Goal: Task Accomplishment & Management: Complete application form

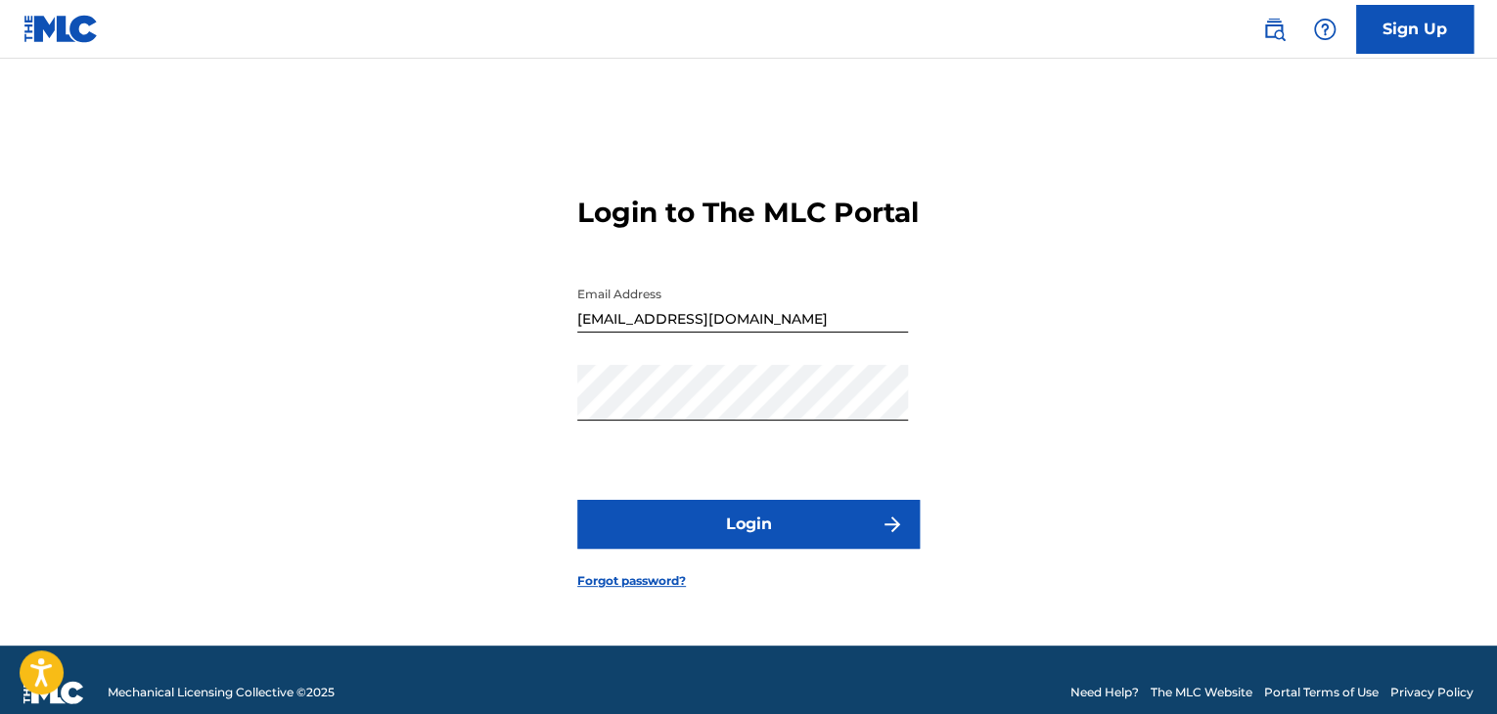
click at [598, 549] on button "Login" at bounding box center [748, 524] width 342 height 49
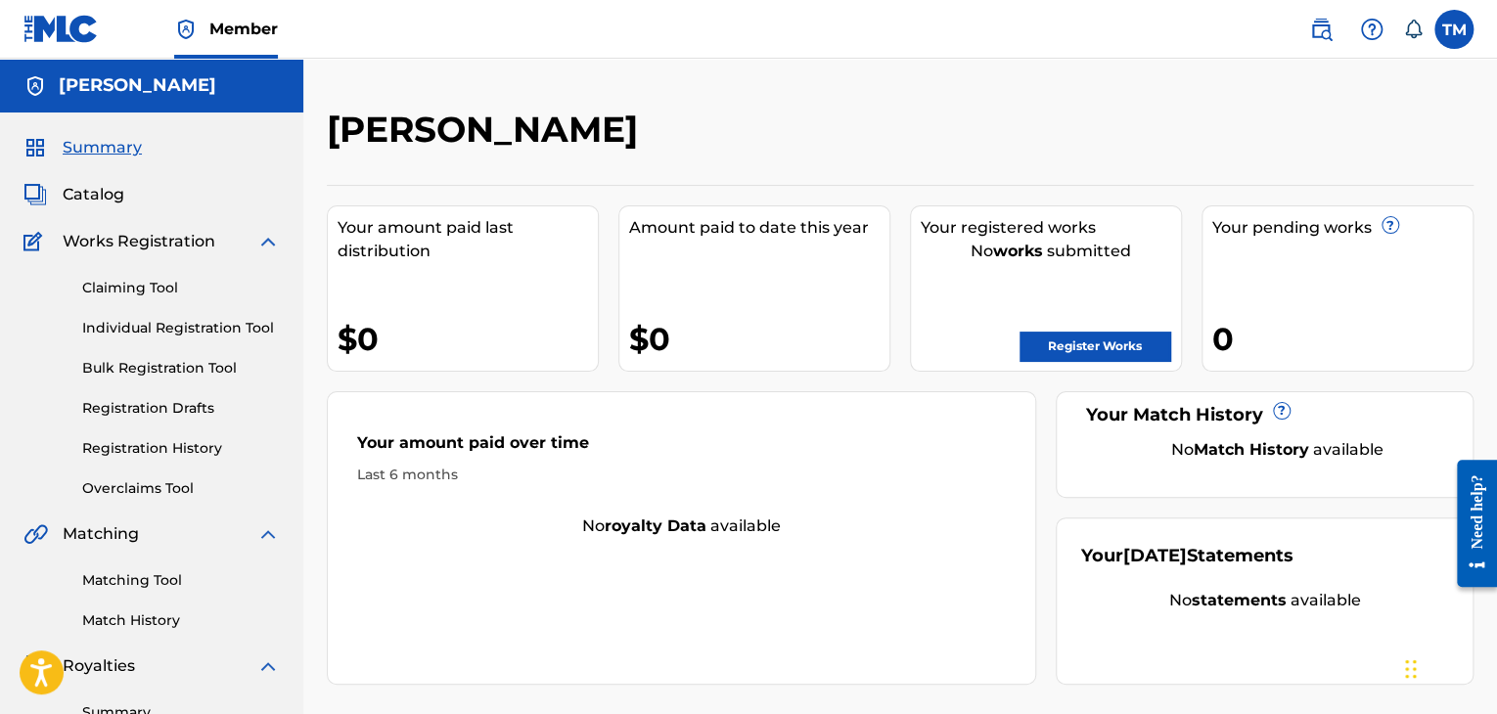
click at [1078, 348] on link "Register Works" at bounding box center [1095, 346] width 151 height 29
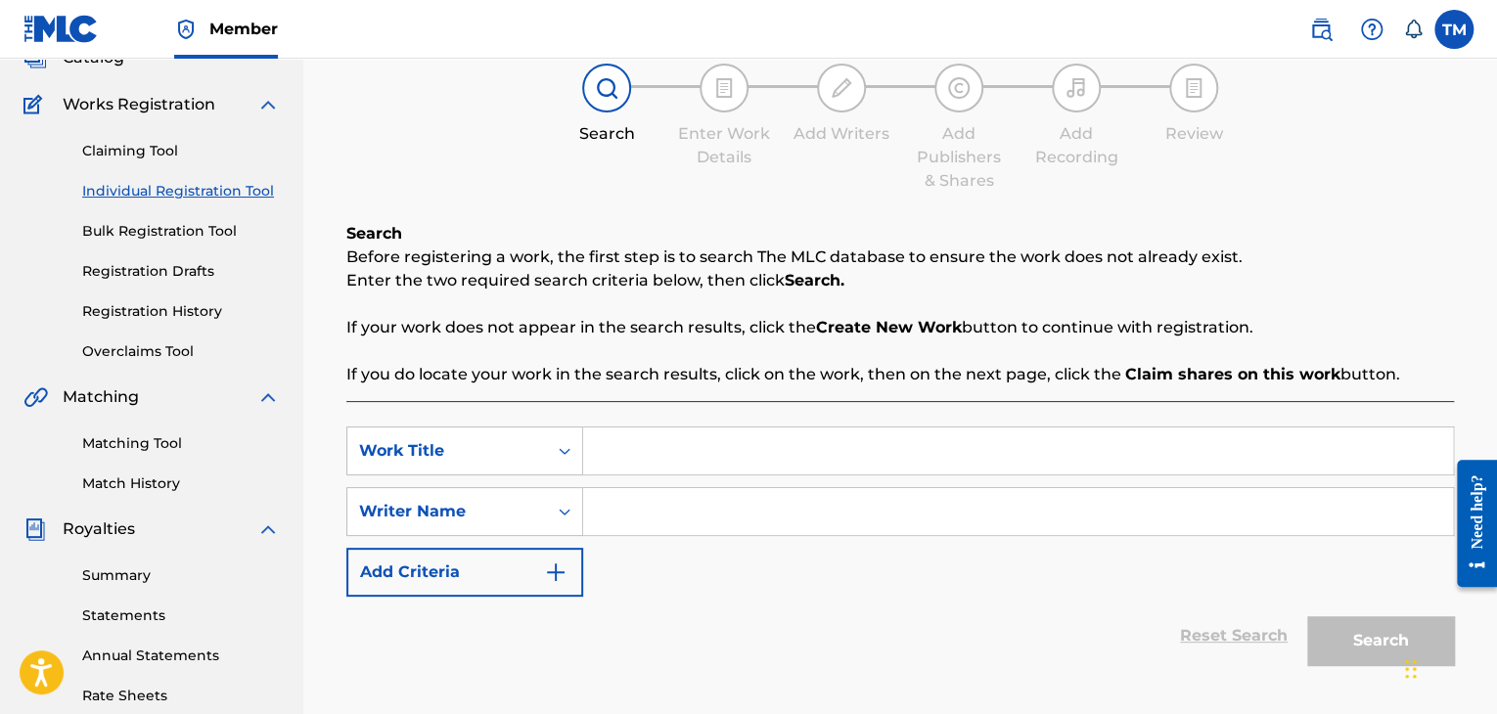
scroll to position [196, 0]
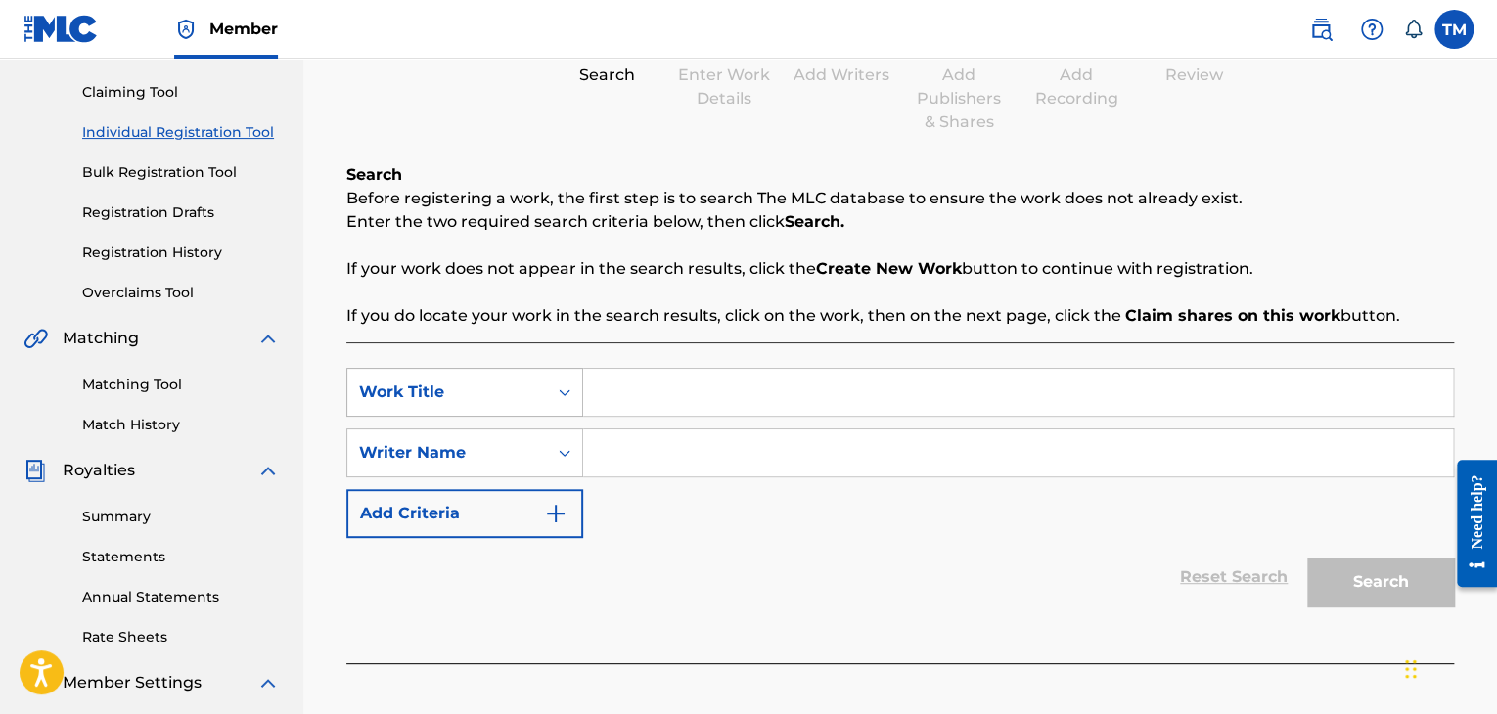
click at [532, 396] on div "Work Title" at bounding box center [447, 392] width 176 height 23
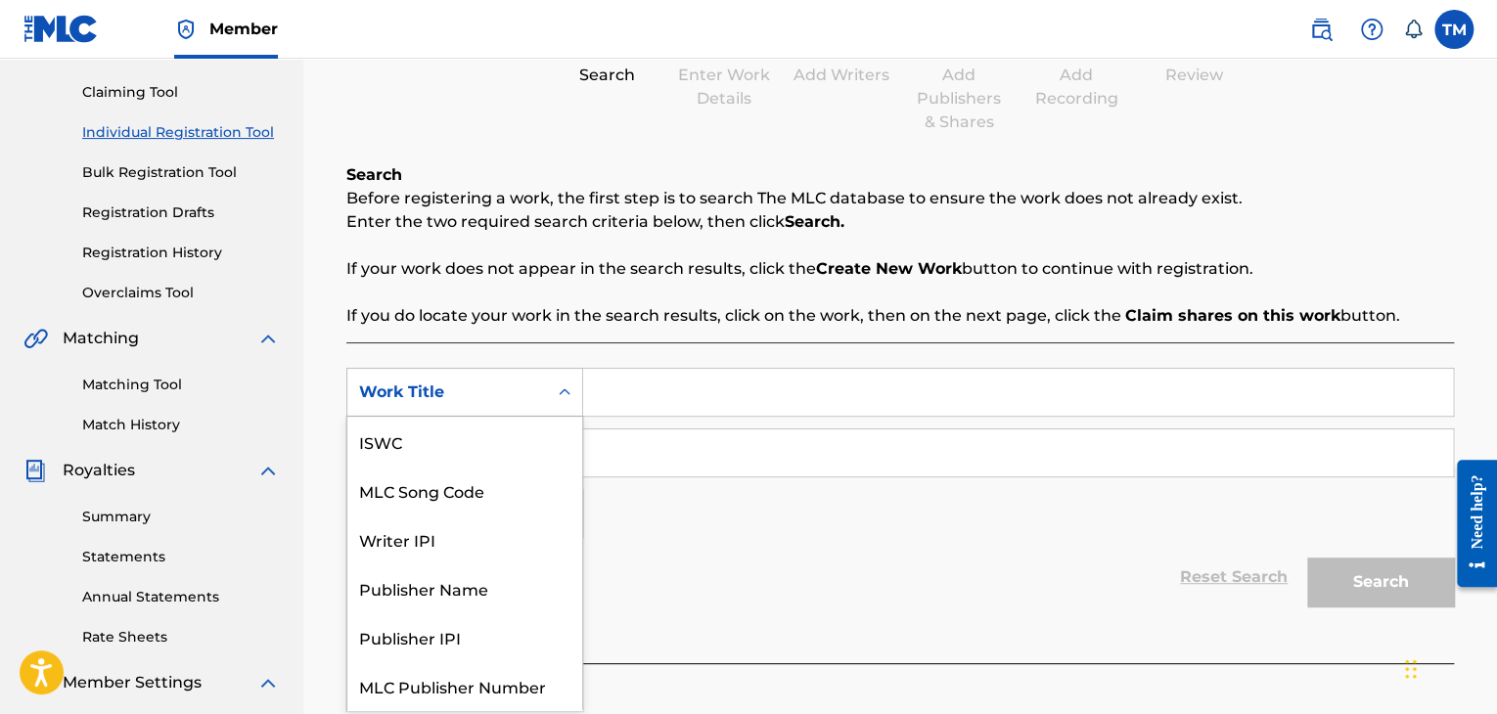
scroll to position [49, 0]
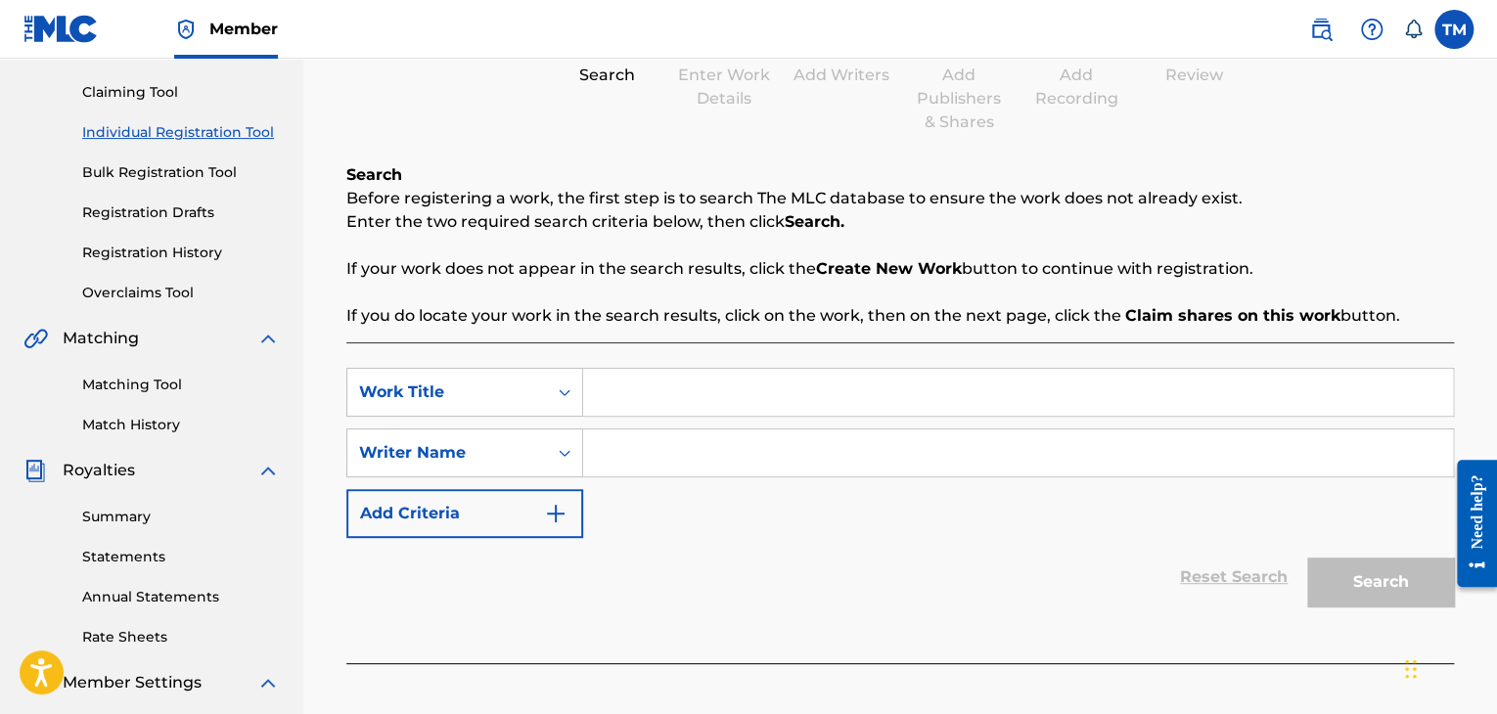
click at [787, 558] on div "Reset Search Search" at bounding box center [900, 577] width 1108 height 78
click at [462, 400] on div "Work Title" at bounding box center [447, 392] width 176 height 23
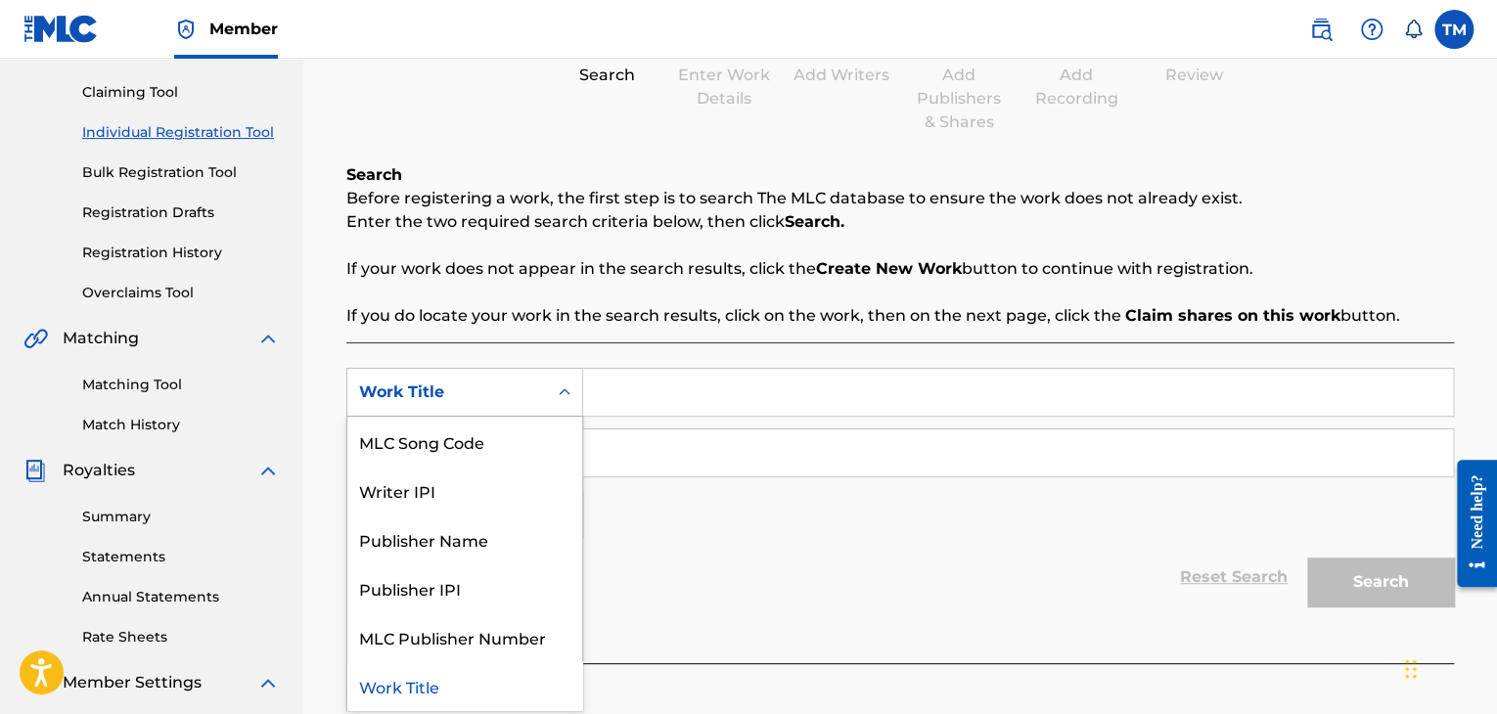
click at [462, 400] on div "Work Title" at bounding box center [447, 392] width 176 height 23
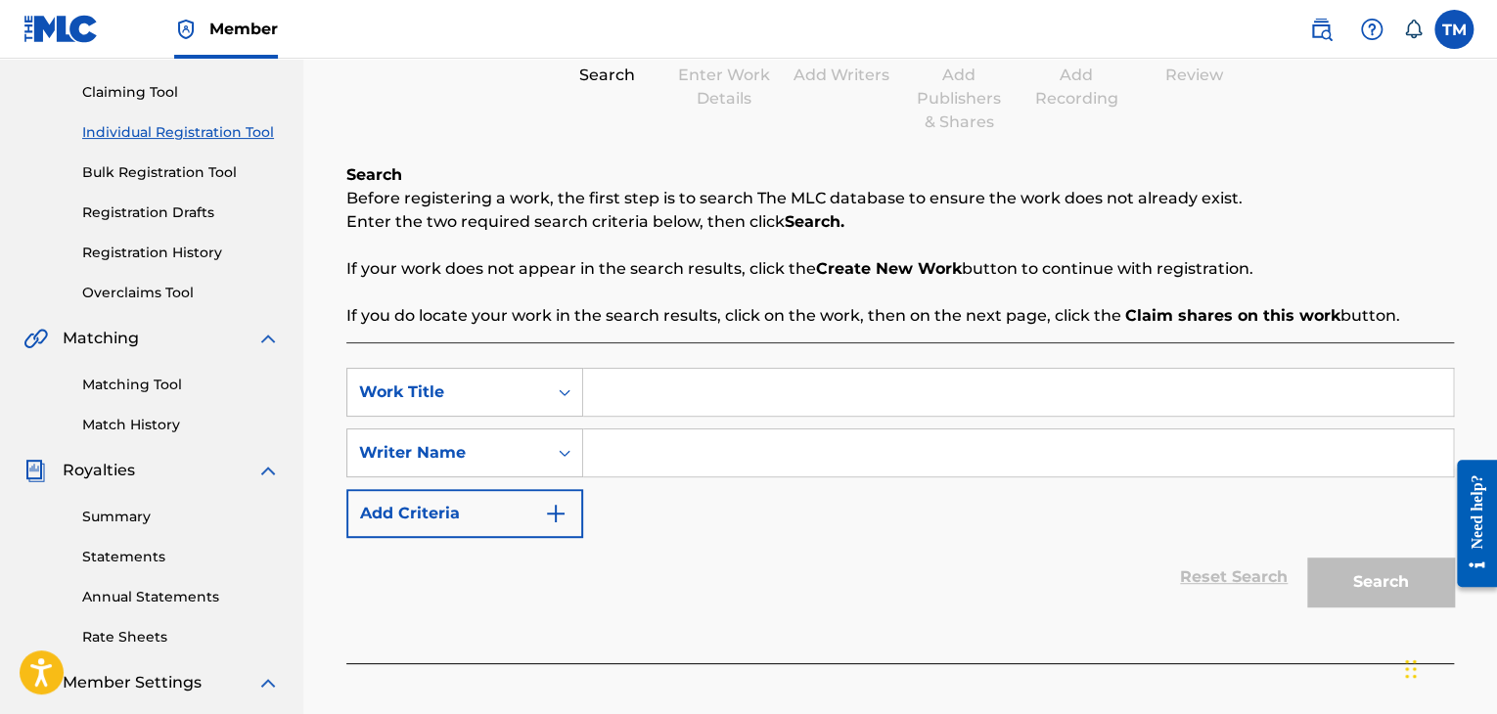
click at [671, 391] on input "Search Form" at bounding box center [1018, 392] width 870 height 47
type input "[PERSON_NAME]"
click at [606, 476] on div "Search Form" at bounding box center [1018, 453] width 871 height 49
click at [618, 467] on input "Search Form" at bounding box center [1018, 453] width 870 height 47
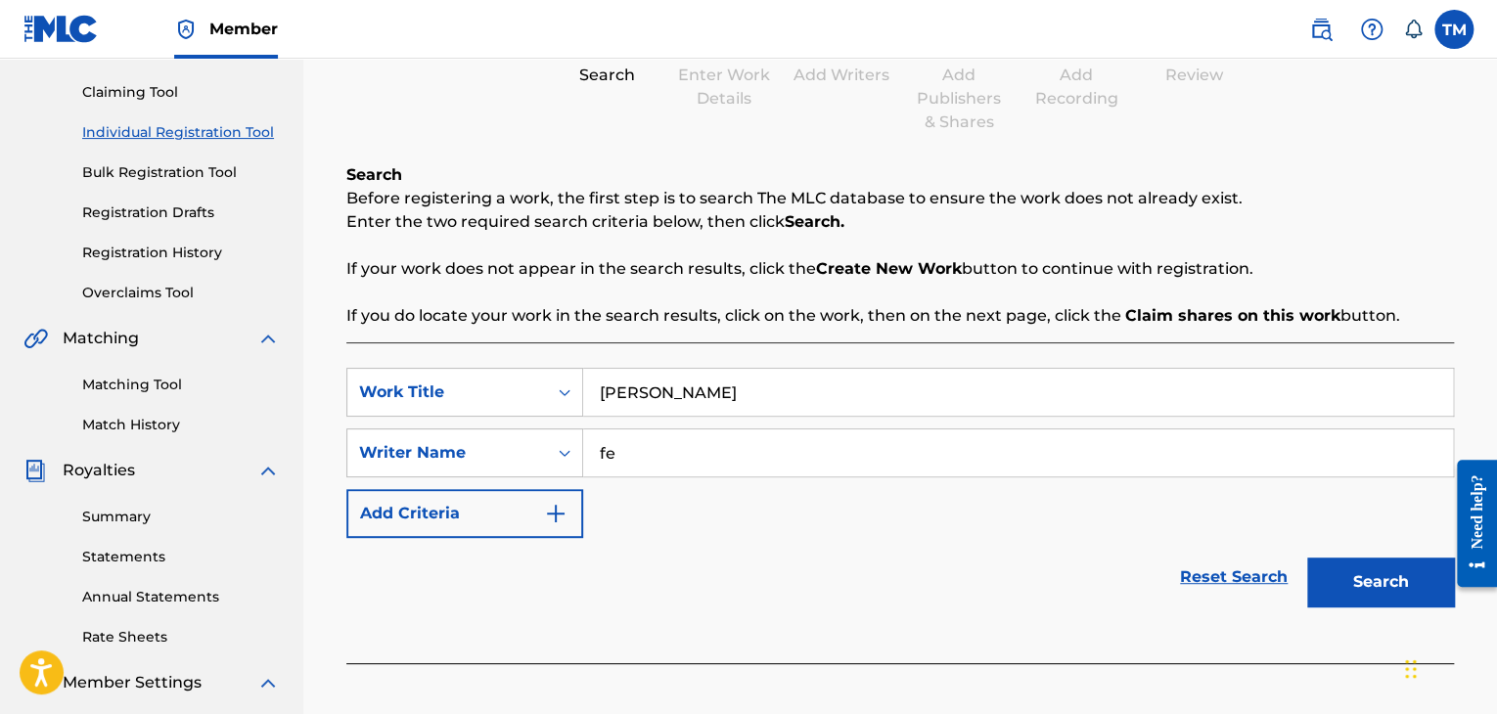
type input "f"
type input "thabani mpala"
click at [1389, 592] on button "Search" at bounding box center [1380, 582] width 147 height 49
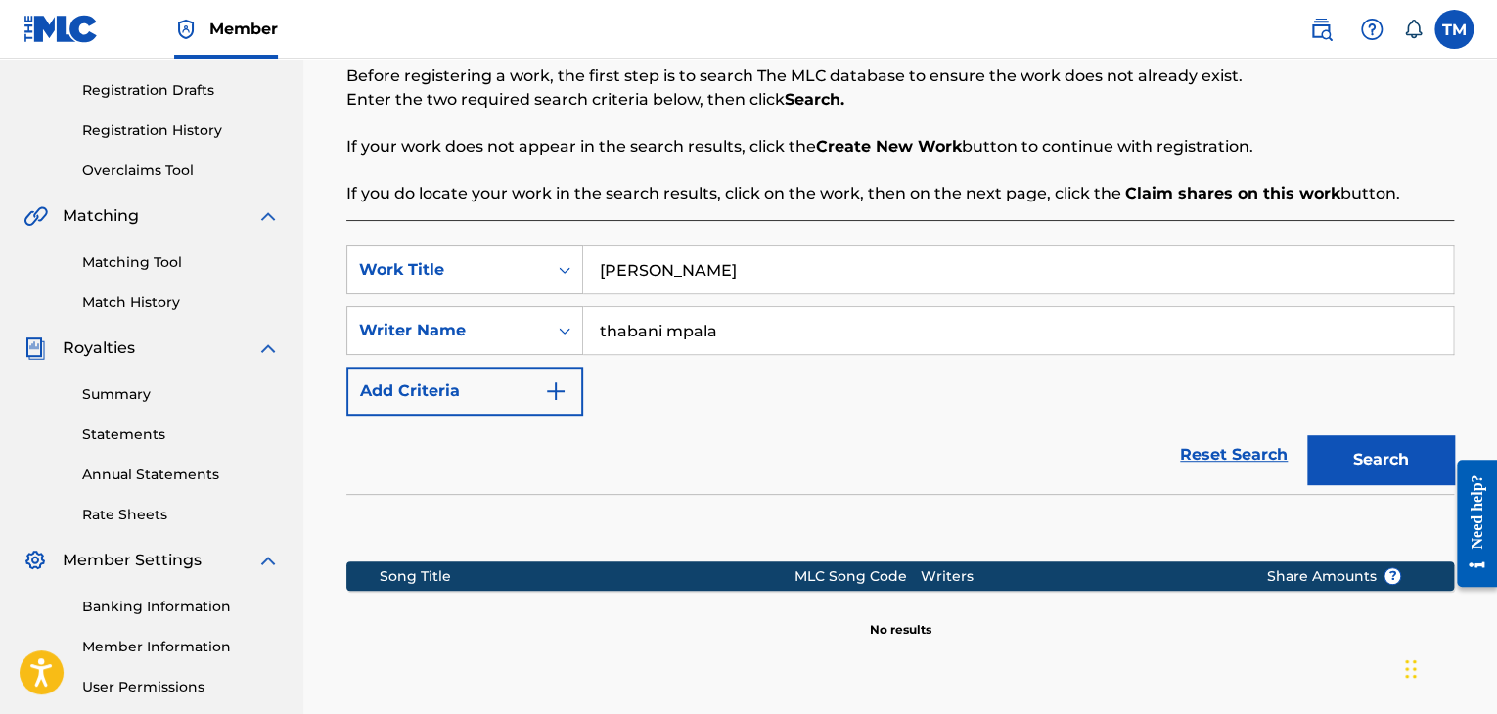
scroll to position [391, 0]
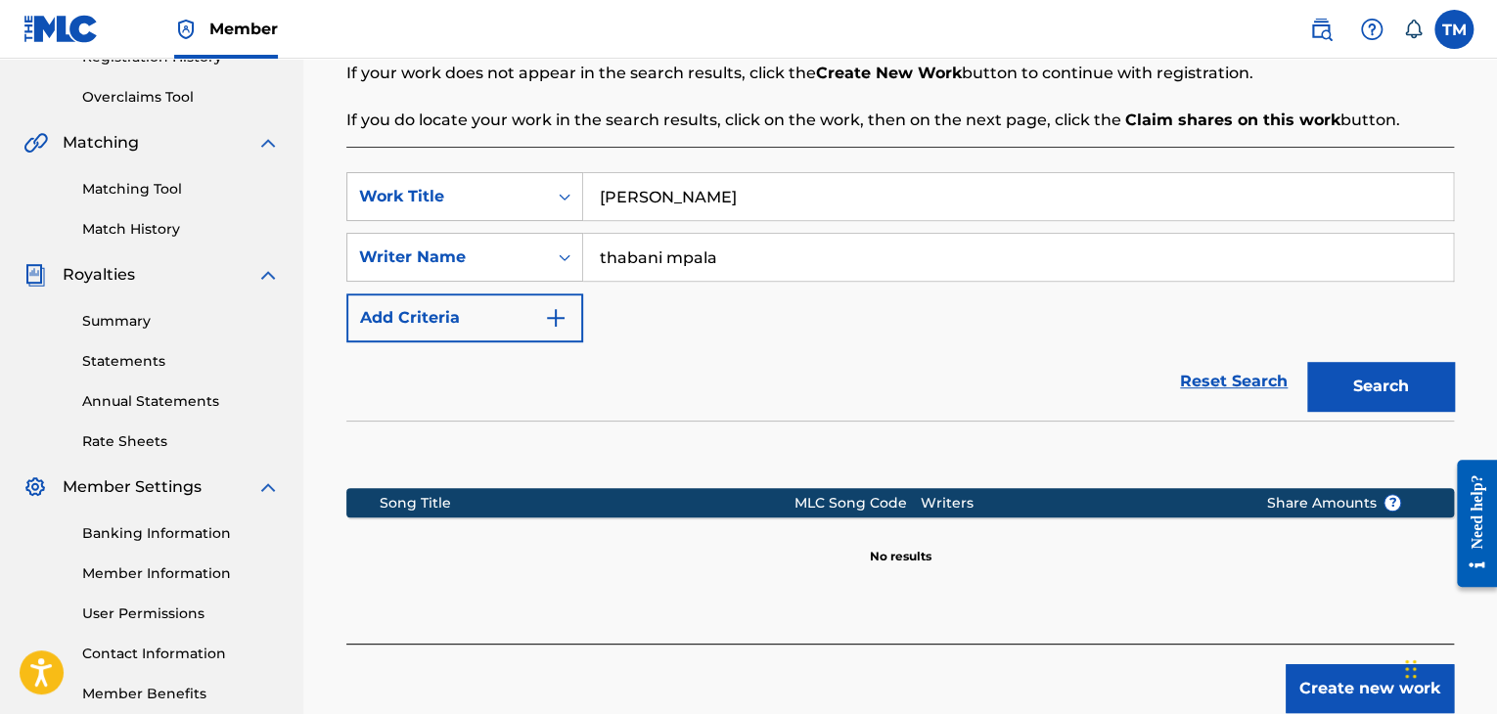
click at [1323, 676] on button "Create new work" at bounding box center [1370, 688] width 168 height 49
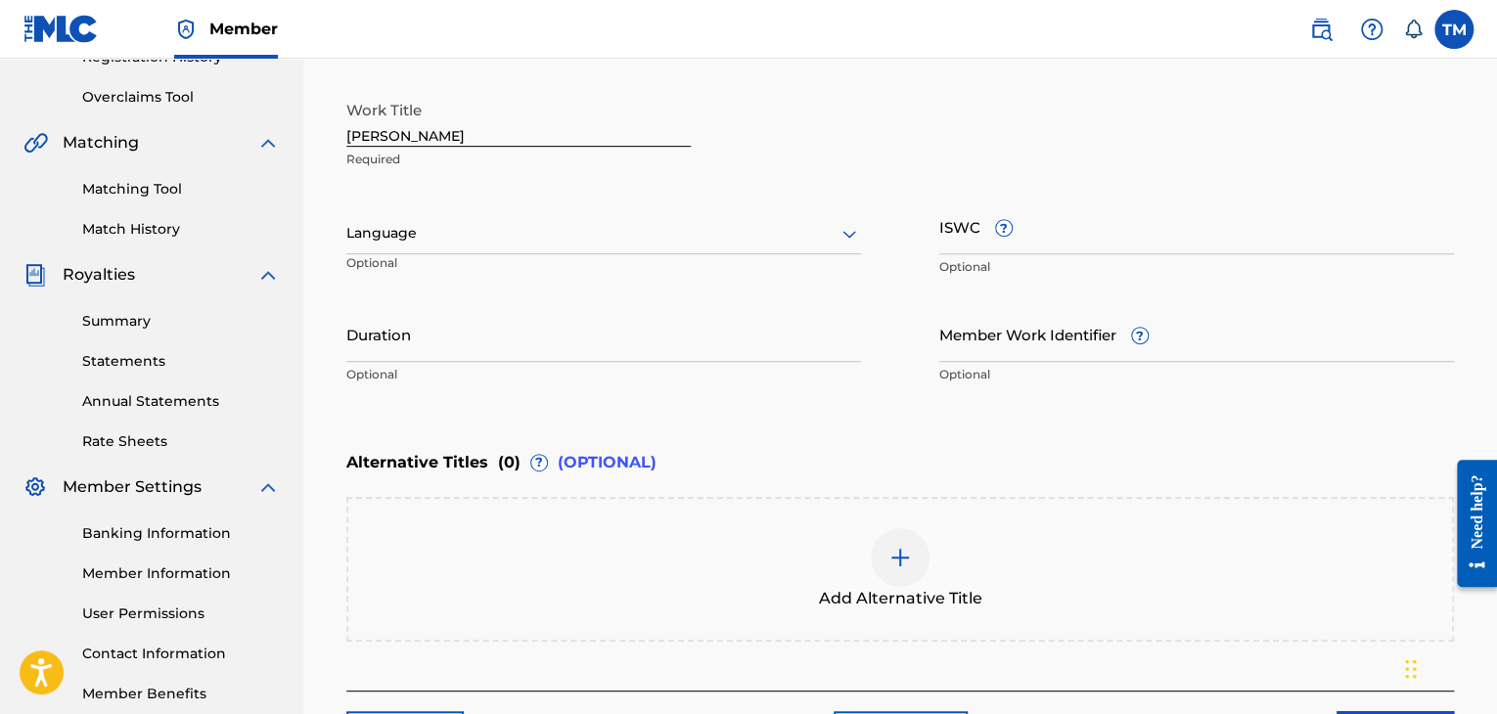
drag, startPoint x: 388, startPoint y: 136, endPoint x: 258, endPoint y: 128, distance: 130.4
click at [258, 128] on main "[PERSON_NAME] Summary Catalog Works Registration Claiming Tool Individual Regis…" at bounding box center [748, 223] width 1497 height 1112
type input "[PERSON_NAME]"
click at [431, 342] on input "Duration" at bounding box center [603, 334] width 515 height 56
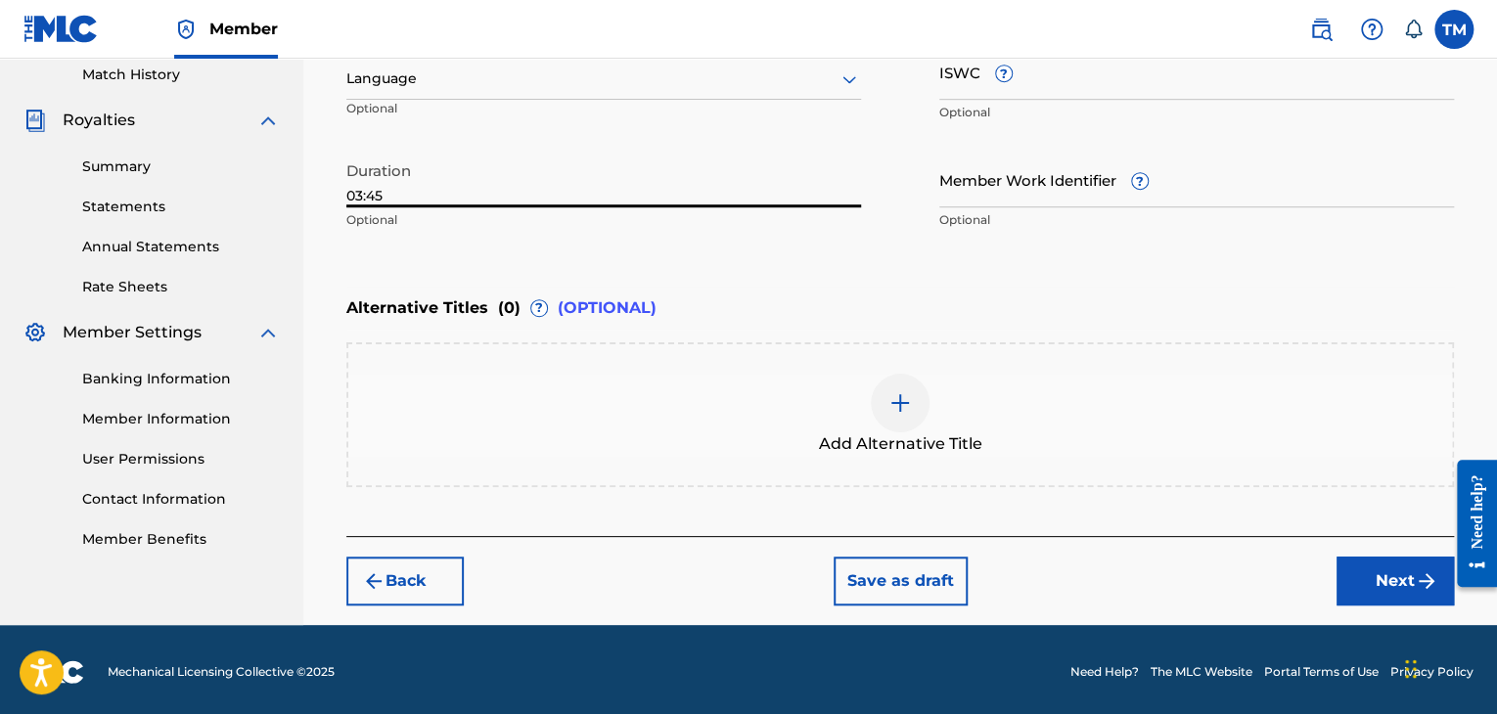
scroll to position [549, 0]
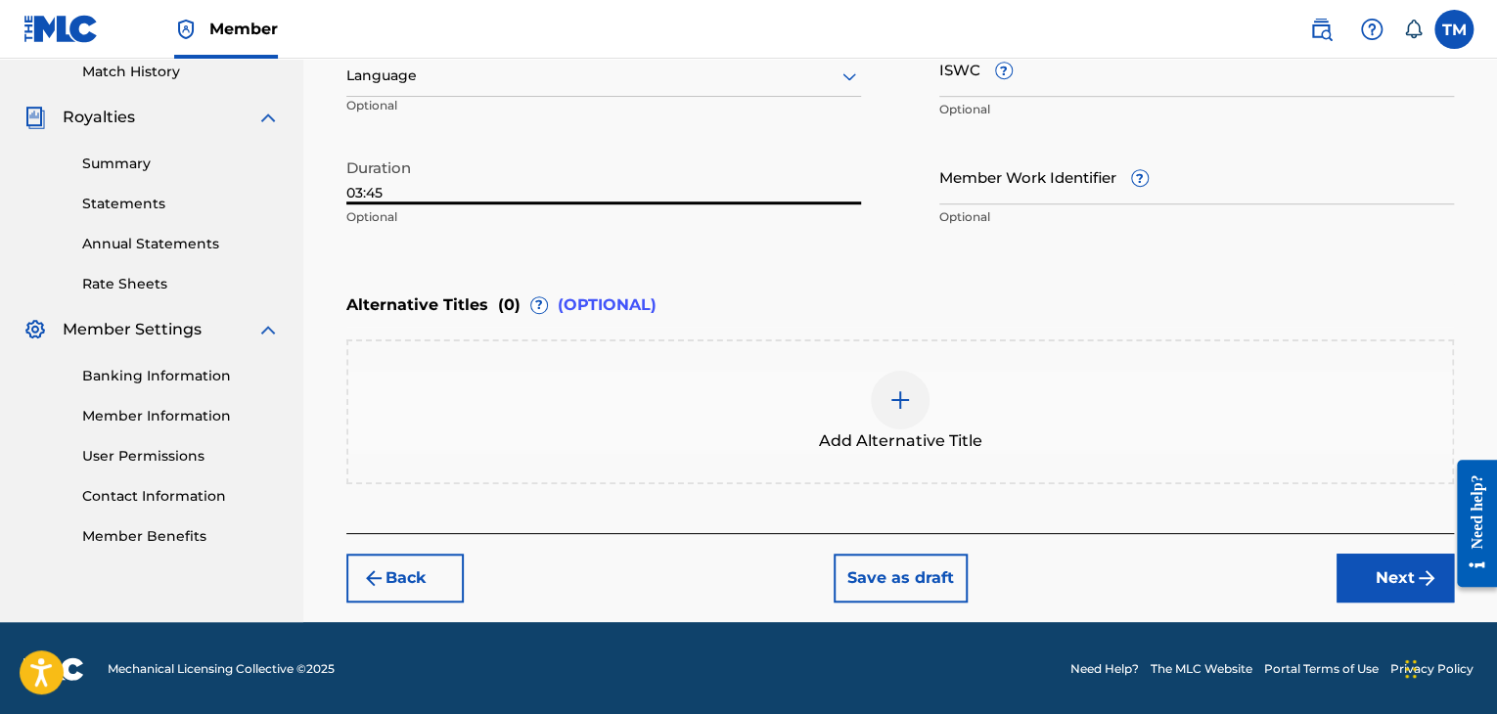
type input "03:45"
click at [1380, 579] on button "Next" at bounding box center [1395, 578] width 117 height 49
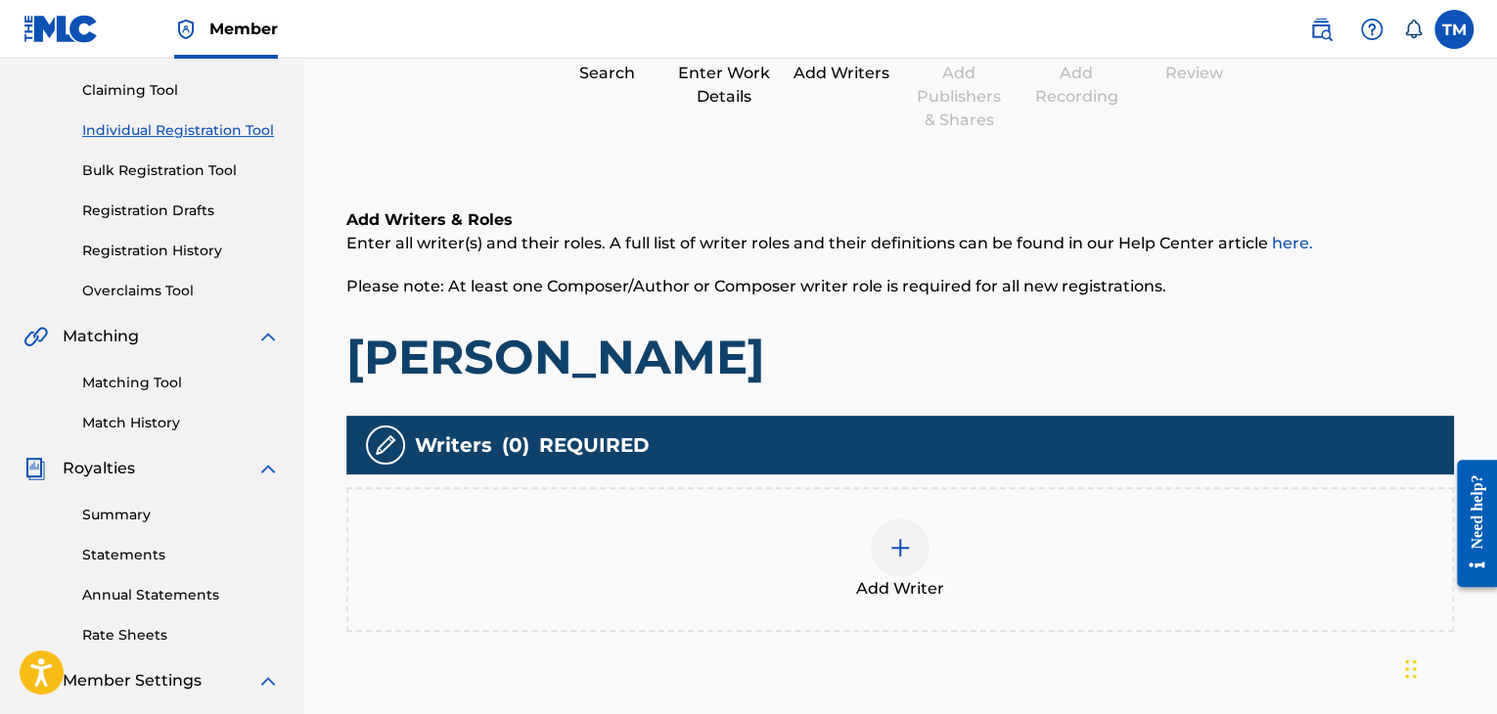
scroll to position [382, 0]
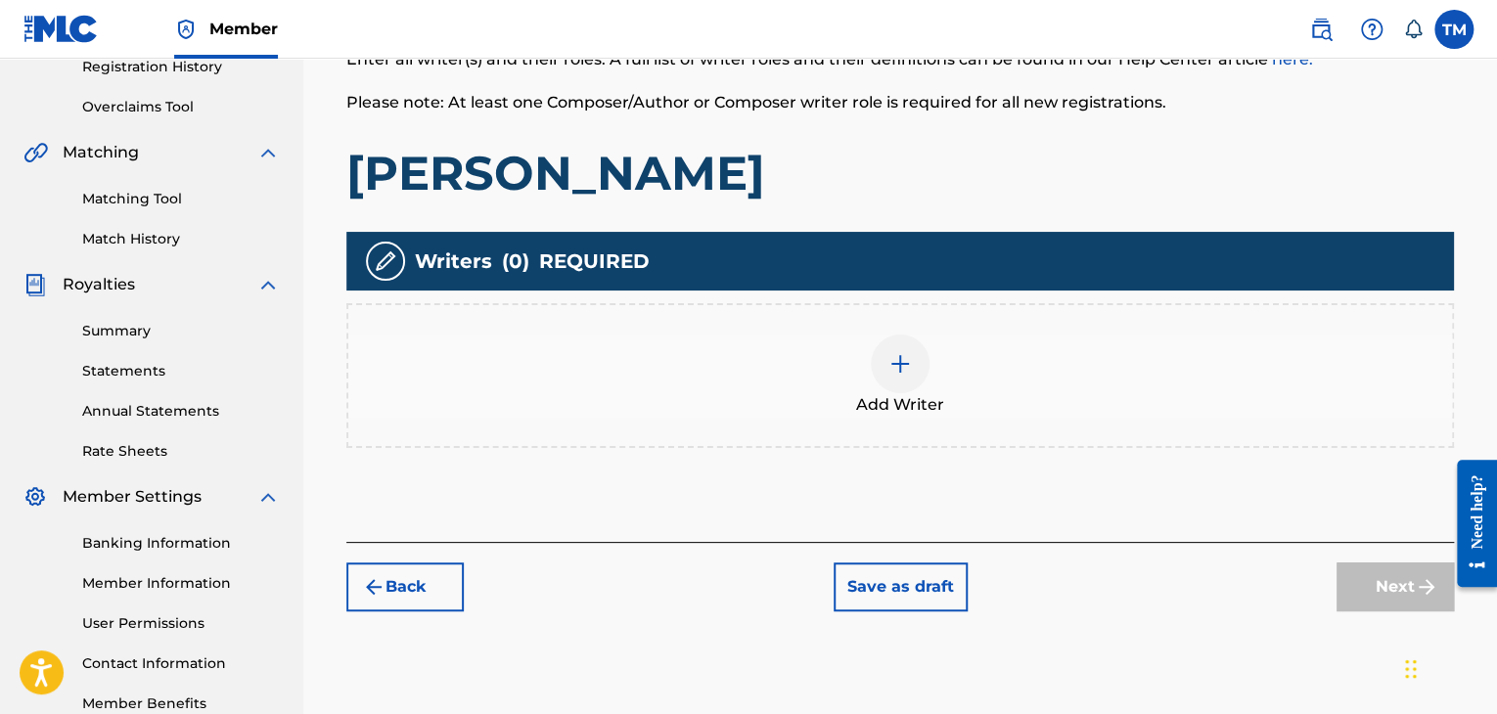
click at [877, 364] on div at bounding box center [900, 364] width 59 height 59
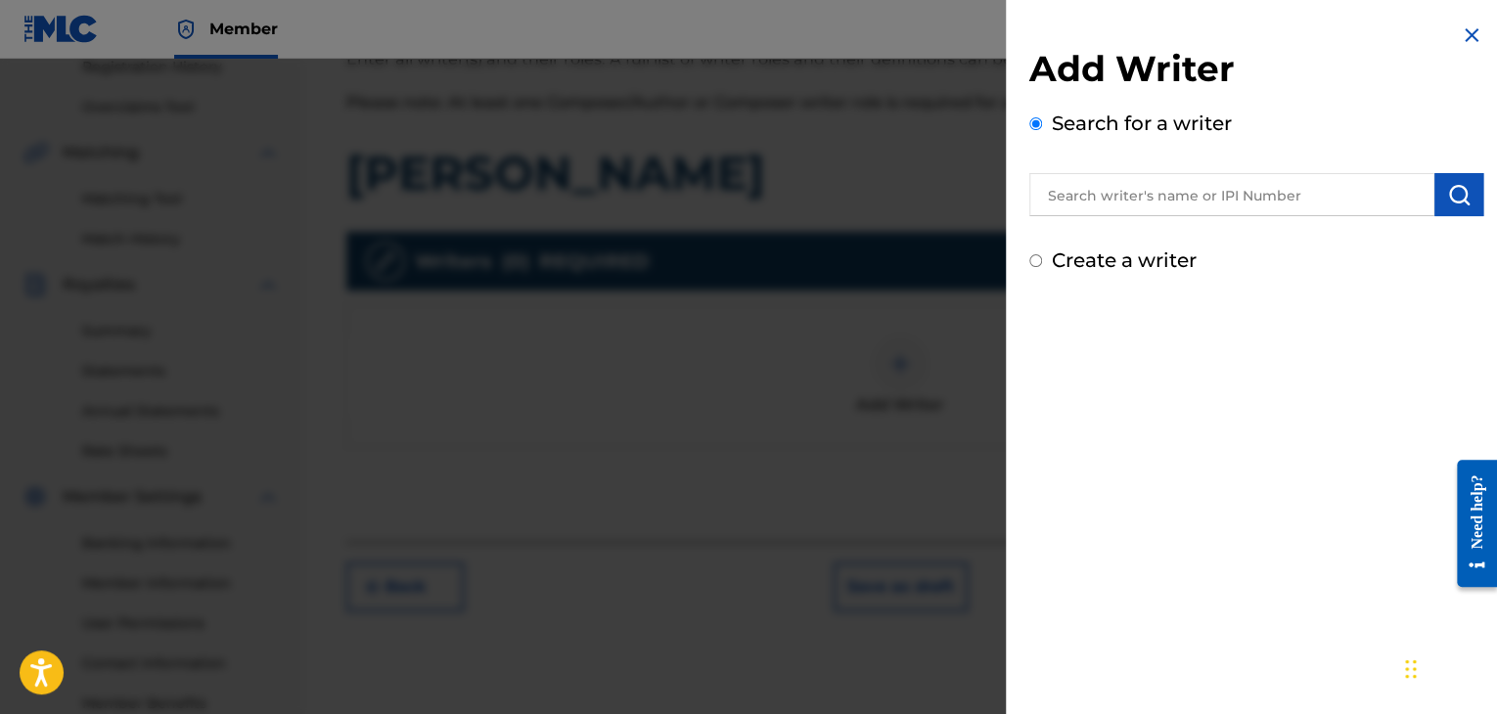
click at [1162, 207] on input "text" at bounding box center [1231, 194] width 405 height 43
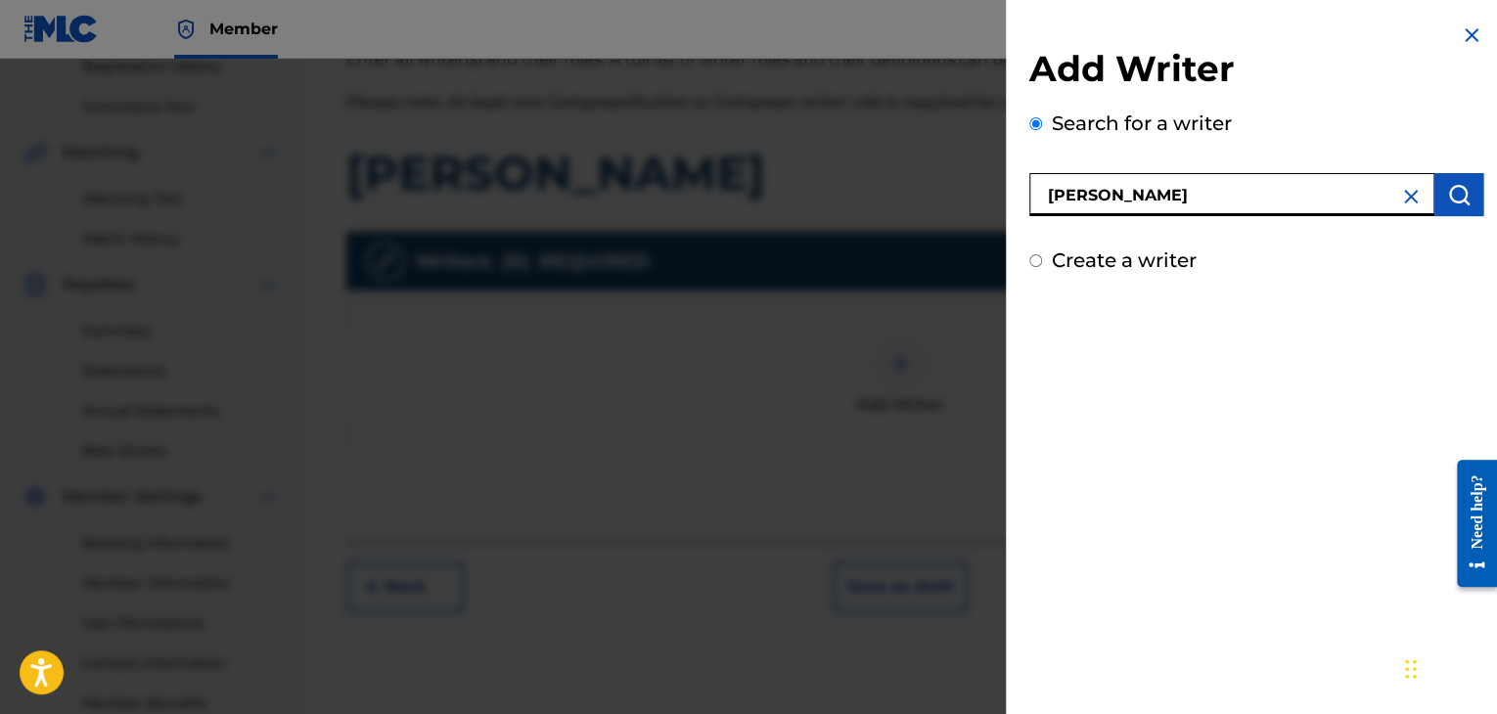
click at [1215, 197] on input "[PERSON_NAME]" at bounding box center [1231, 194] width 405 height 43
type input "[PERSON_NAME]"
click at [1447, 194] on img "submit" at bounding box center [1458, 194] width 23 height 23
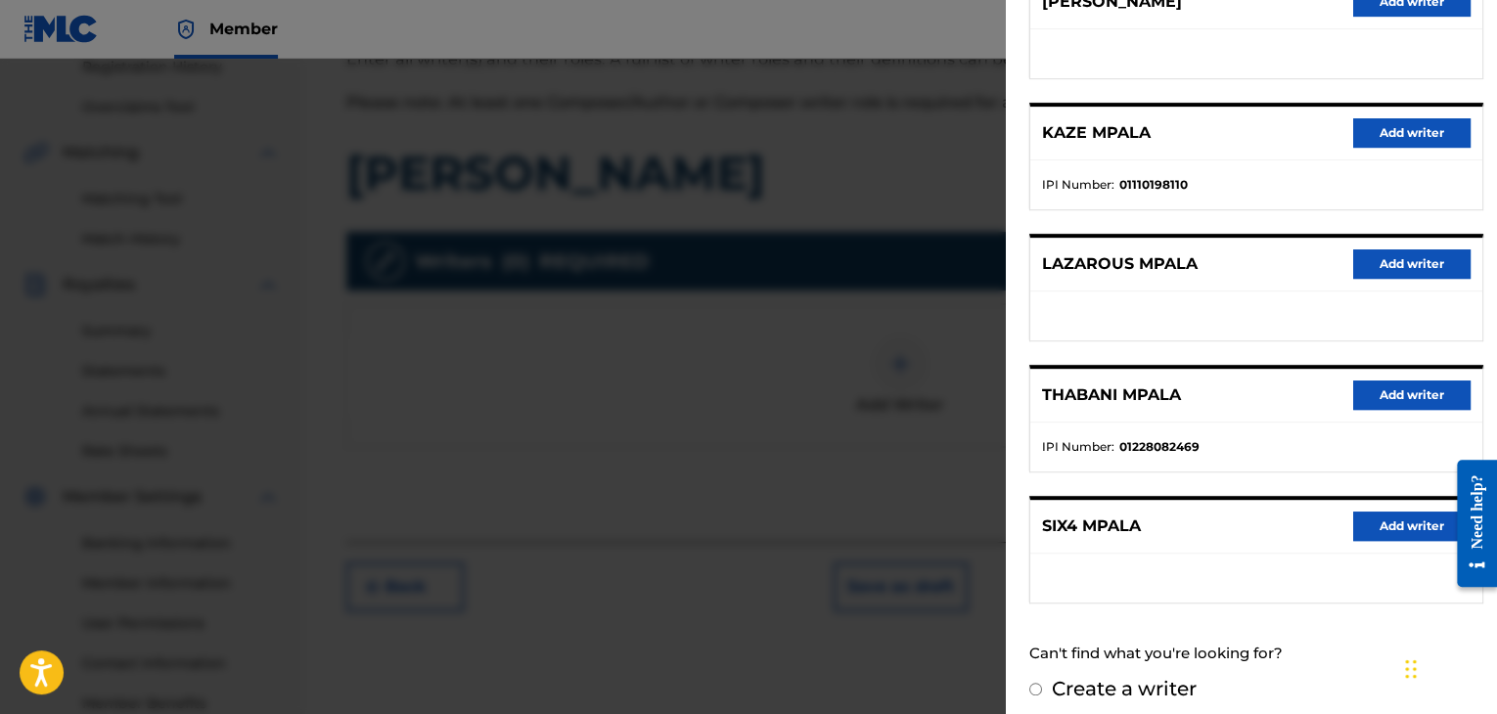
scroll to position [294, 0]
click at [1378, 399] on button "Add writer" at bounding box center [1411, 394] width 117 height 29
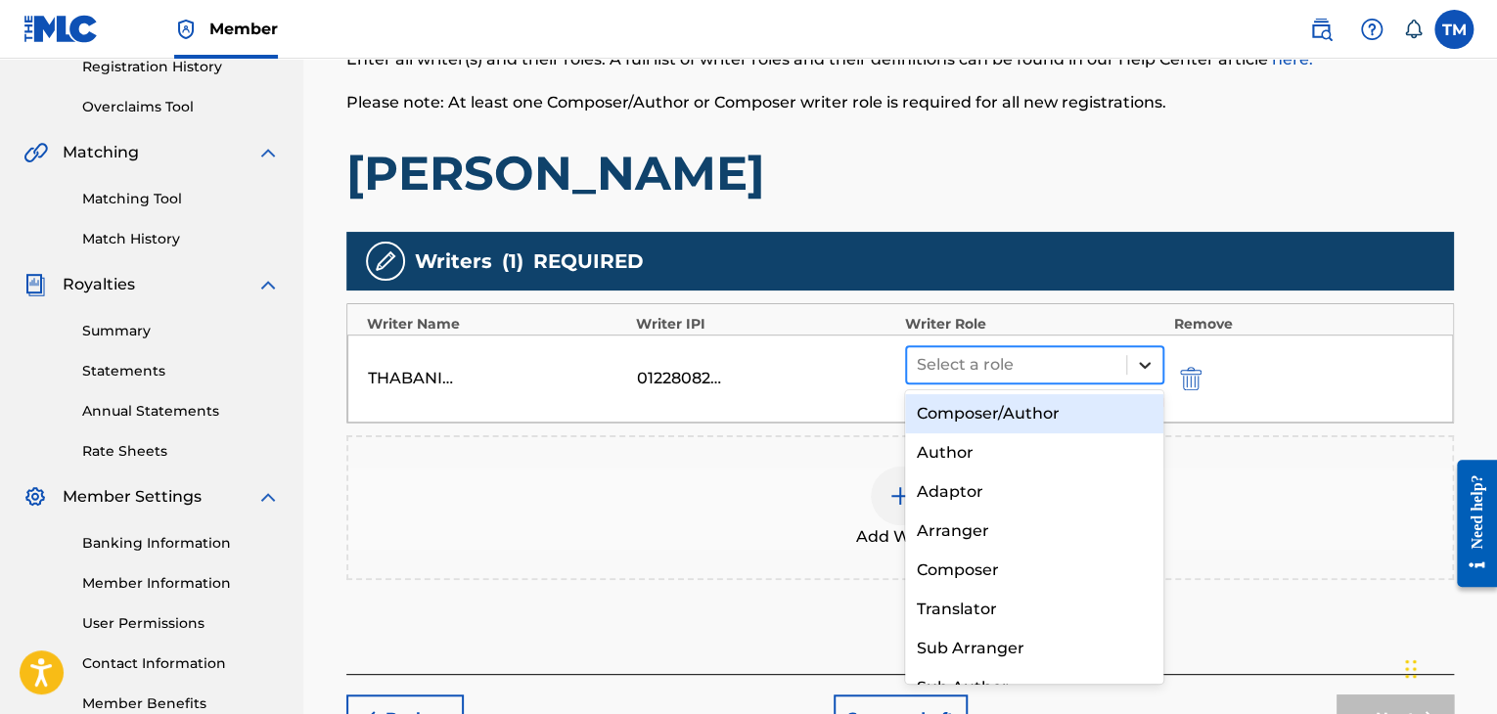
click at [1133, 369] on div at bounding box center [1144, 364] width 35 height 35
click at [993, 411] on div "Composer/Author" at bounding box center [1034, 413] width 259 height 39
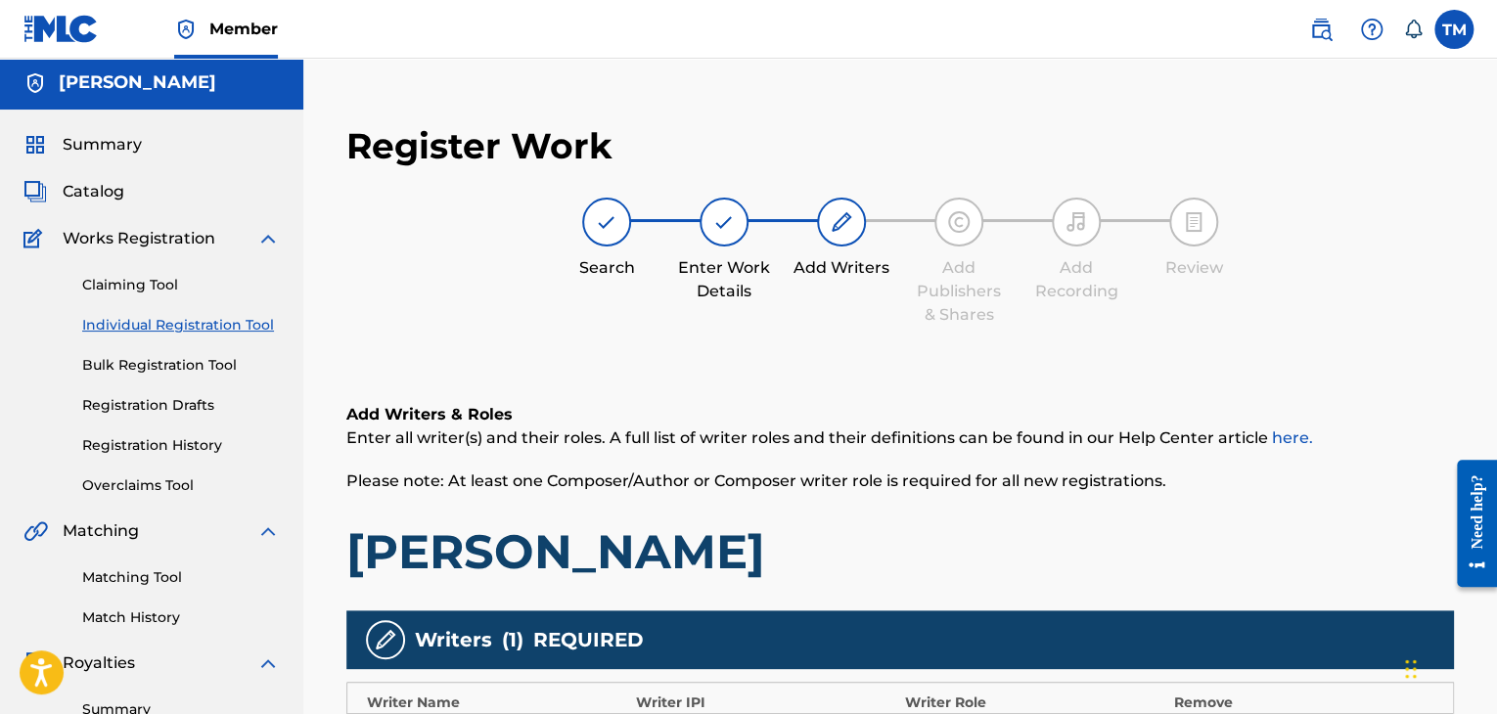
scroll to position [0, 0]
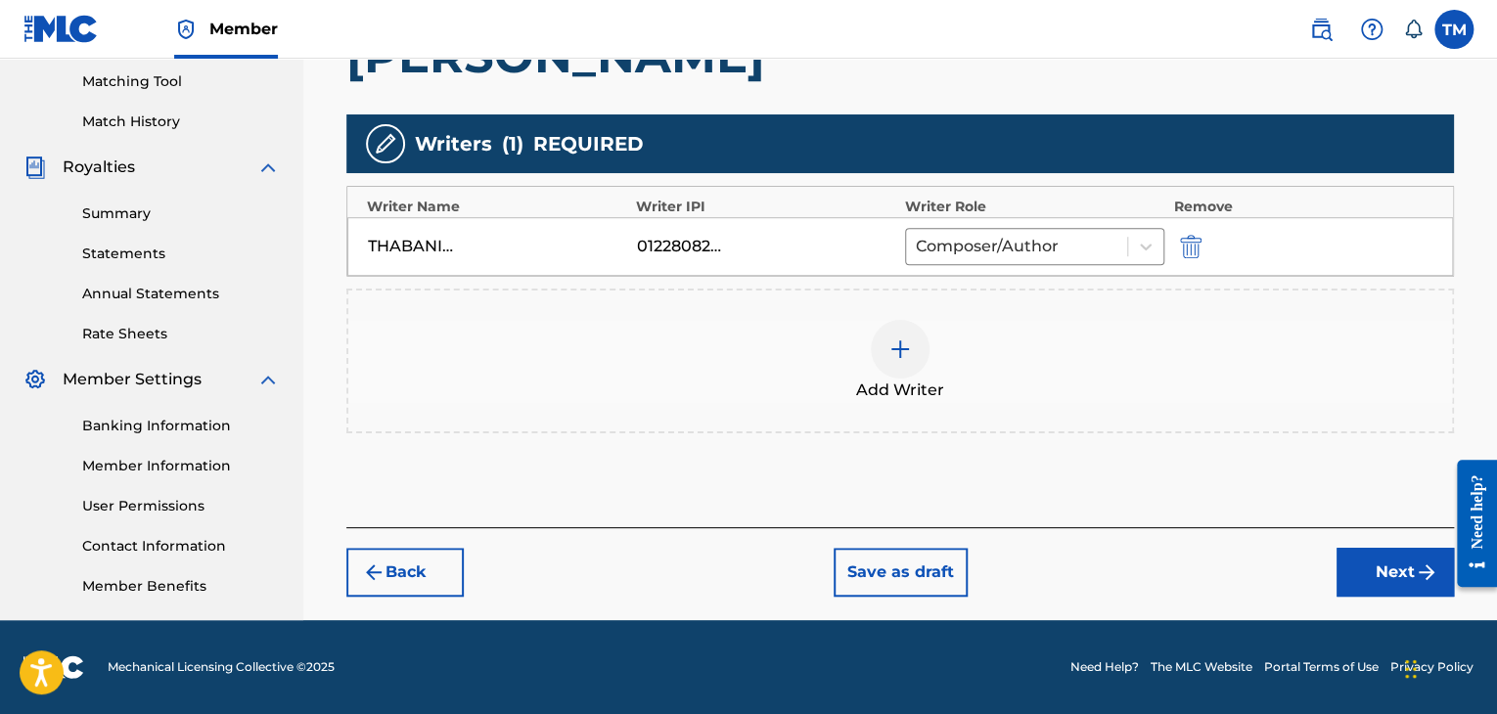
click at [1378, 564] on button "Next" at bounding box center [1395, 572] width 117 height 49
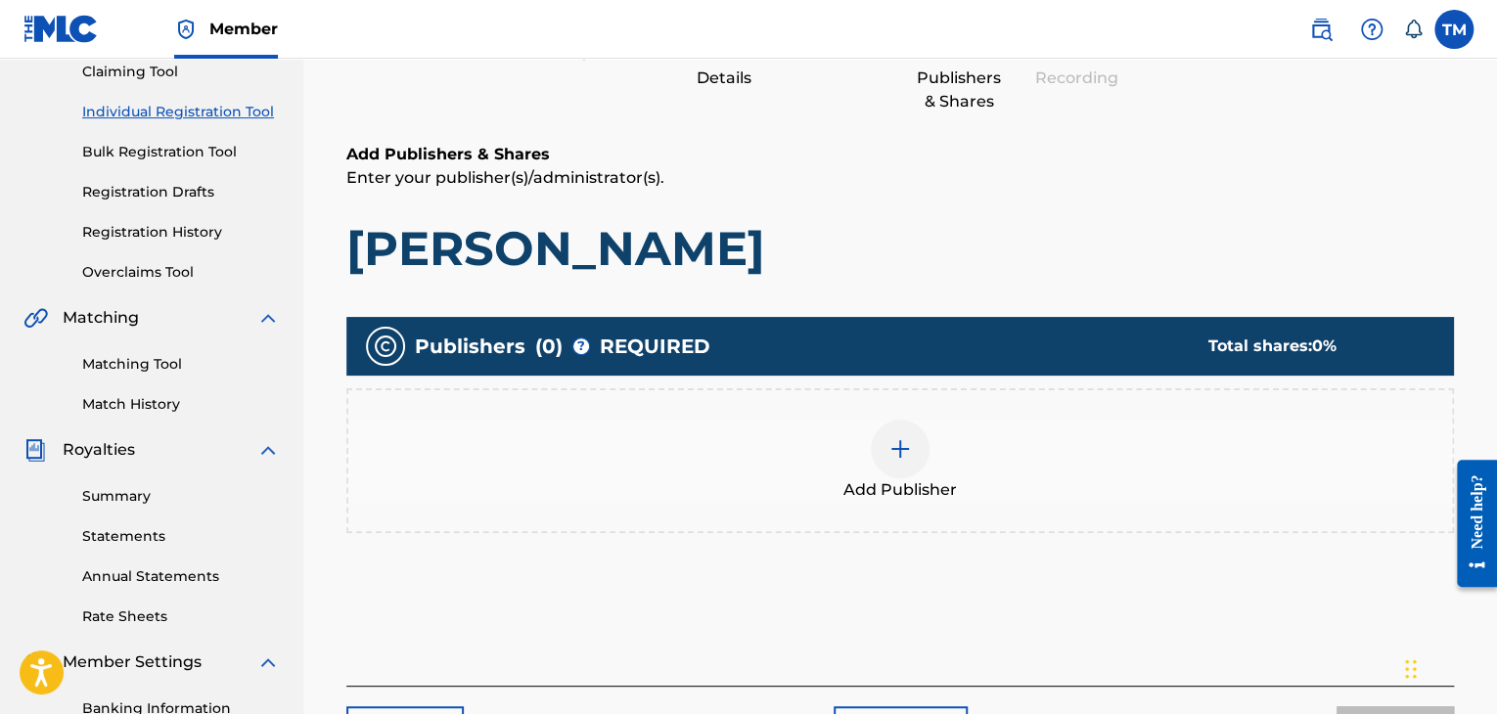
scroll to position [186, 0]
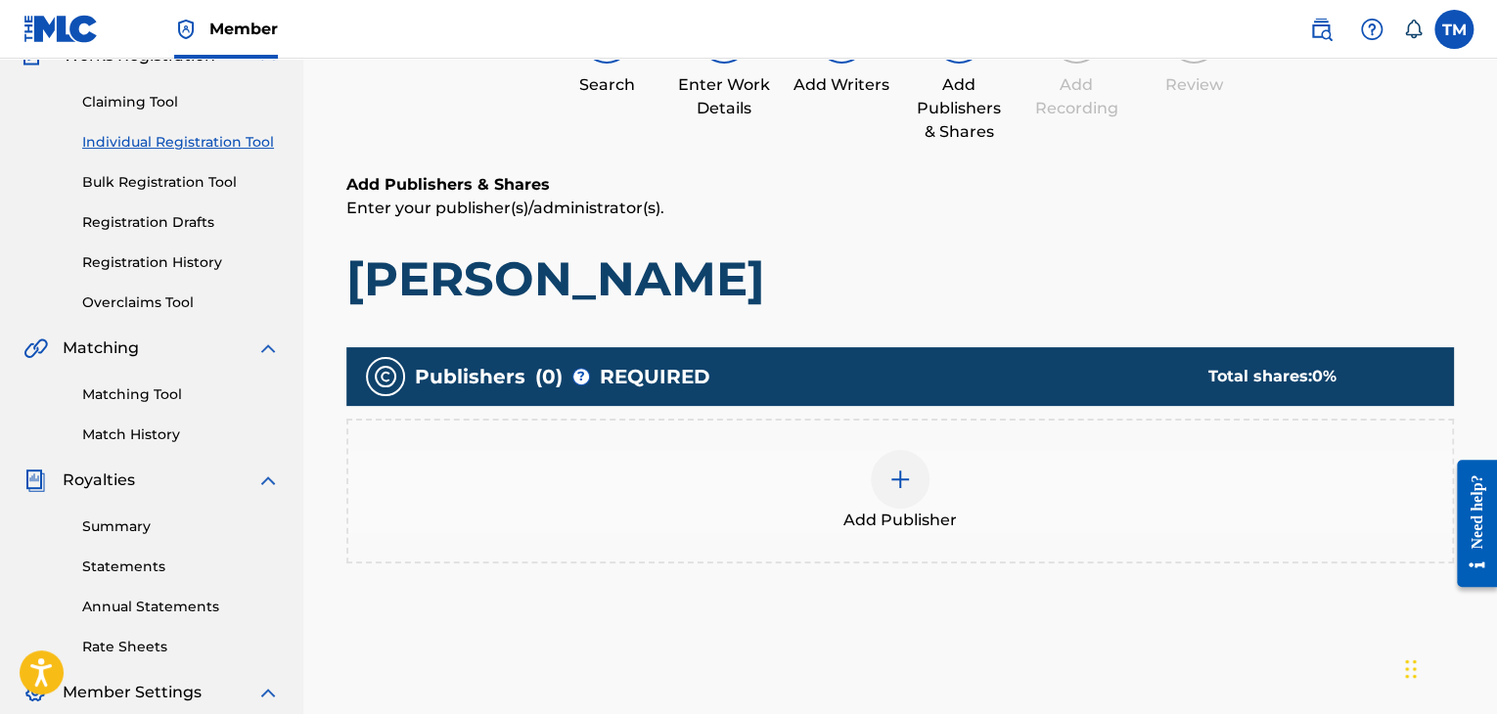
click at [918, 465] on div at bounding box center [900, 479] width 59 height 59
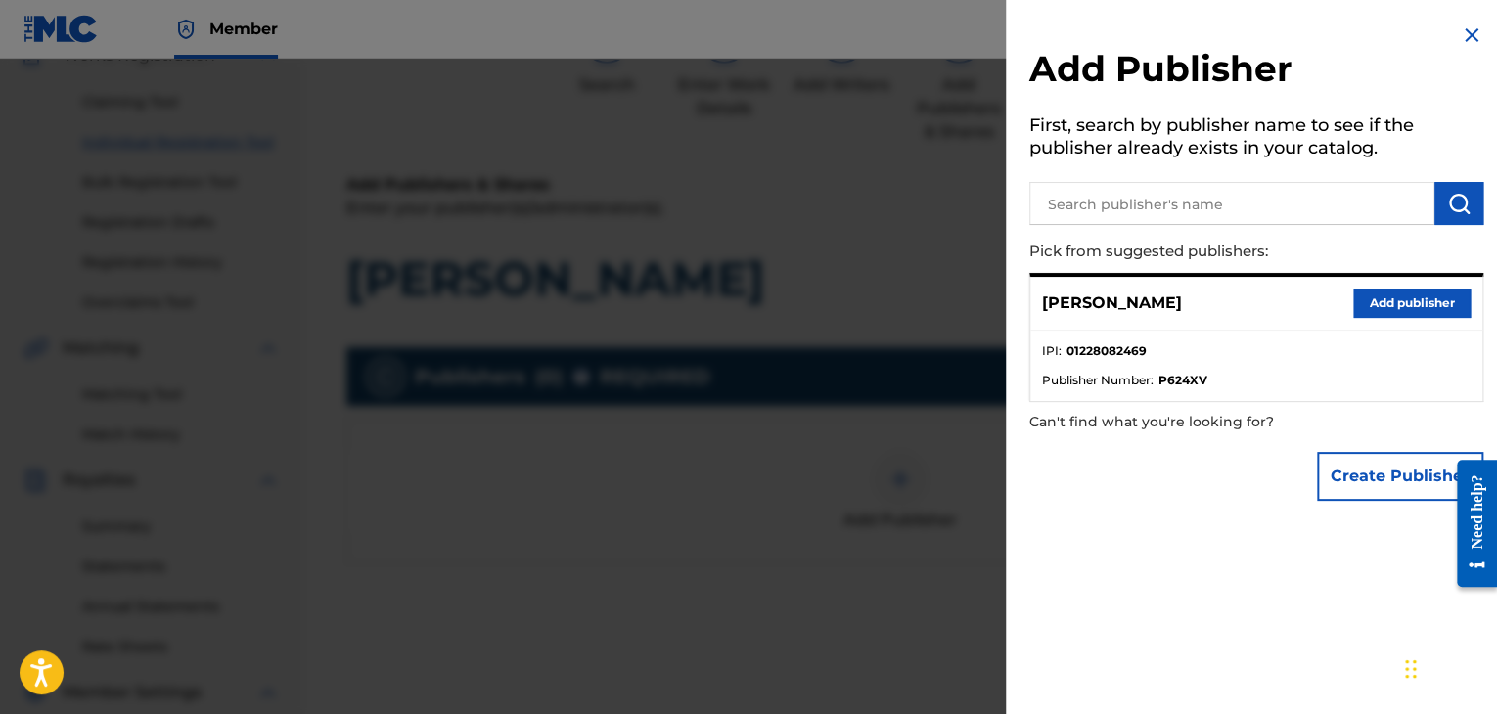
click at [1215, 212] on input "text" at bounding box center [1231, 203] width 405 height 43
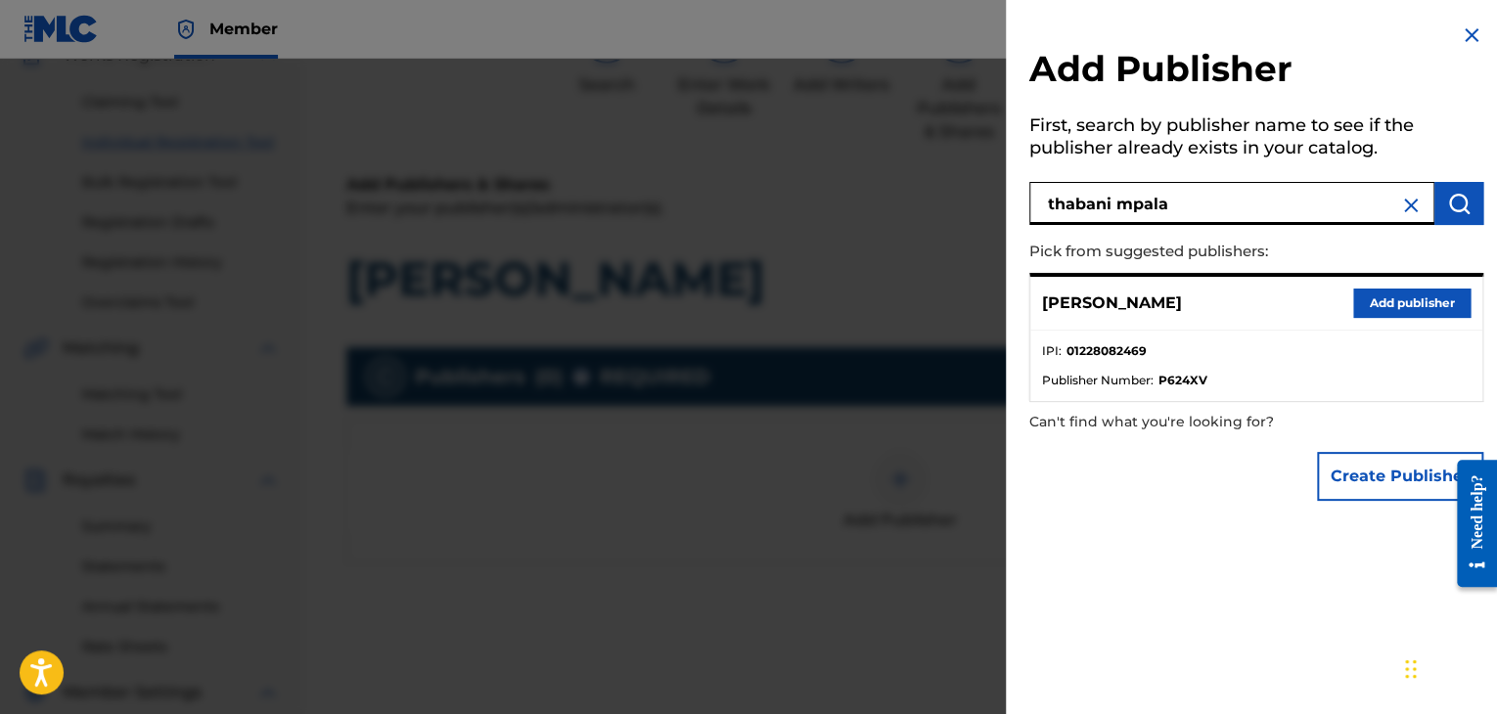
type input "thabani mpala"
click at [1451, 188] on button "submit" at bounding box center [1458, 203] width 49 height 43
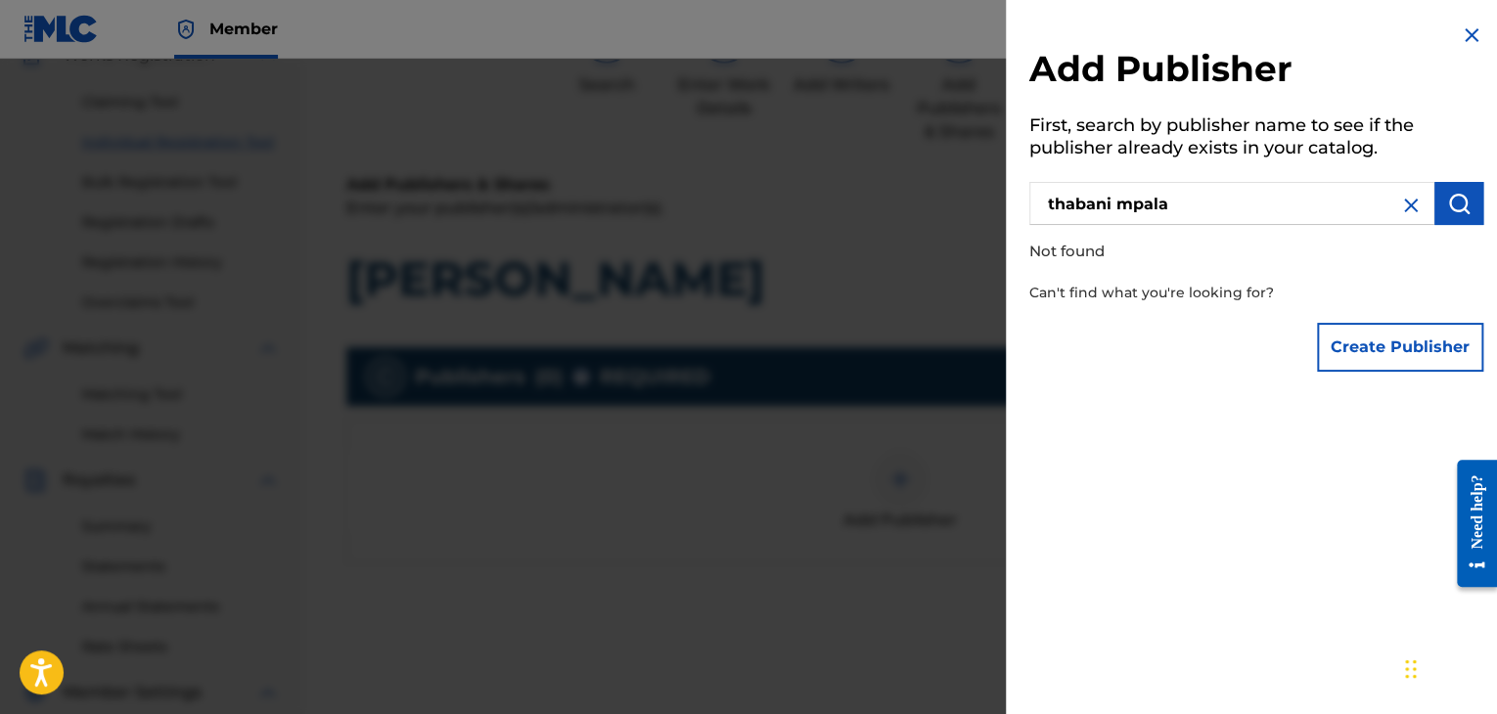
click at [1403, 197] on img at bounding box center [1410, 205] width 23 height 23
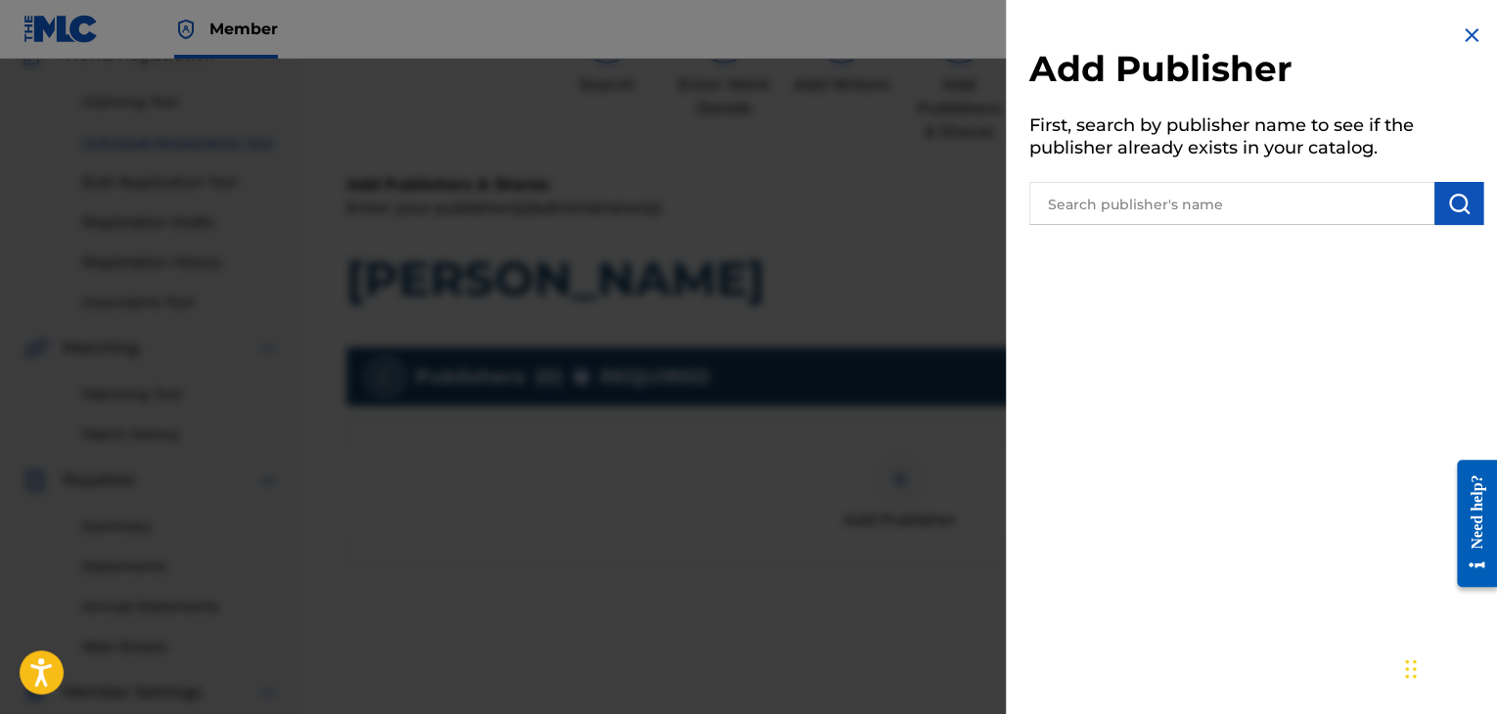
click at [1462, 40] on img at bounding box center [1471, 34] width 23 height 23
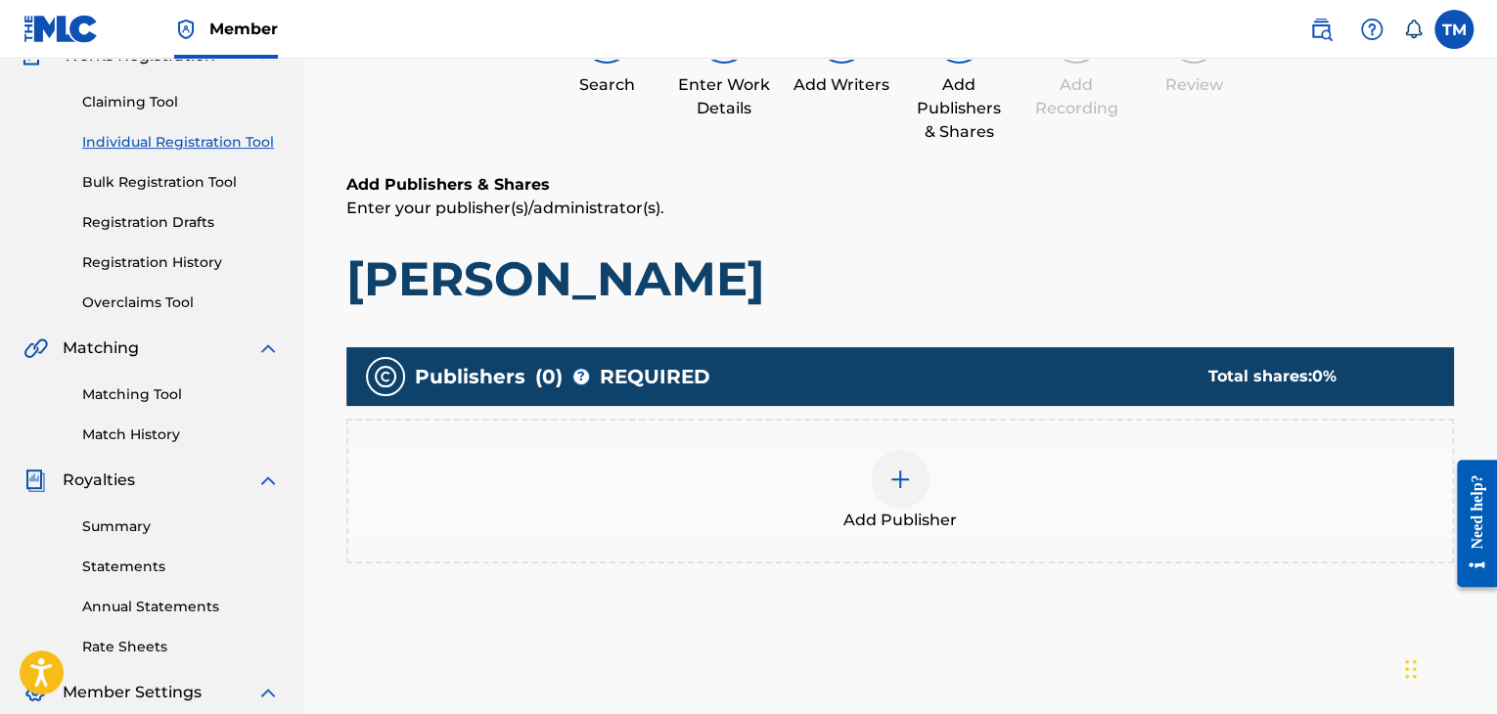
click at [908, 486] on img at bounding box center [899, 479] width 23 height 23
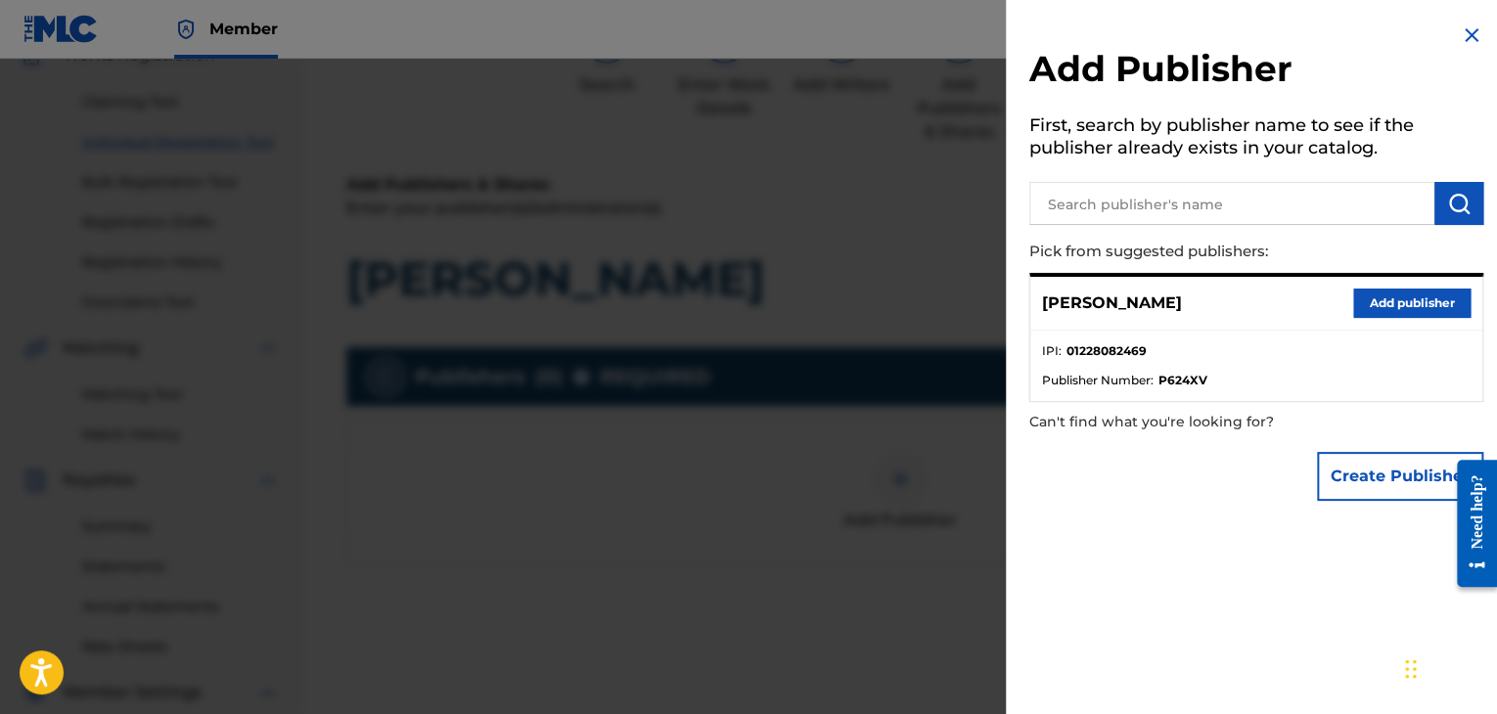
click at [1378, 303] on button "Add publisher" at bounding box center [1411, 303] width 117 height 29
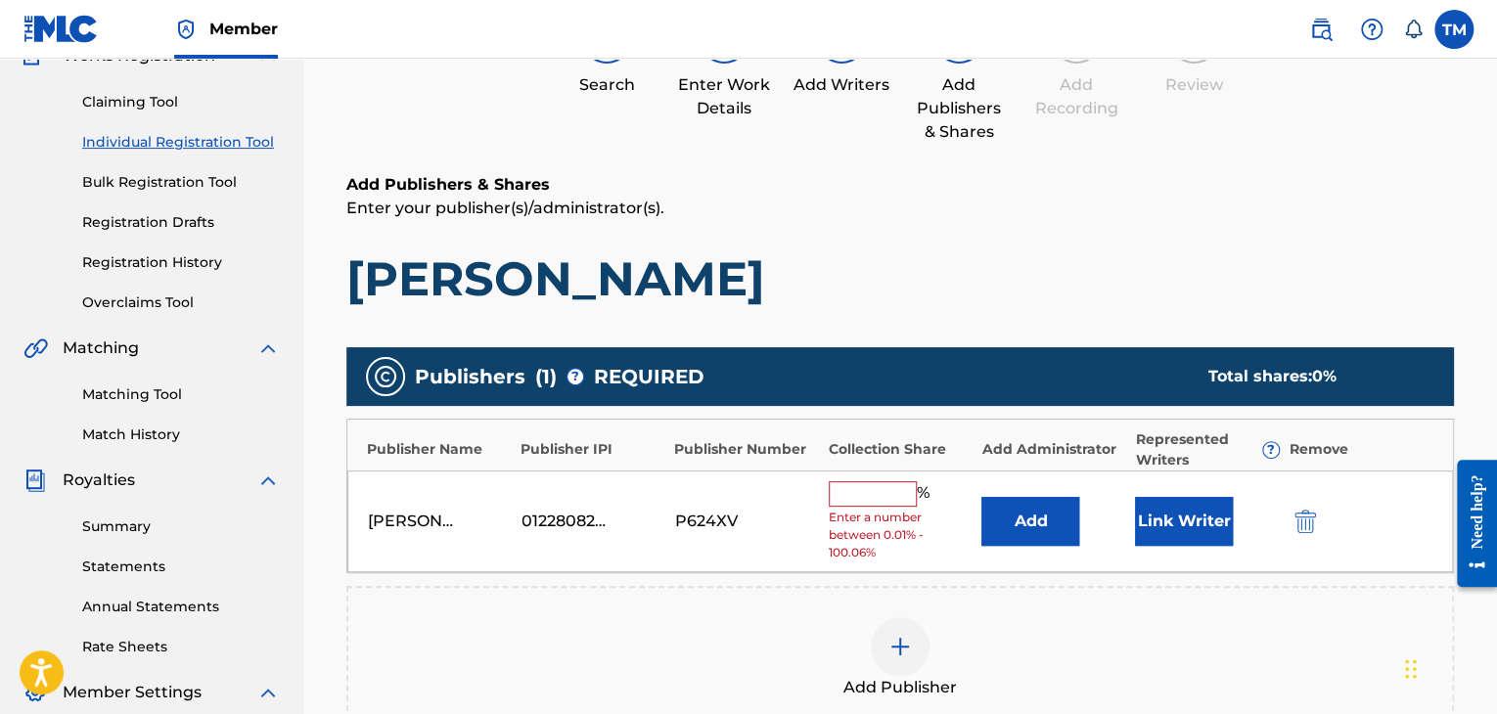
click at [835, 486] on input "text" at bounding box center [873, 493] width 88 height 25
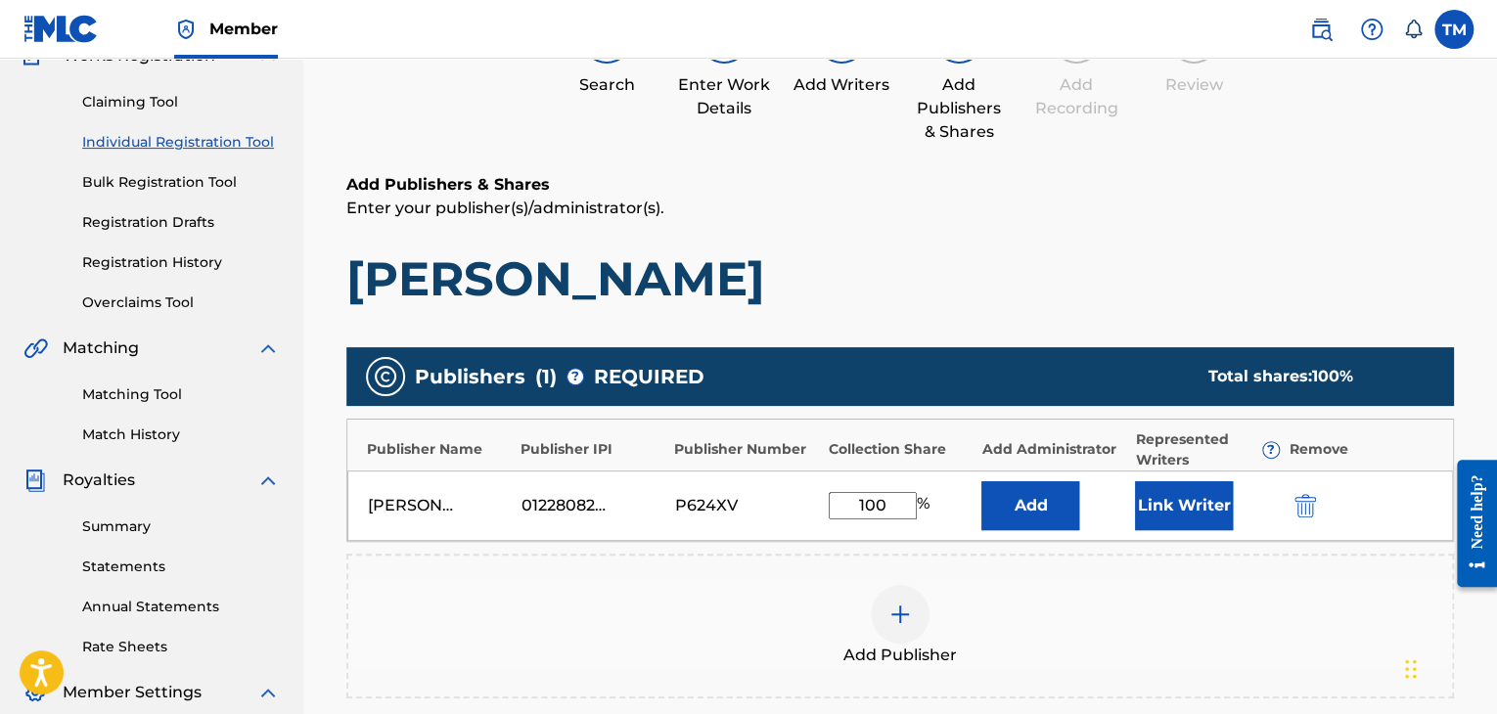
scroll to position [284, 0]
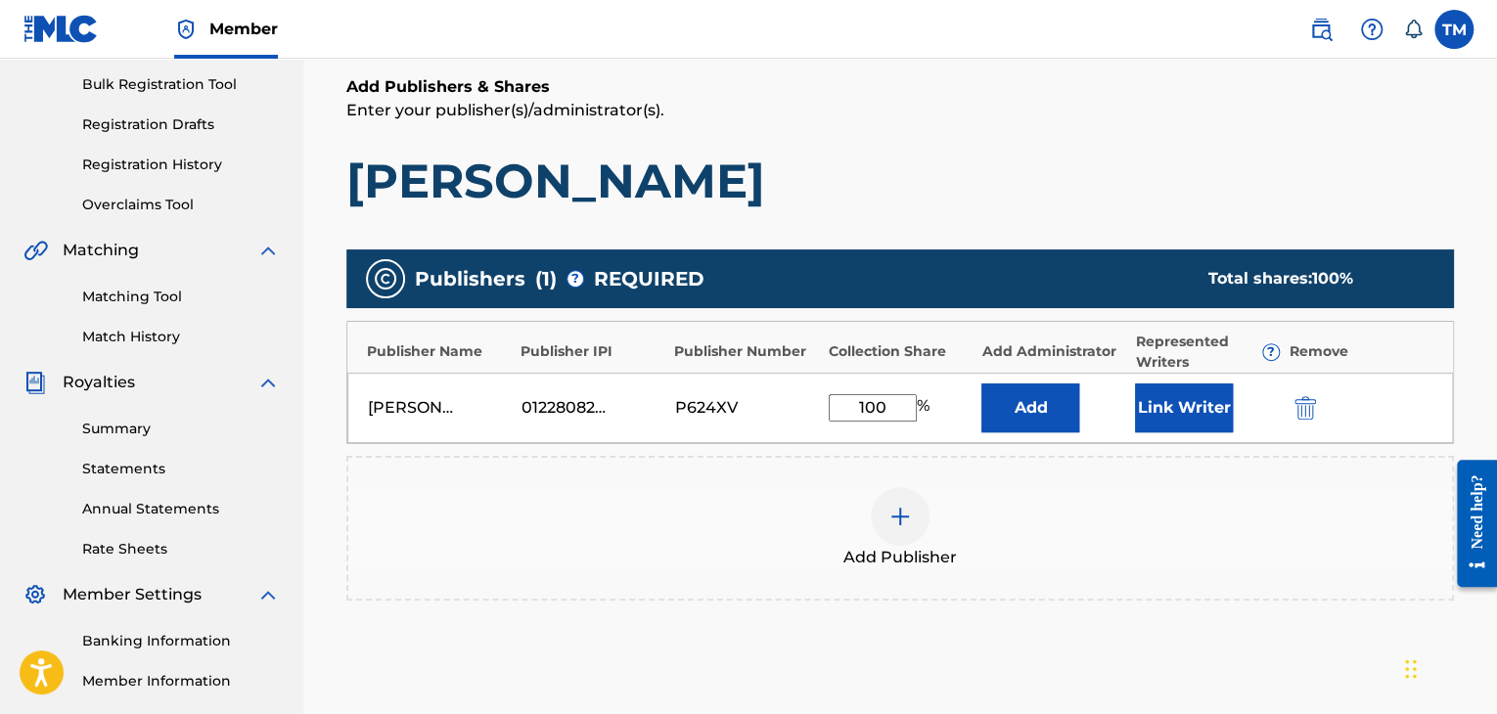
type input "100"
click at [1107, 524] on div "Add Publisher" at bounding box center [900, 528] width 1104 height 82
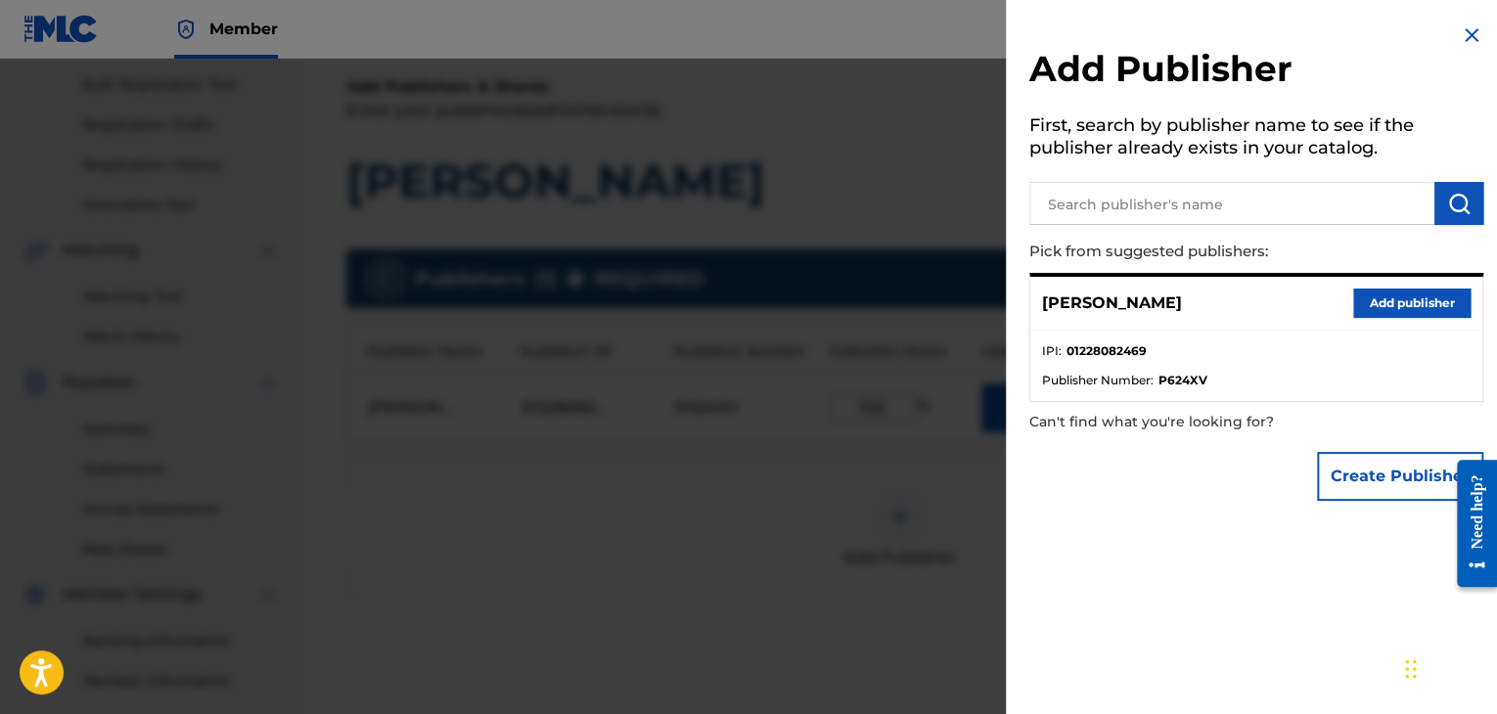
click at [1378, 307] on button "Add publisher" at bounding box center [1411, 303] width 117 height 29
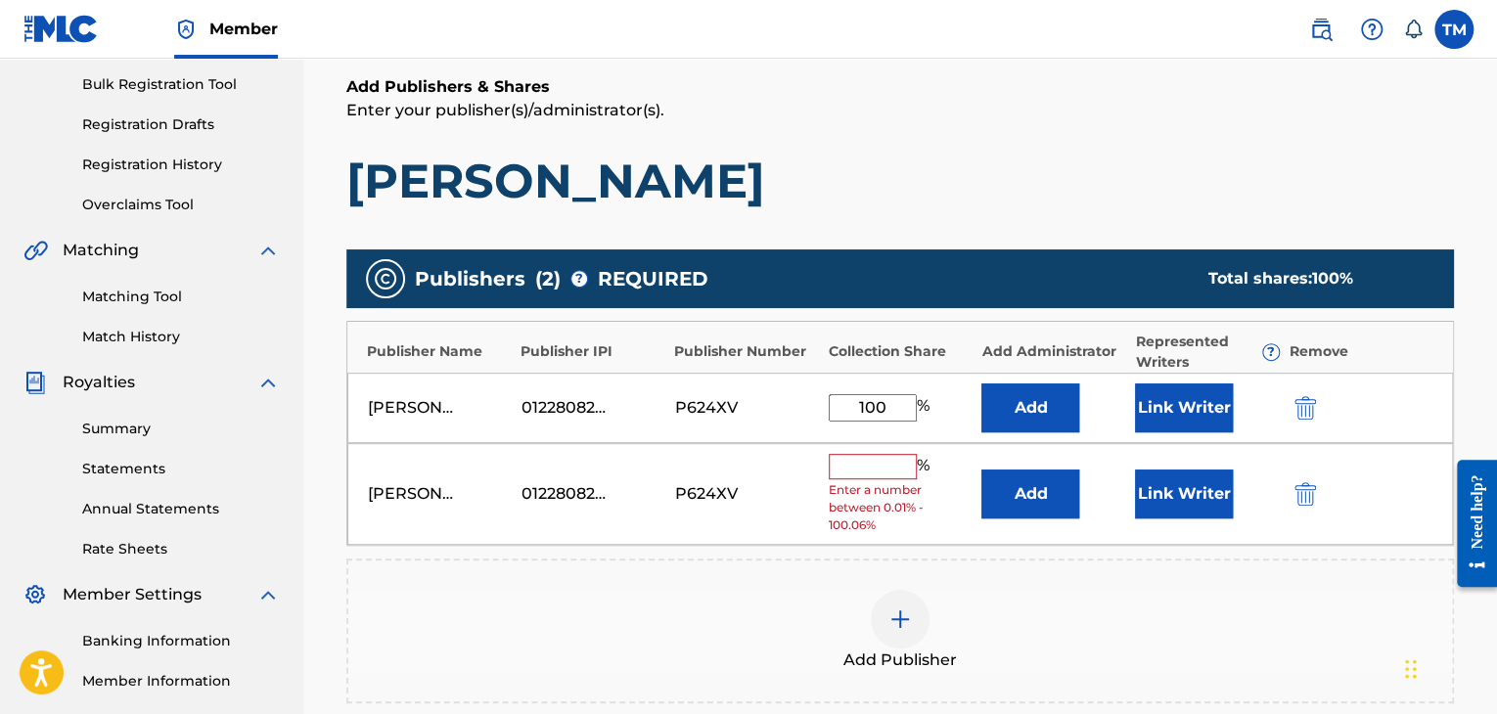
click at [861, 463] on input "text" at bounding box center [873, 466] width 88 height 25
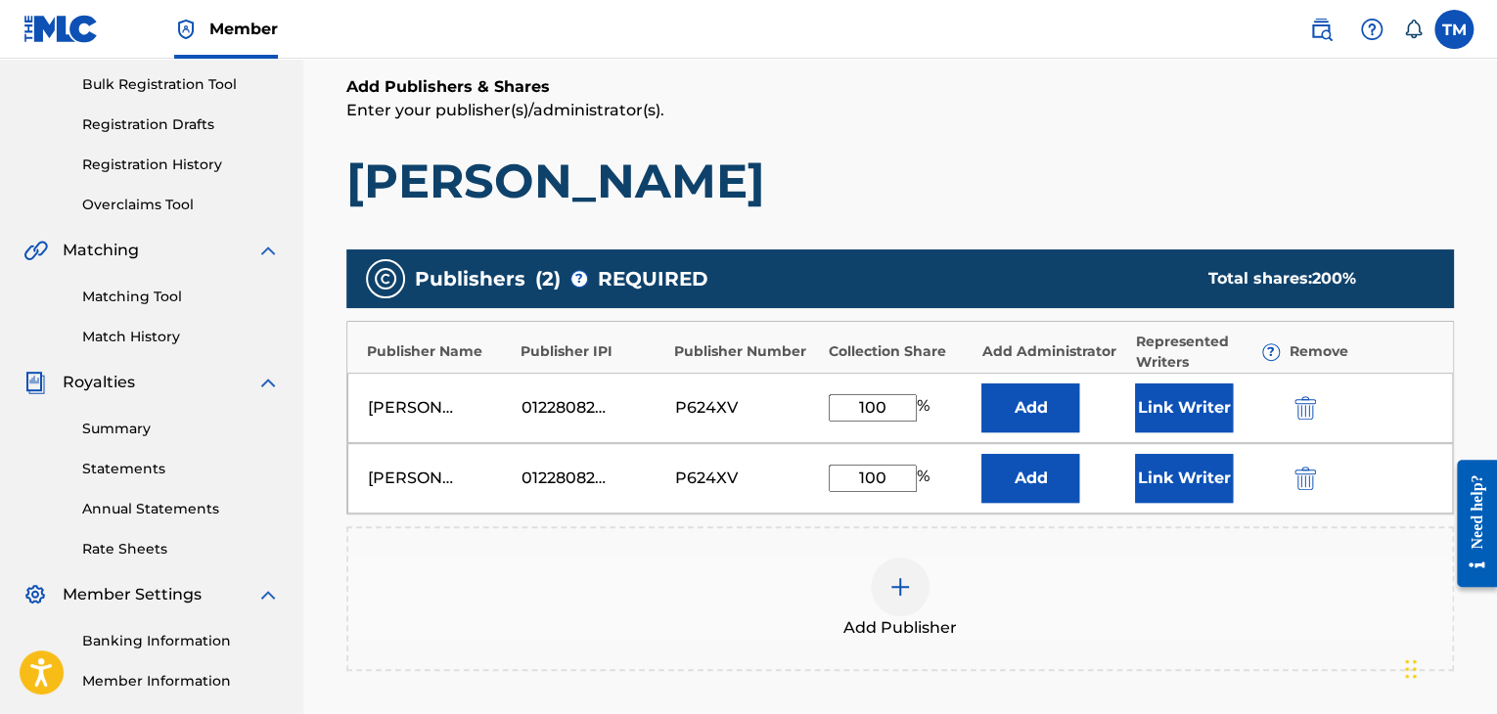
type input "100"
click at [1157, 629] on div "Add Publisher" at bounding box center [900, 599] width 1104 height 82
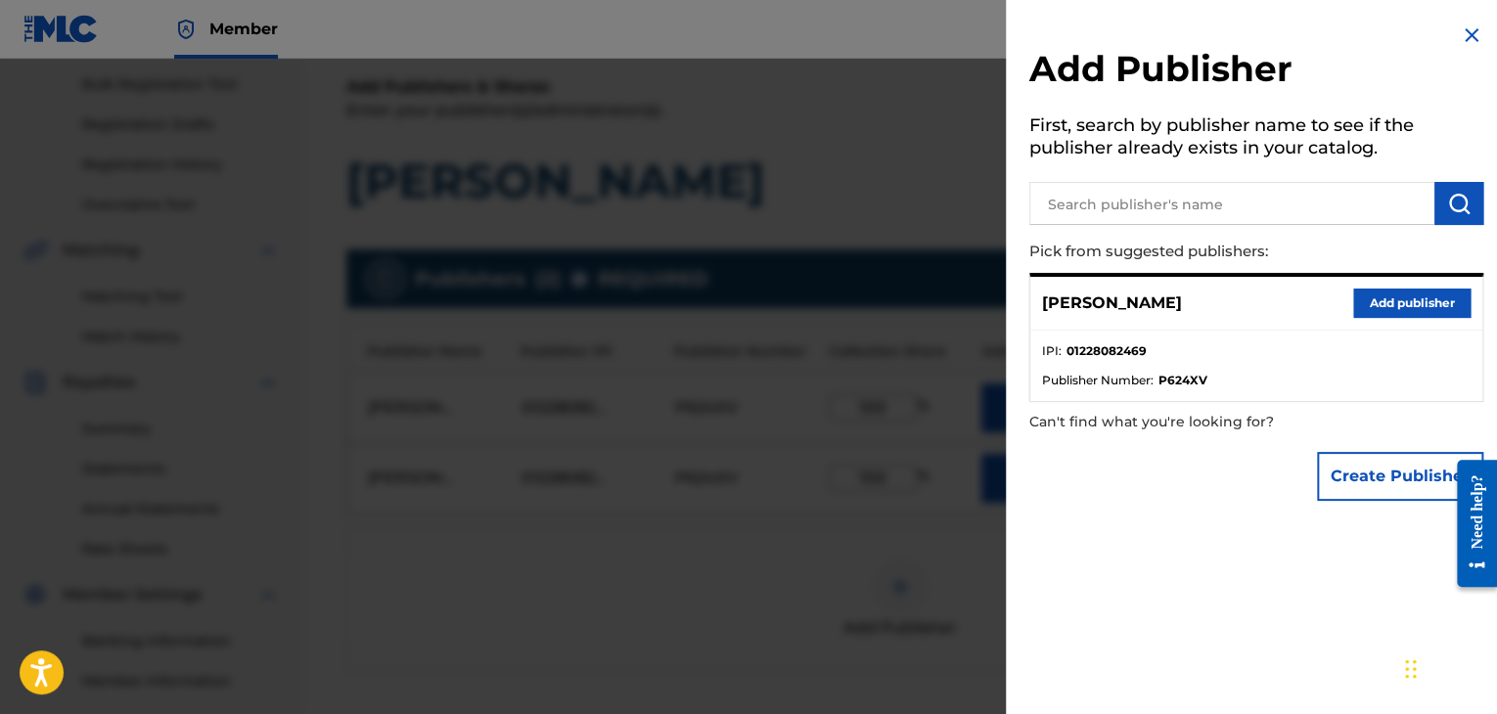
click at [1460, 33] on img at bounding box center [1471, 34] width 23 height 23
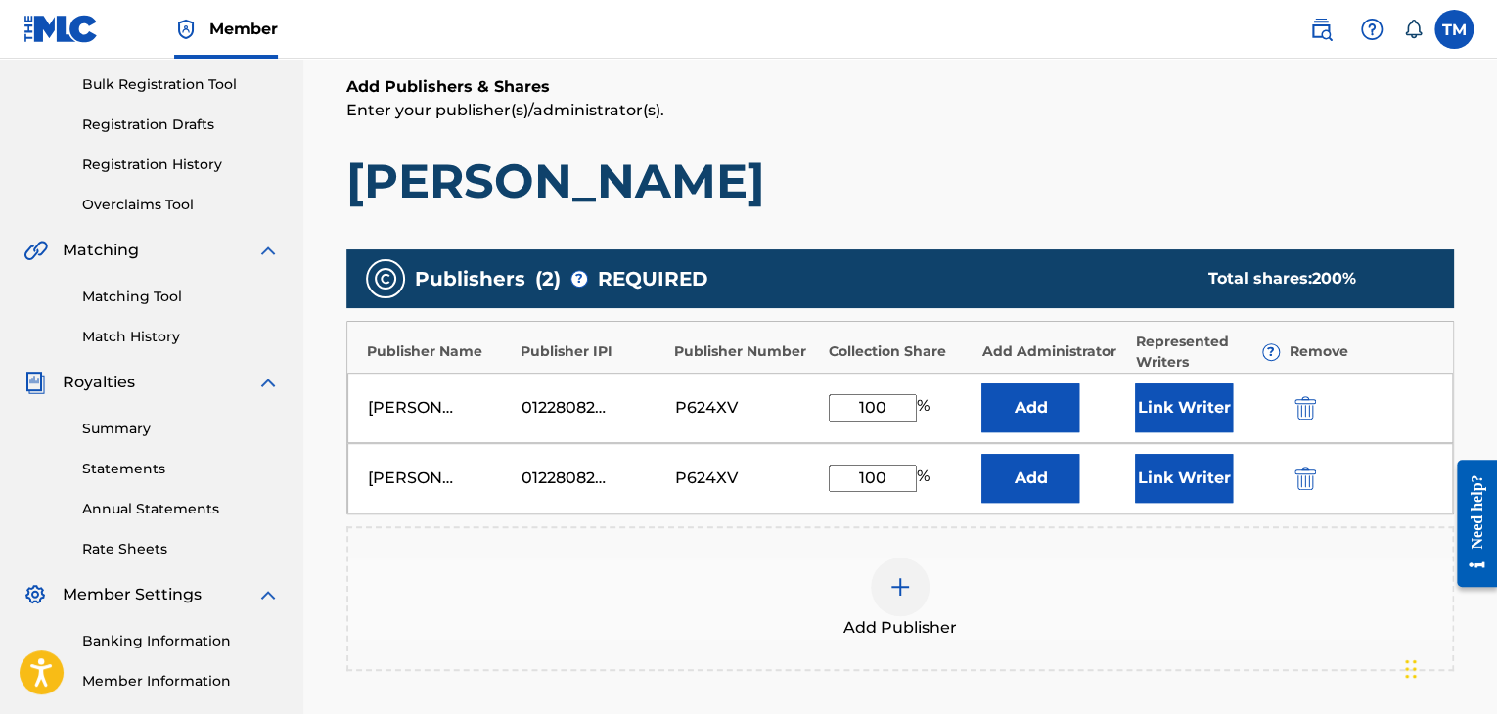
click at [1299, 471] on img "submit" at bounding box center [1305, 478] width 22 height 23
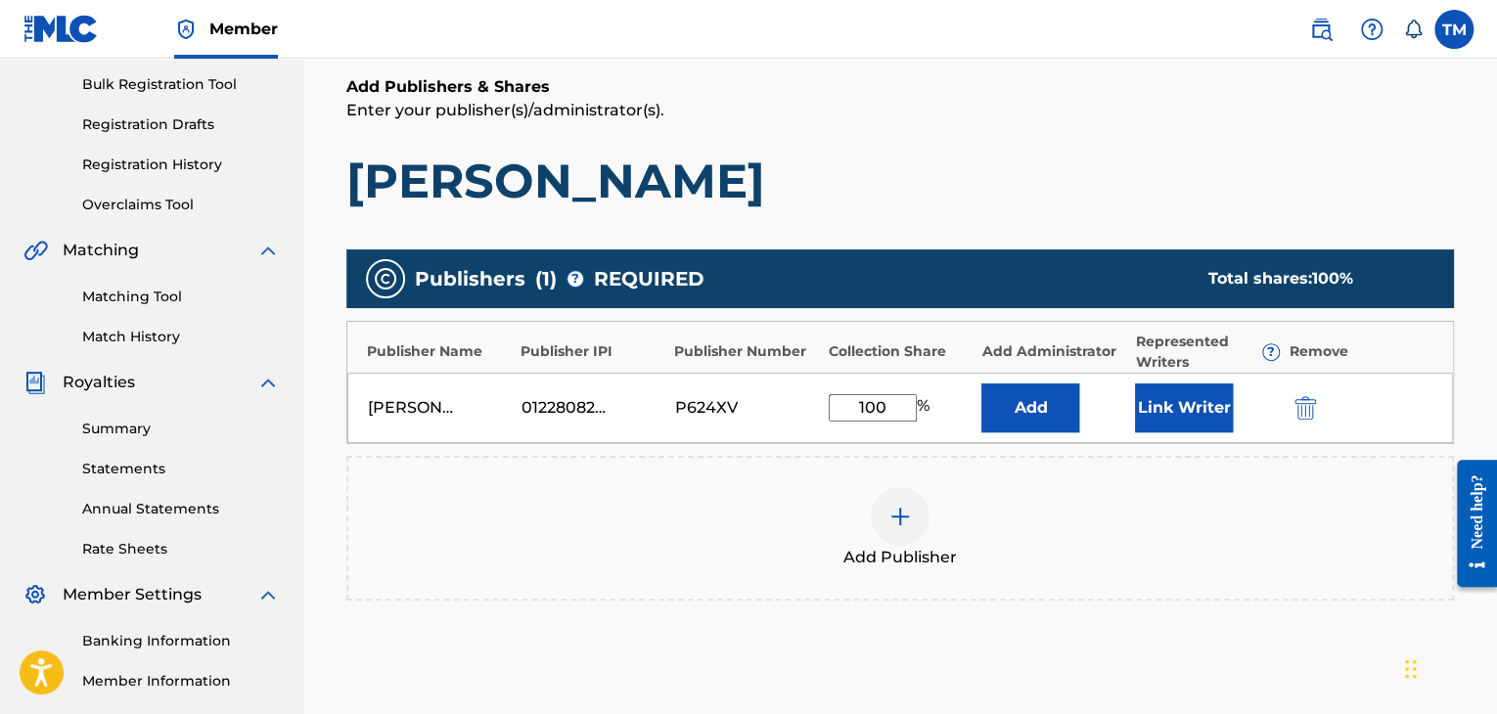
scroll to position [479, 0]
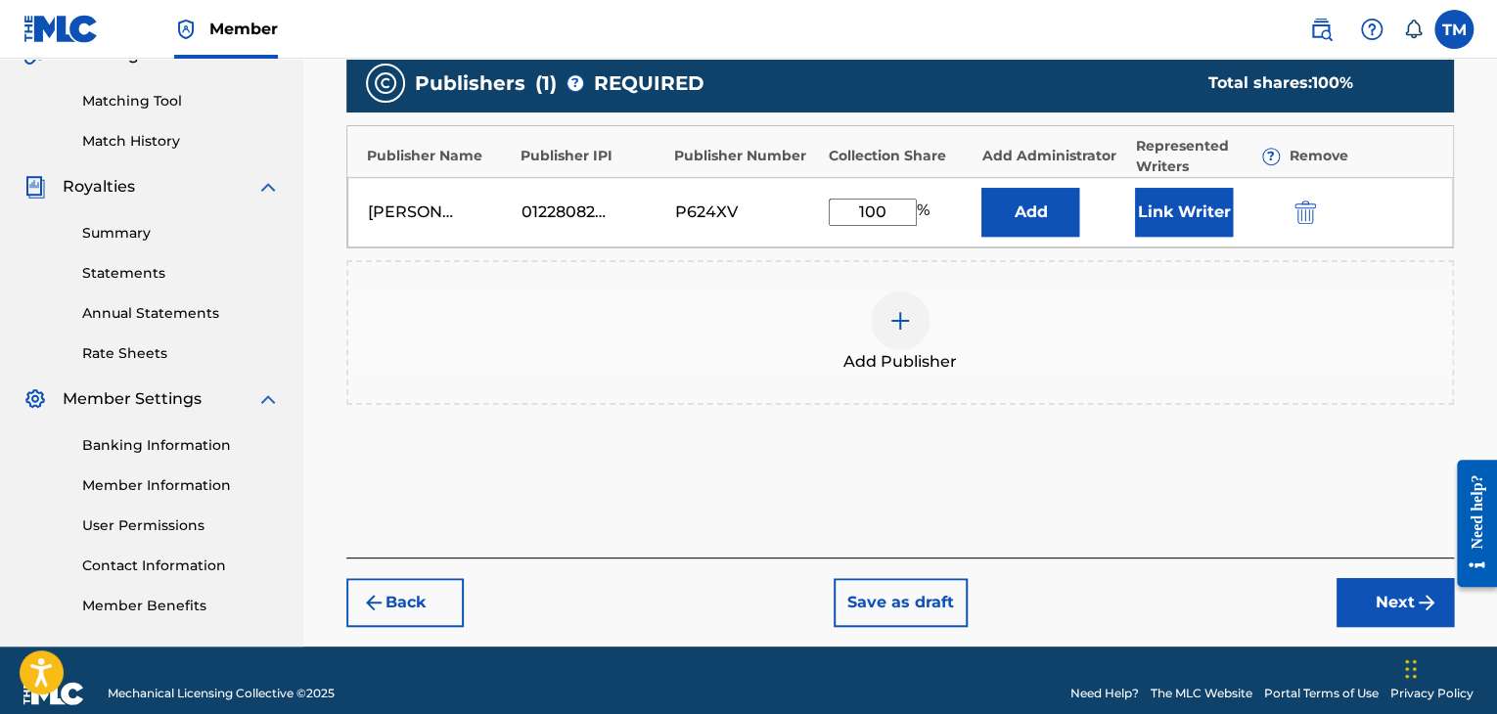
click at [1365, 604] on button "Next" at bounding box center [1395, 602] width 117 height 49
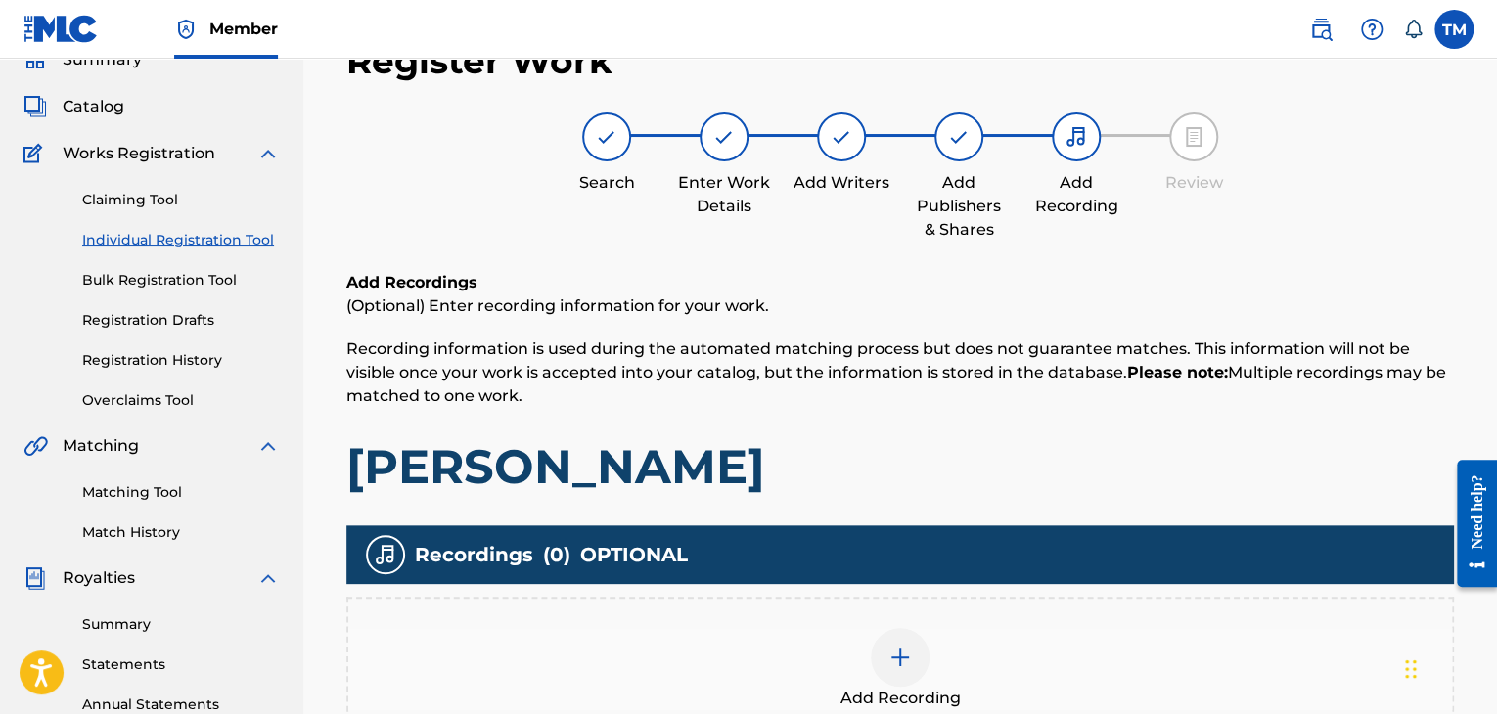
scroll to position [382, 0]
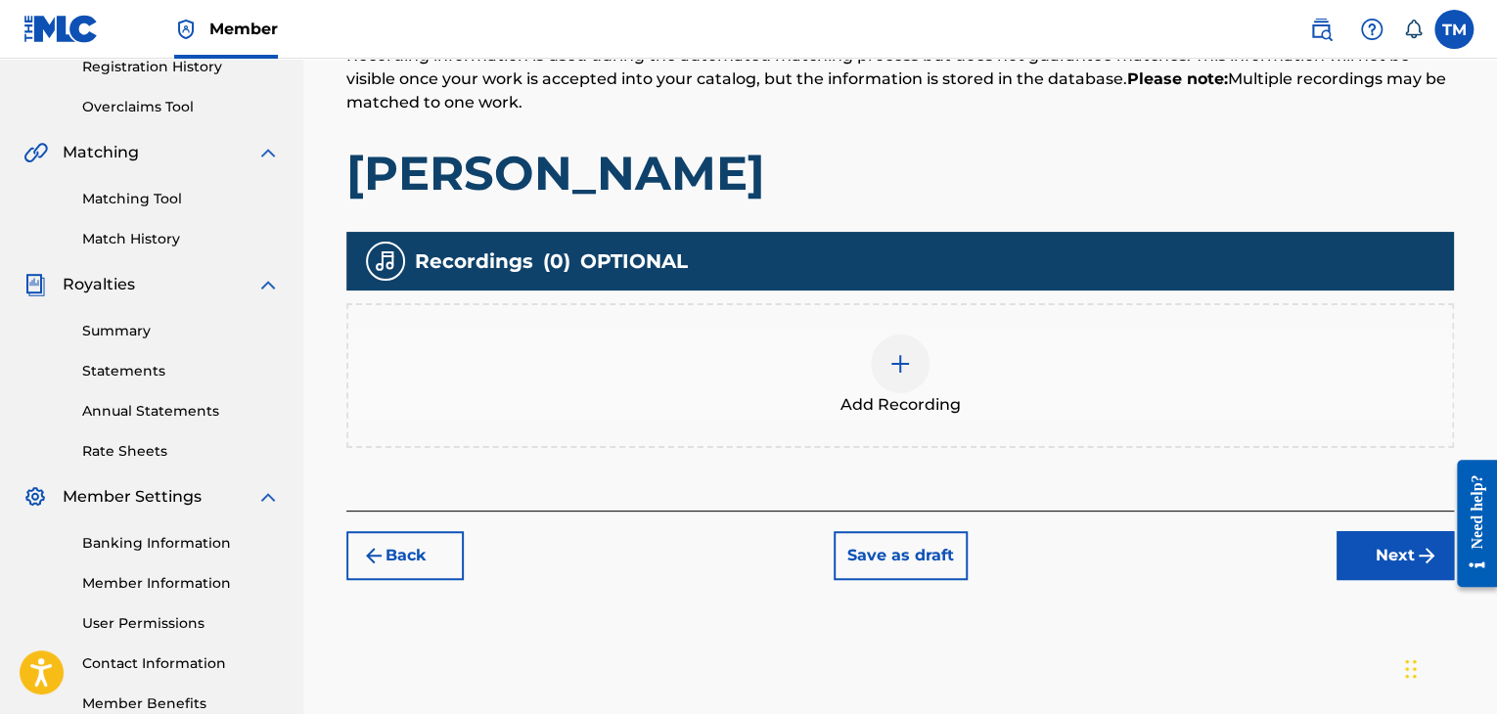
click at [903, 349] on div at bounding box center [900, 364] width 59 height 59
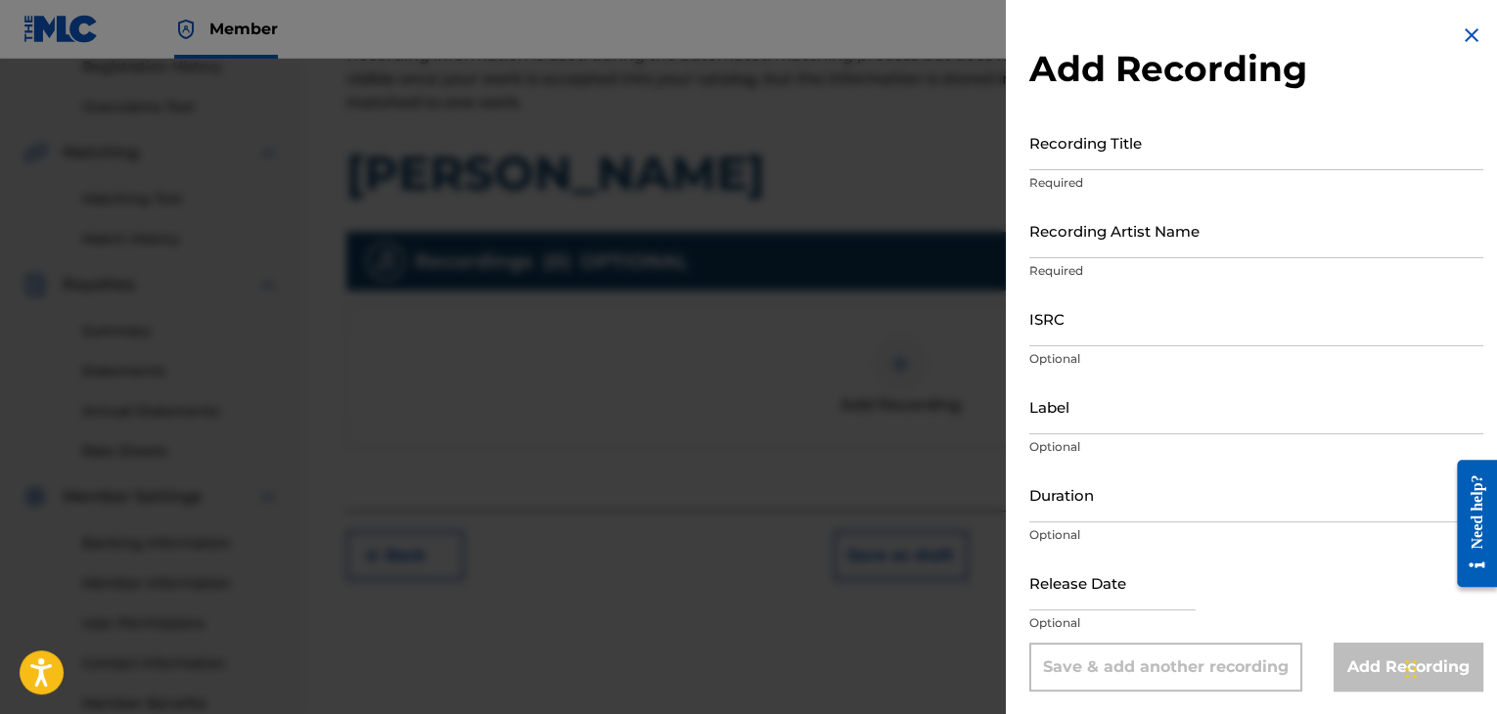
click at [1091, 154] on input "Recording Title" at bounding box center [1256, 142] width 454 height 56
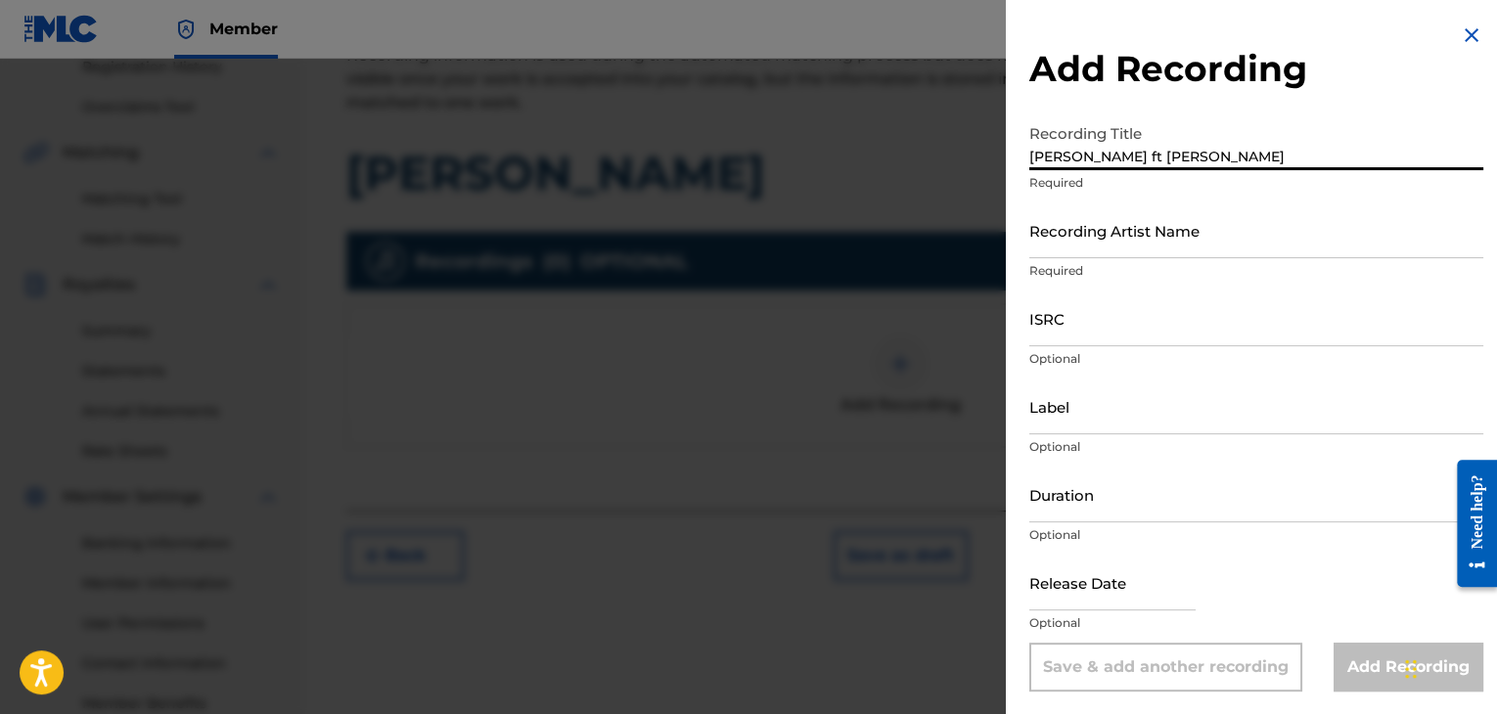
type input "[PERSON_NAME] ft [PERSON_NAME]"
click at [1099, 236] on input "Recording Artist Name" at bounding box center [1256, 231] width 454 height 56
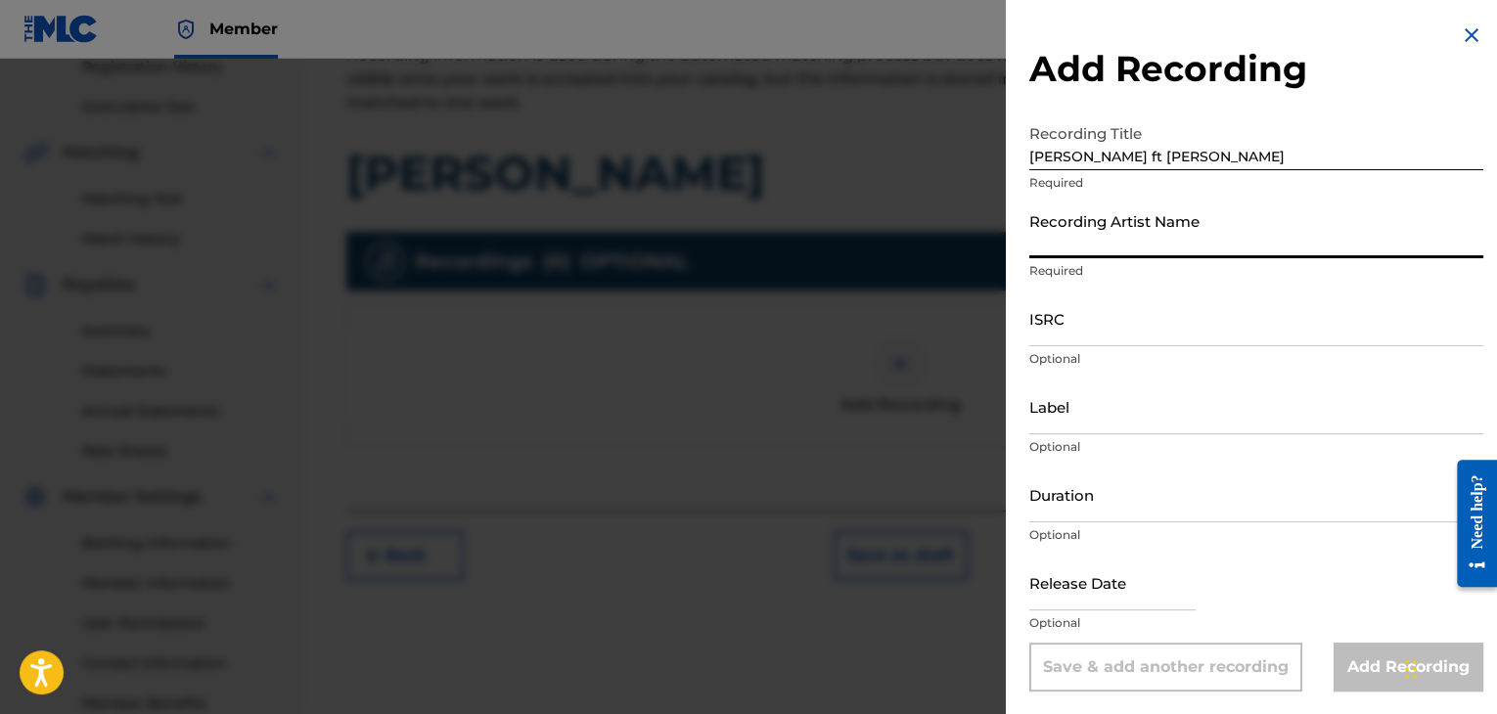
type input "[PERSON_NAME]"
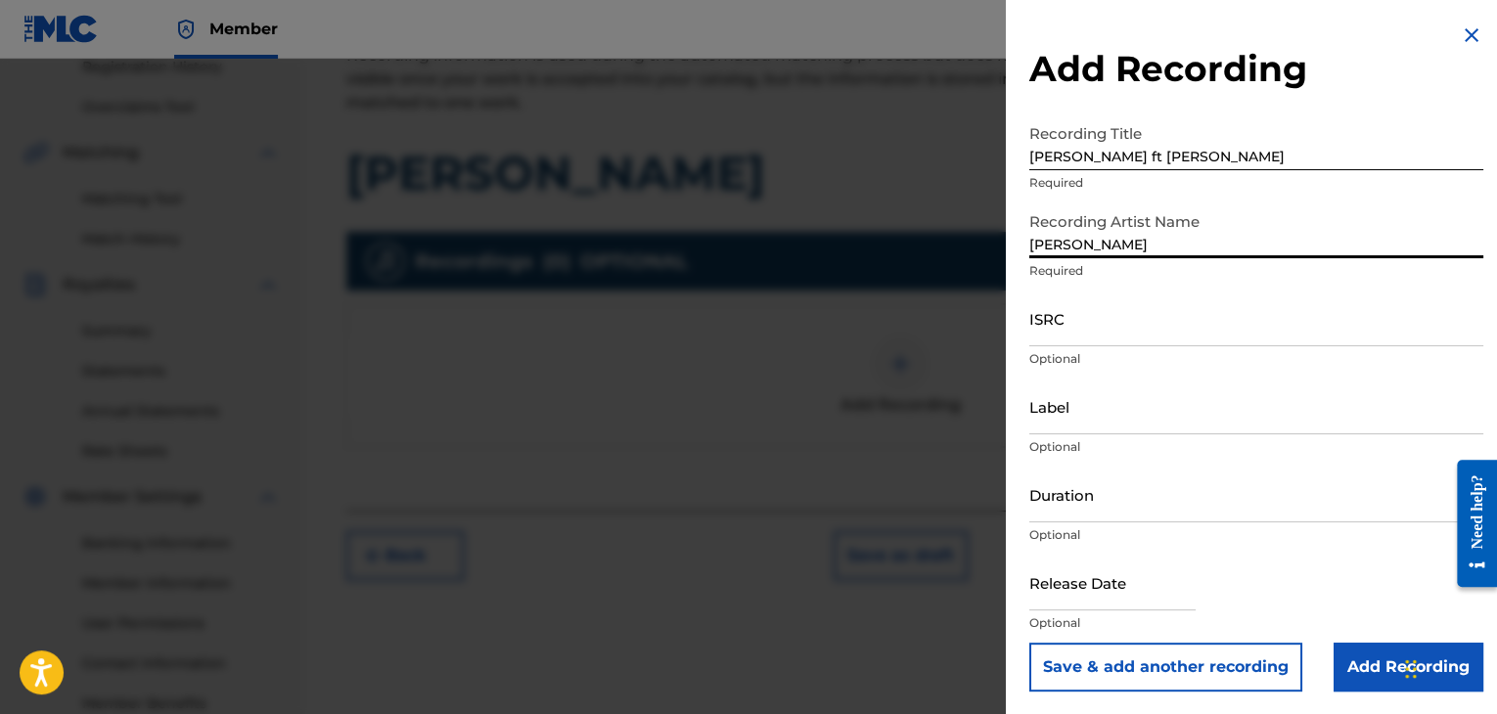
click at [1078, 335] on input "ISRC" at bounding box center [1256, 319] width 454 height 56
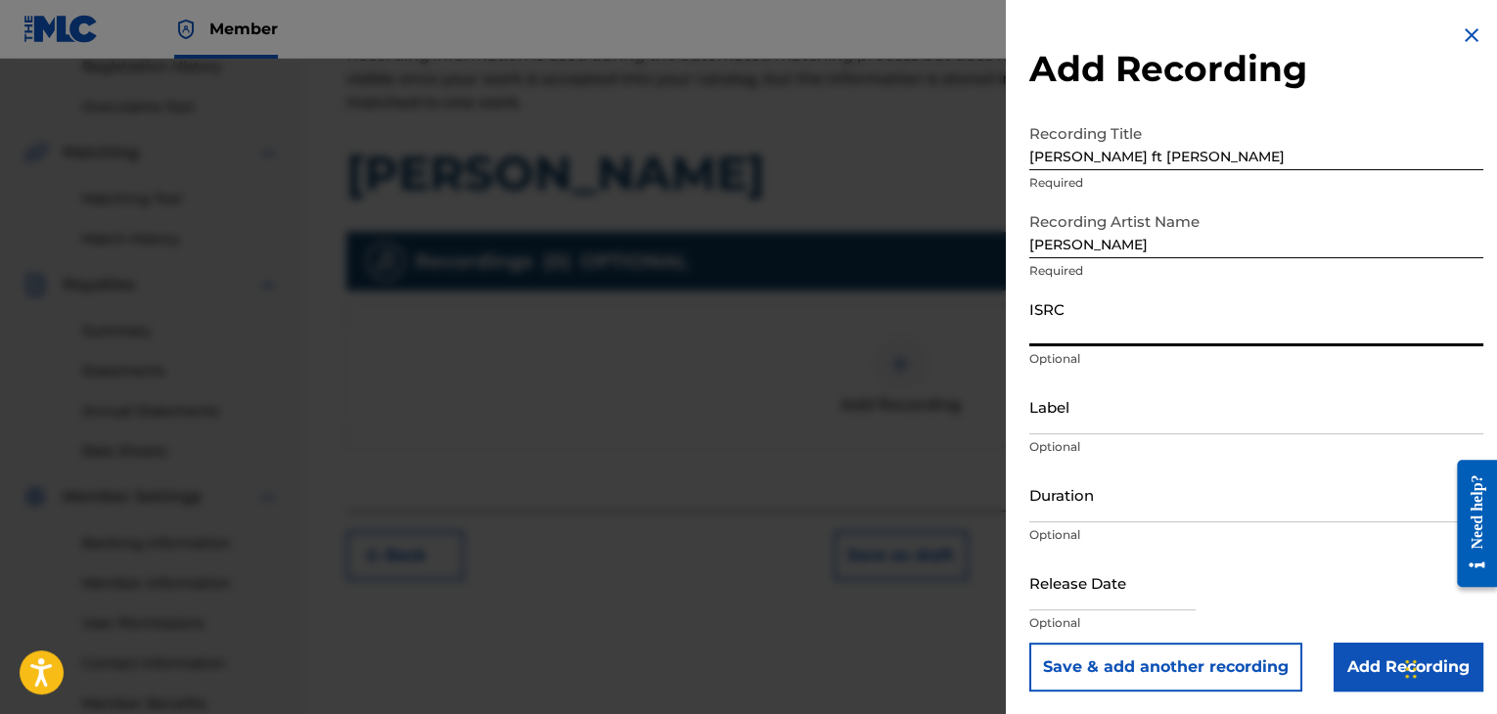
click at [1119, 324] on input "ISRC" at bounding box center [1256, 319] width 454 height 56
paste input "QZZ762515195"
type input "QZZ762515195"
click at [1052, 408] on input "Label" at bounding box center [1256, 407] width 454 height 56
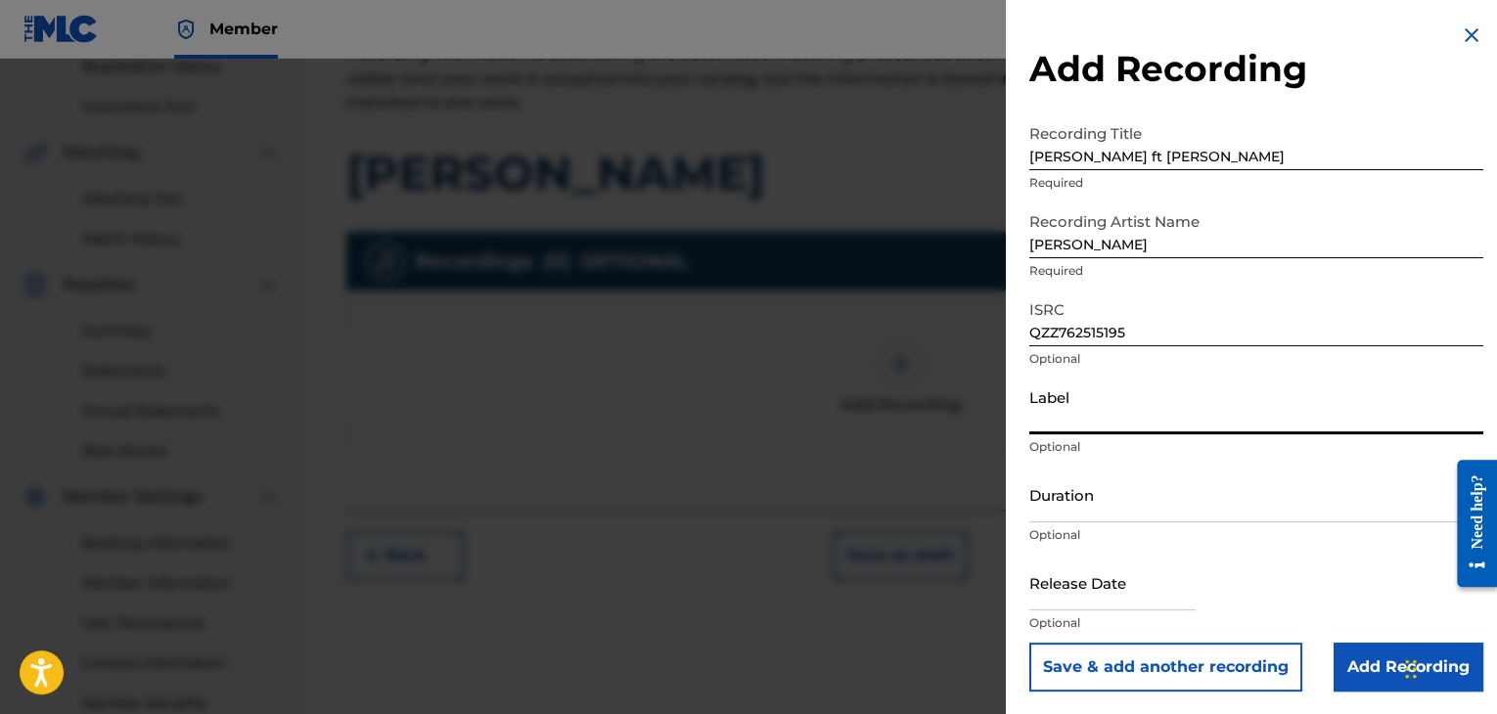
type input "[PERSON_NAME] Audio Inc."
click at [1107, 509] on input "Duration" at bounding box center [1256, 495] width 454 height 56
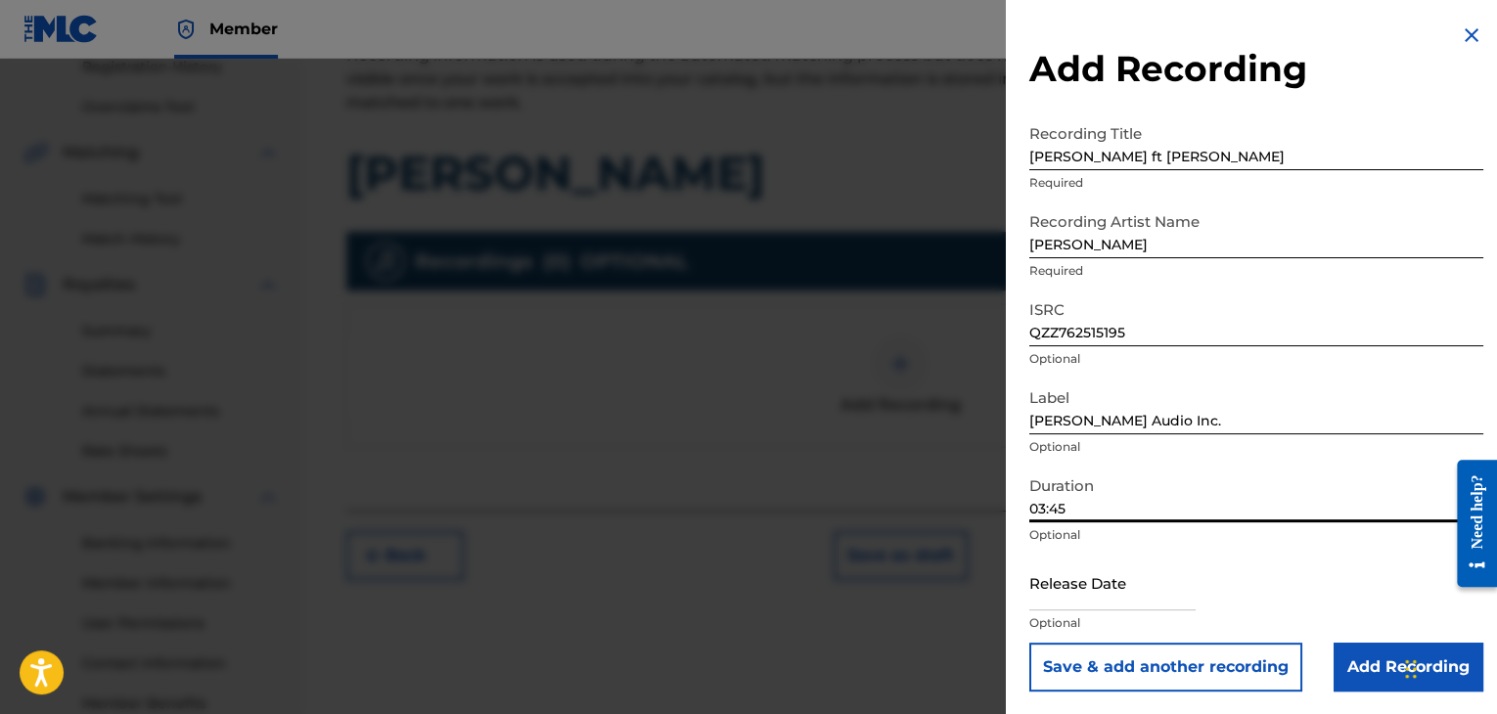
scroll to position [1, 0]
type input "03:45"
click at [1108, 583] on input "text" at bounding box center [1112, 582] width 166 height 56
select select "7"
select select "2025"
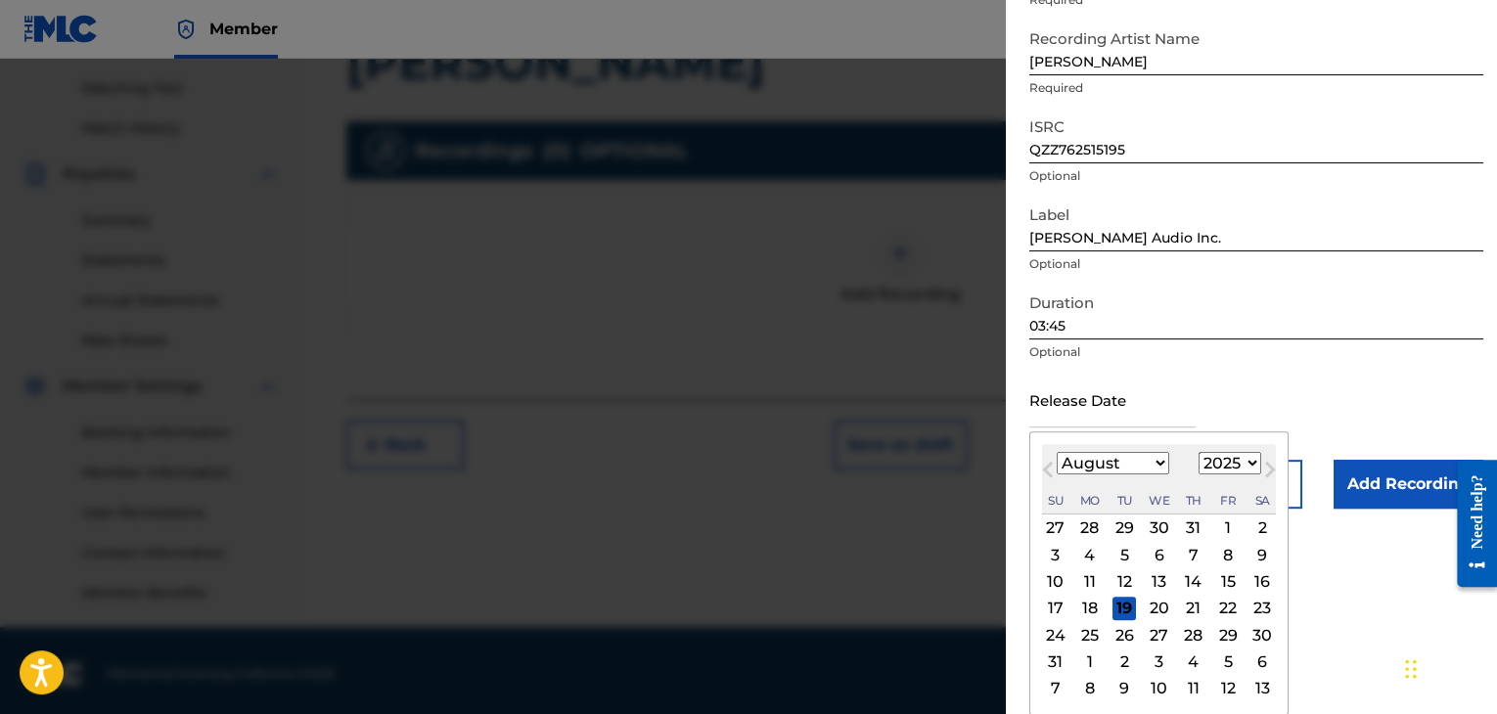
scroll to position [499, 0]
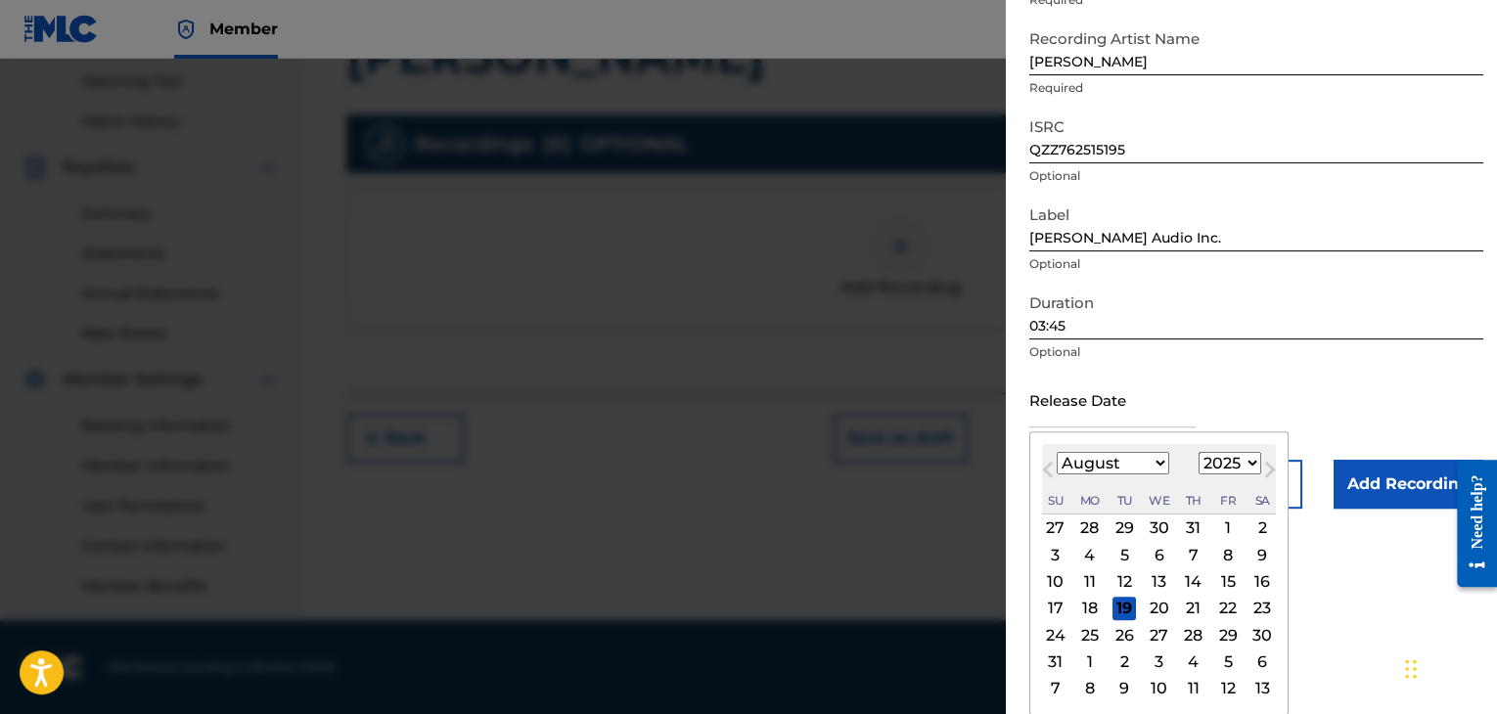
click at [1119, 642] on div "26" at bounding box center [1123, 634] width 23 height 23
type input "[DATE]"
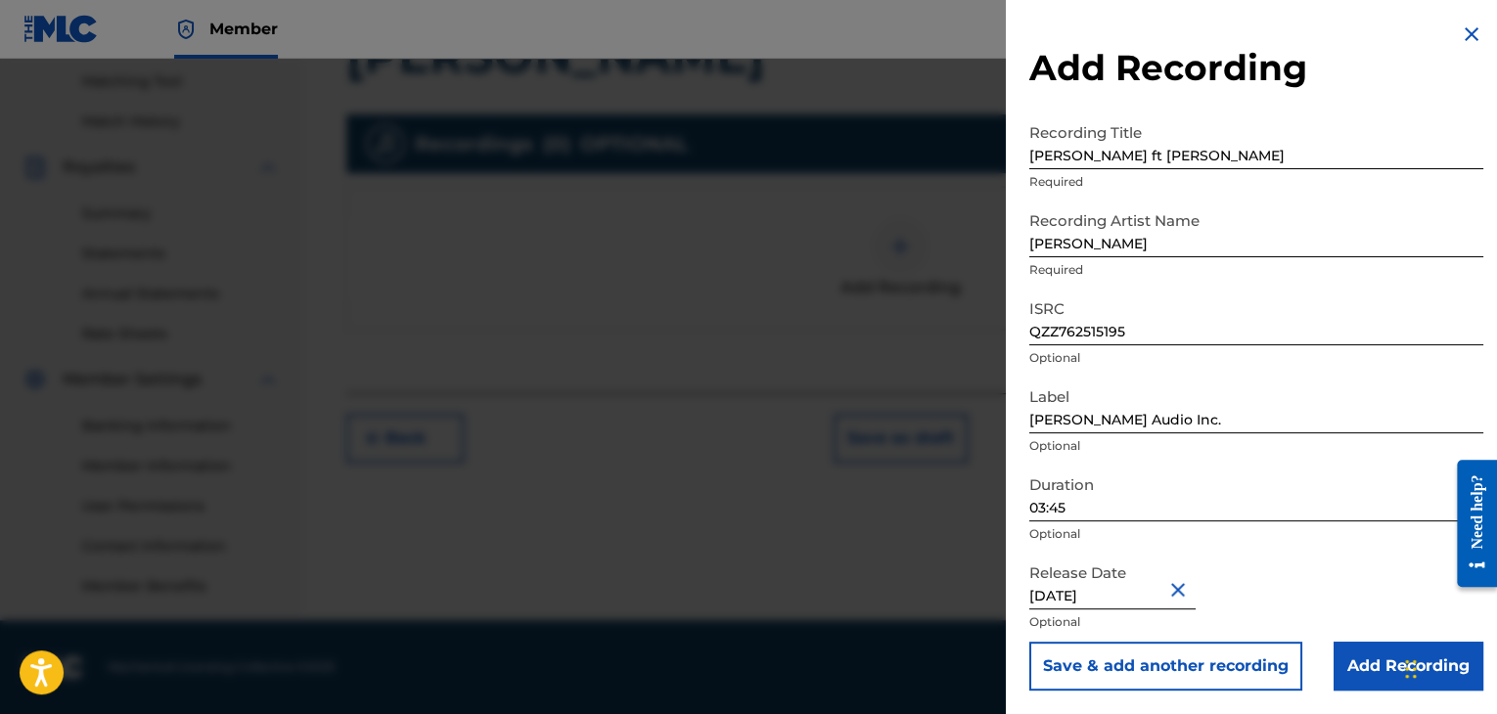
click at [1358, 666] on input "Add Recording" at bounding box center [1409, 666] width 150 height 49
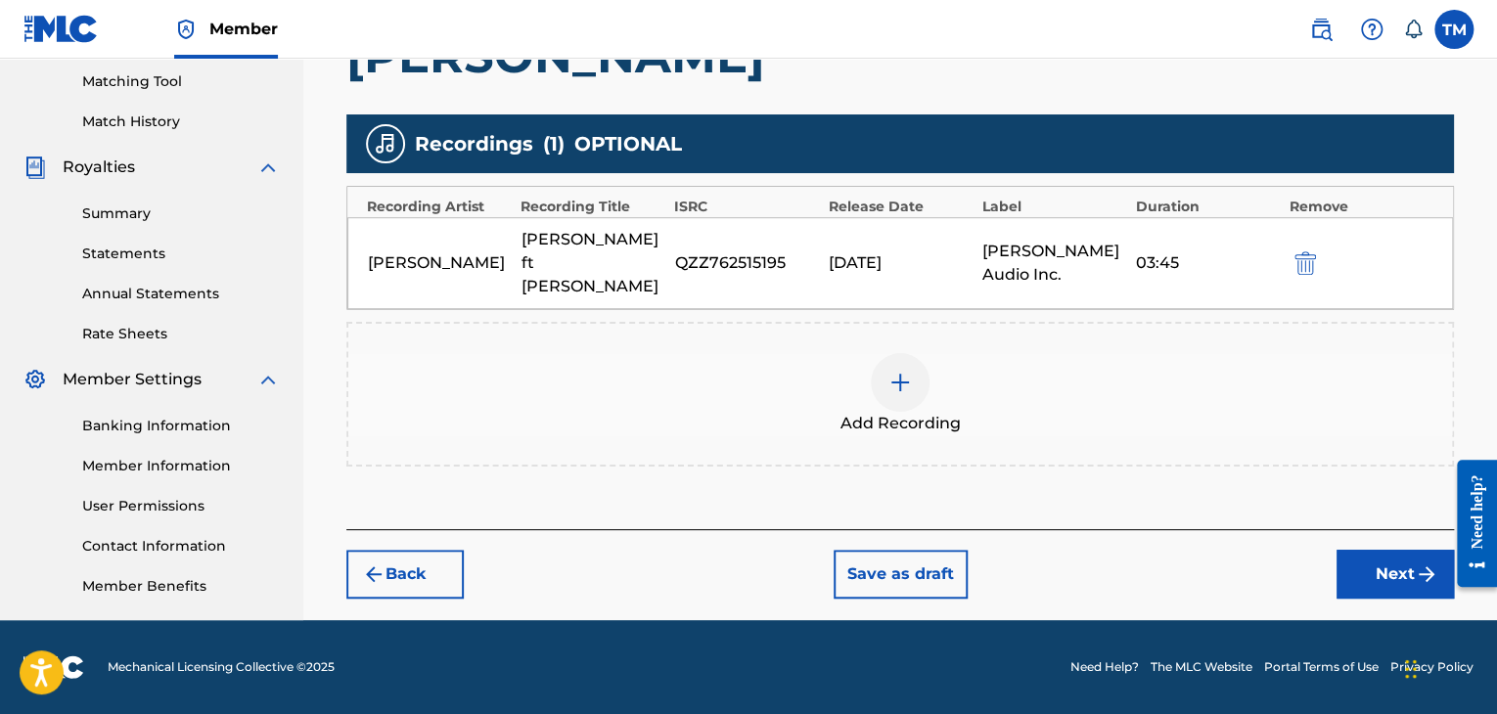
click at [898, 371] on img at bounding box center [899, 382] width 23 height 23
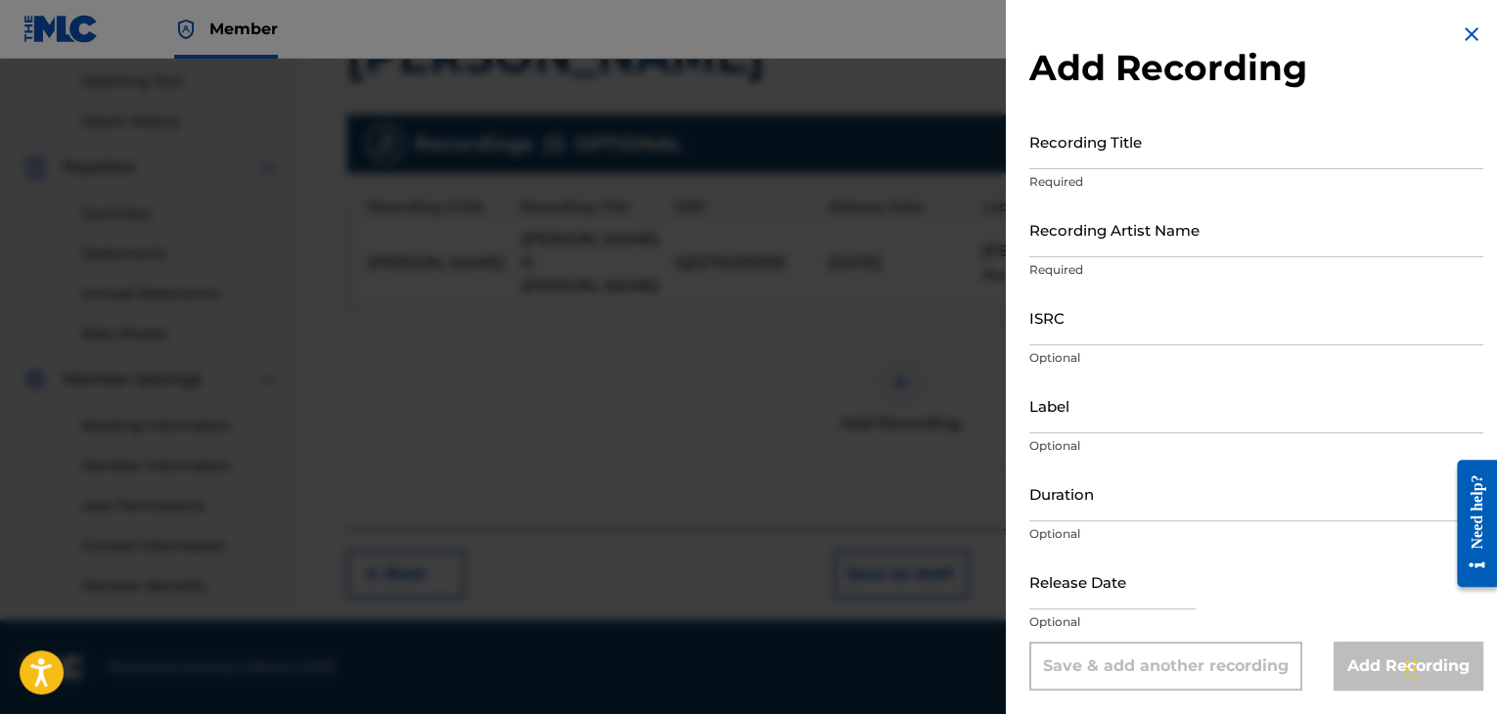
scroll to position [0, 0]
click at [1466, 34] on img at bounding box center [1471, 34] width 23 height 23
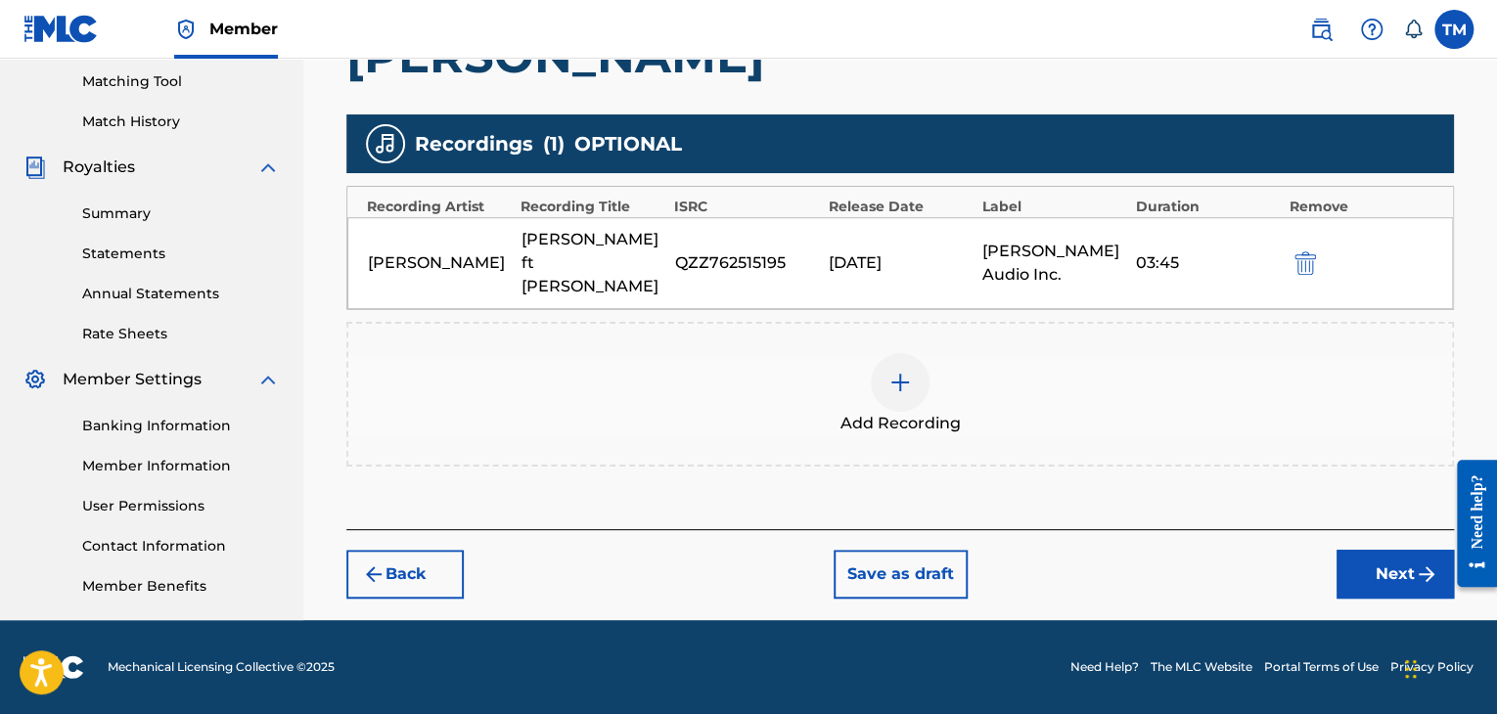
click at [1366, 556] on button "Next" at bounding box center [1395, 574] width 117 height 49
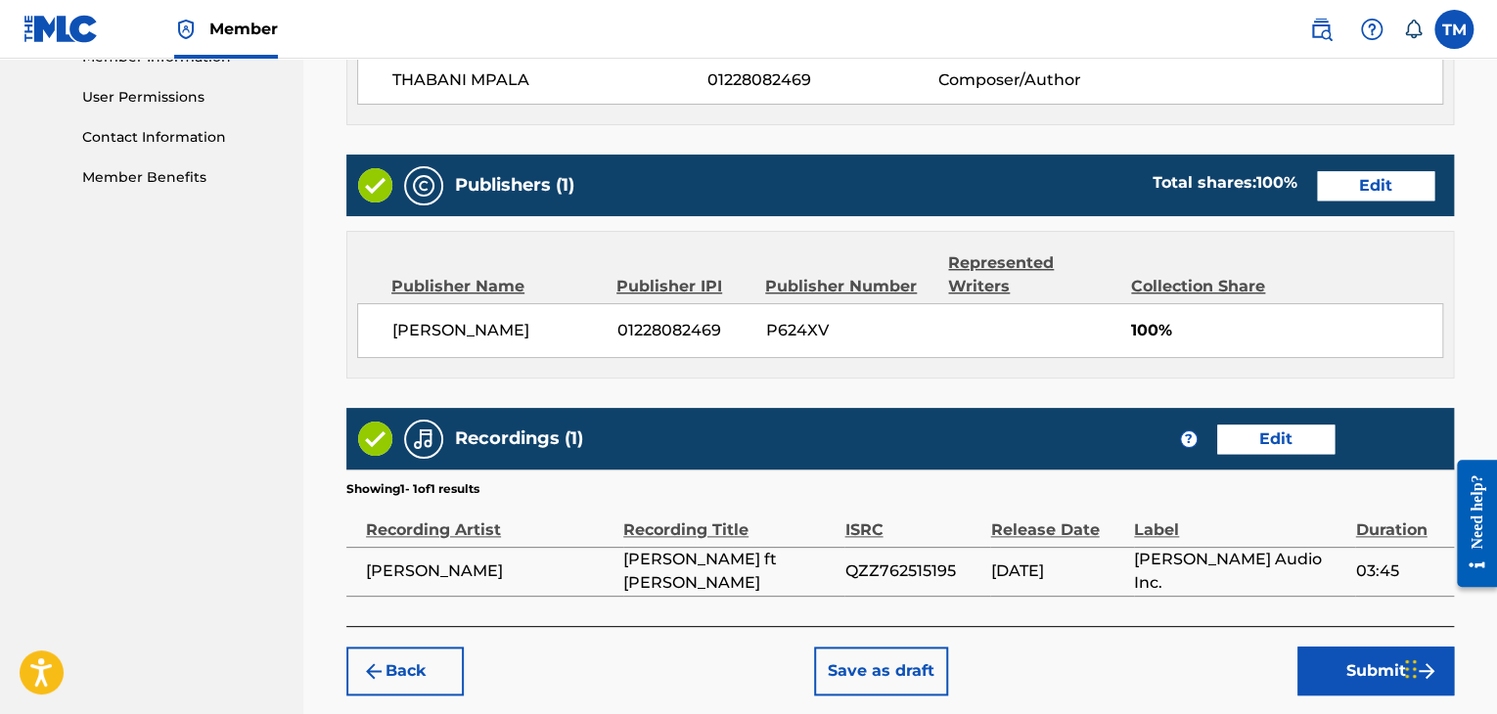
scroll to position [1001, 0]
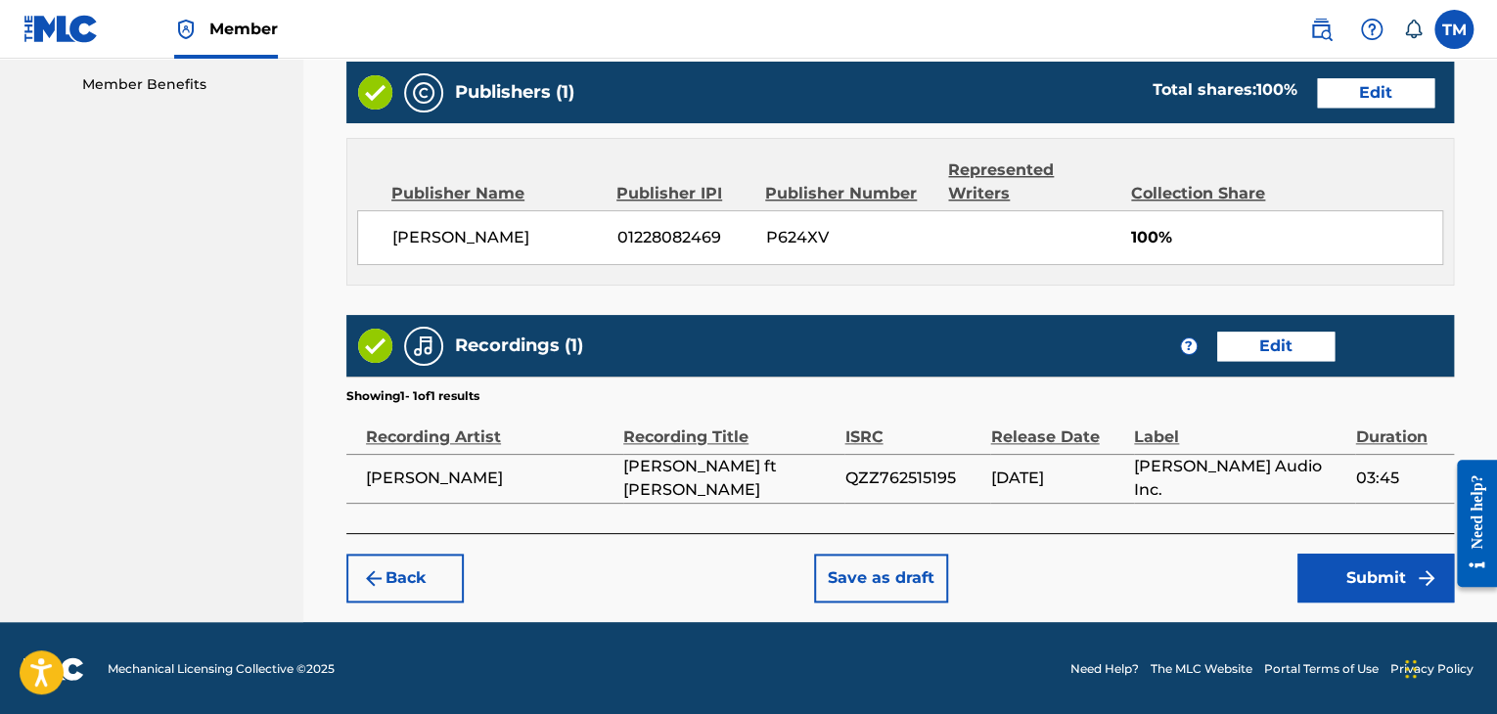
click at [1366, 578] on button "Submit" at bounding box center [1375, 578] width 157 height 49
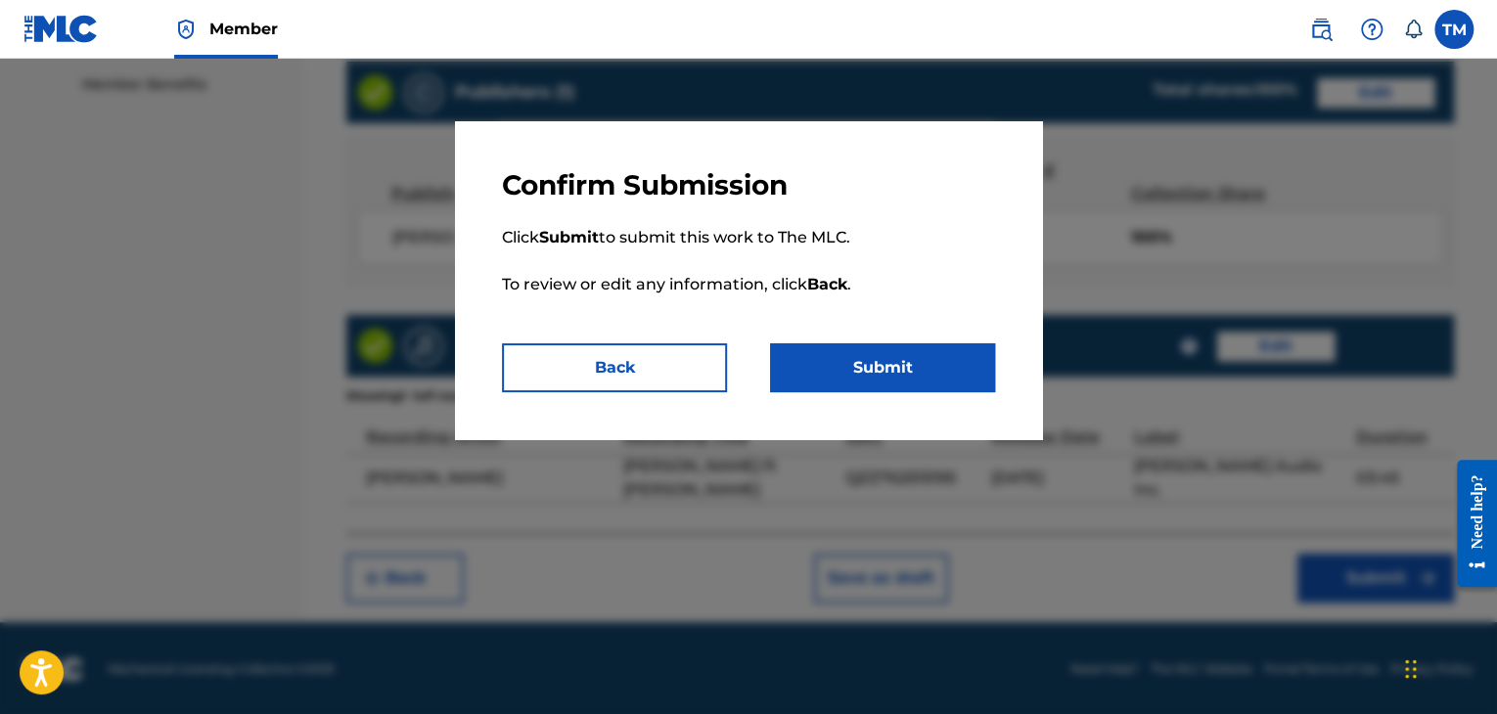
click at [830, 350] on button "Submit" at bounding box center [882, 367] width 225 height 49
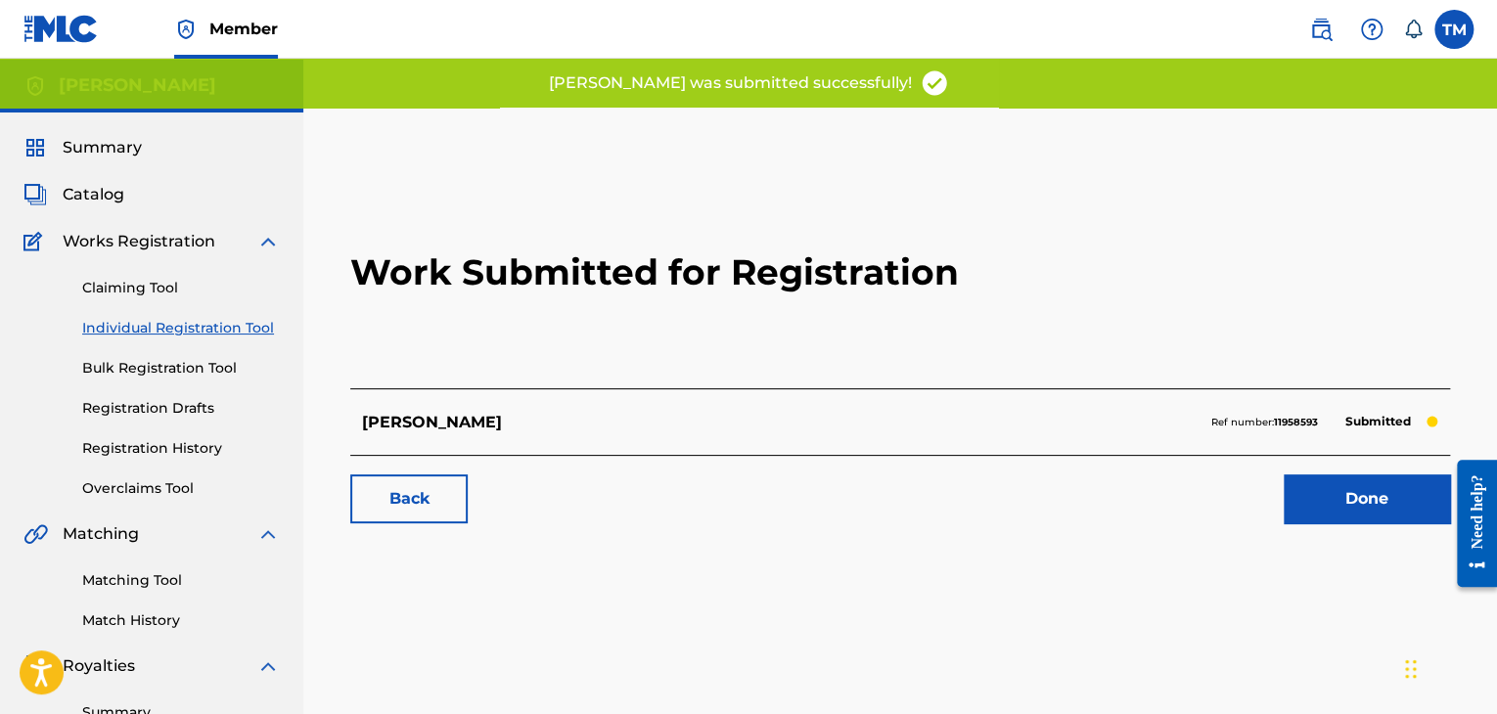
click at [1342, 494] on link "Done" at bounding box center [1367, 499] width 166 height 49
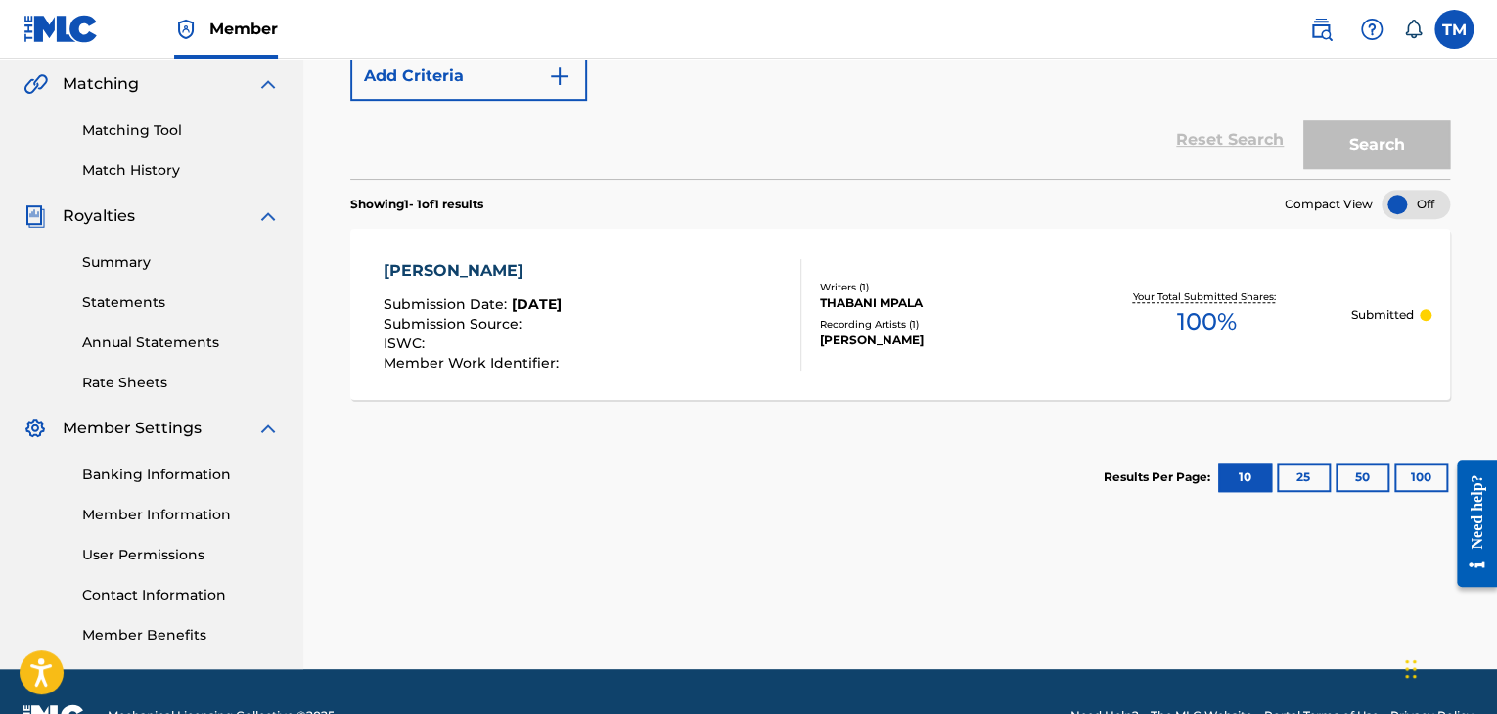
scroll to position [499, 0]
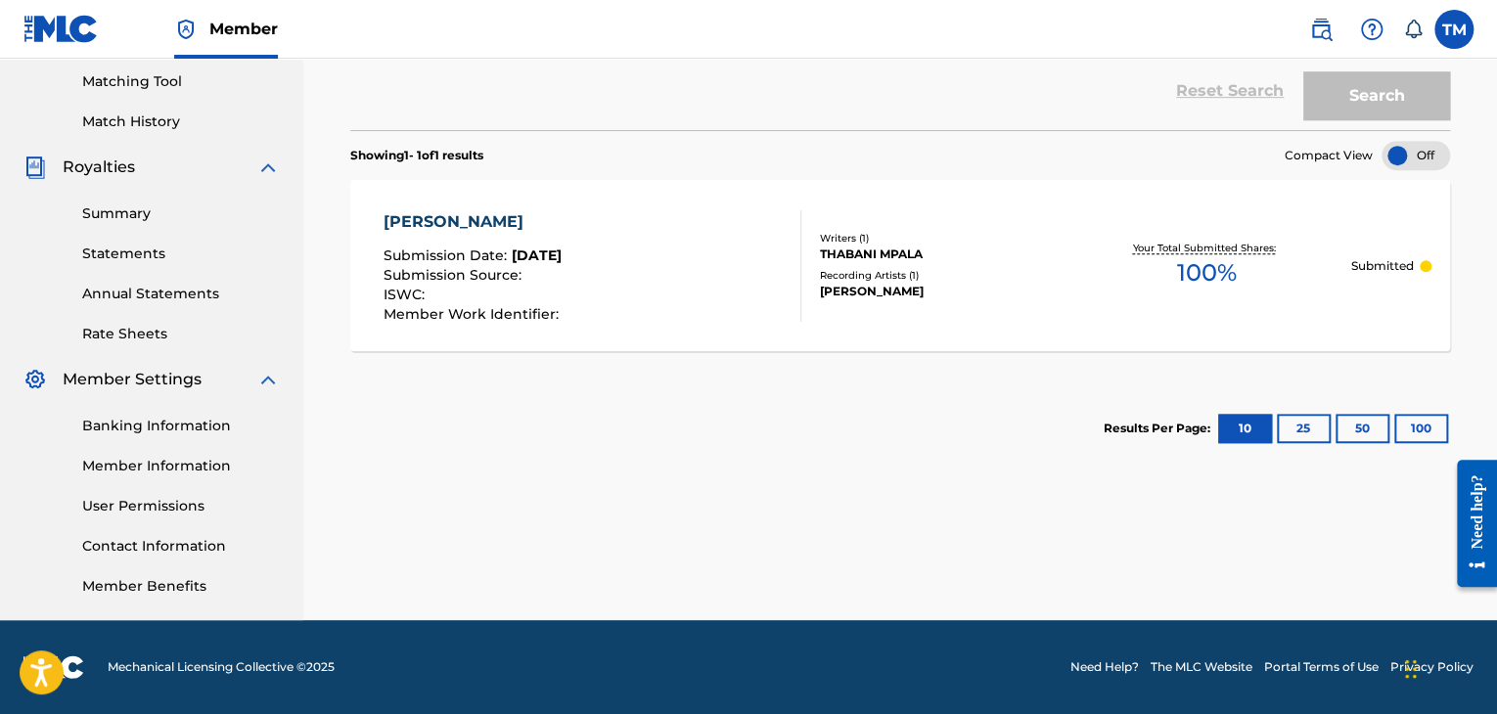
click at [145, 466] on link "Member Information" at bounding box center [181, 466] width 198 height 21
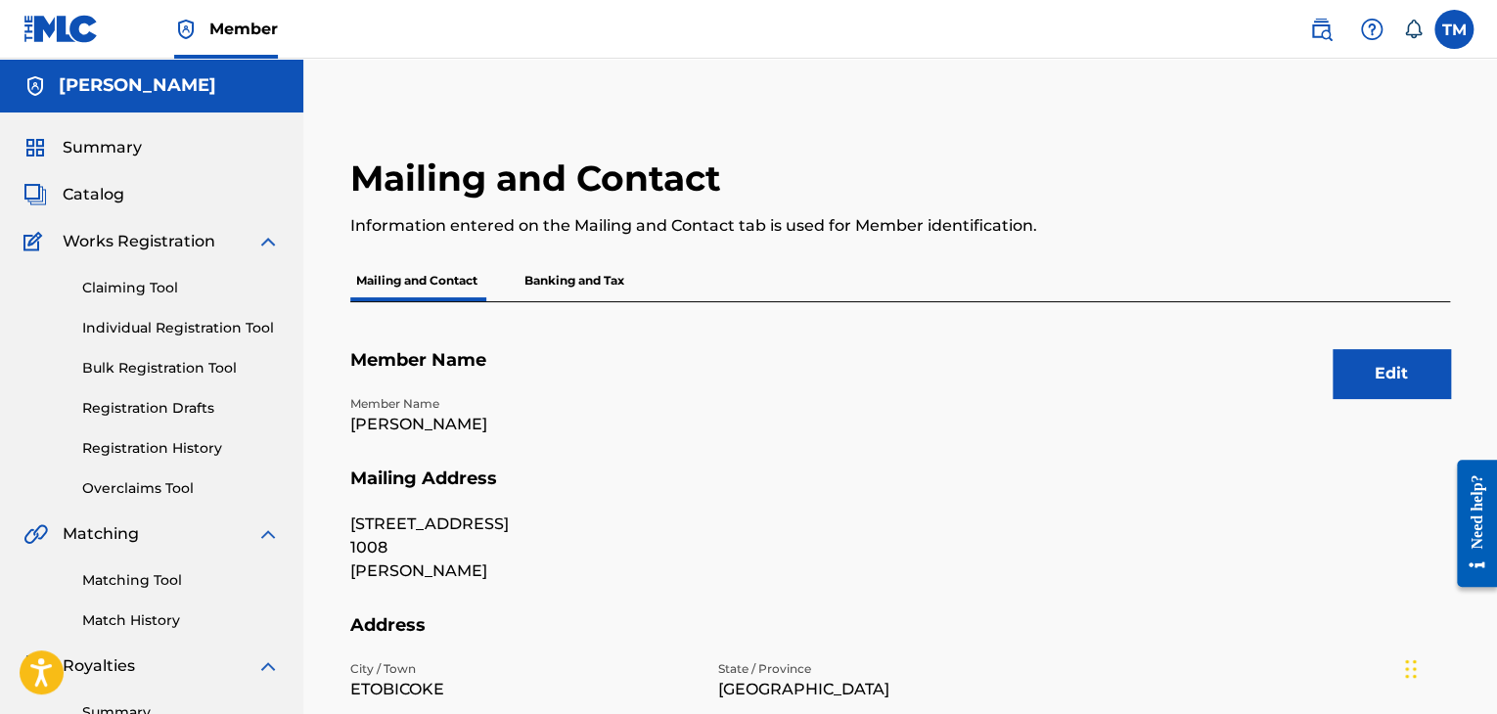
click at [148, 447] on link "Registration History" at bounding box center [181, 448] width 198 height 21
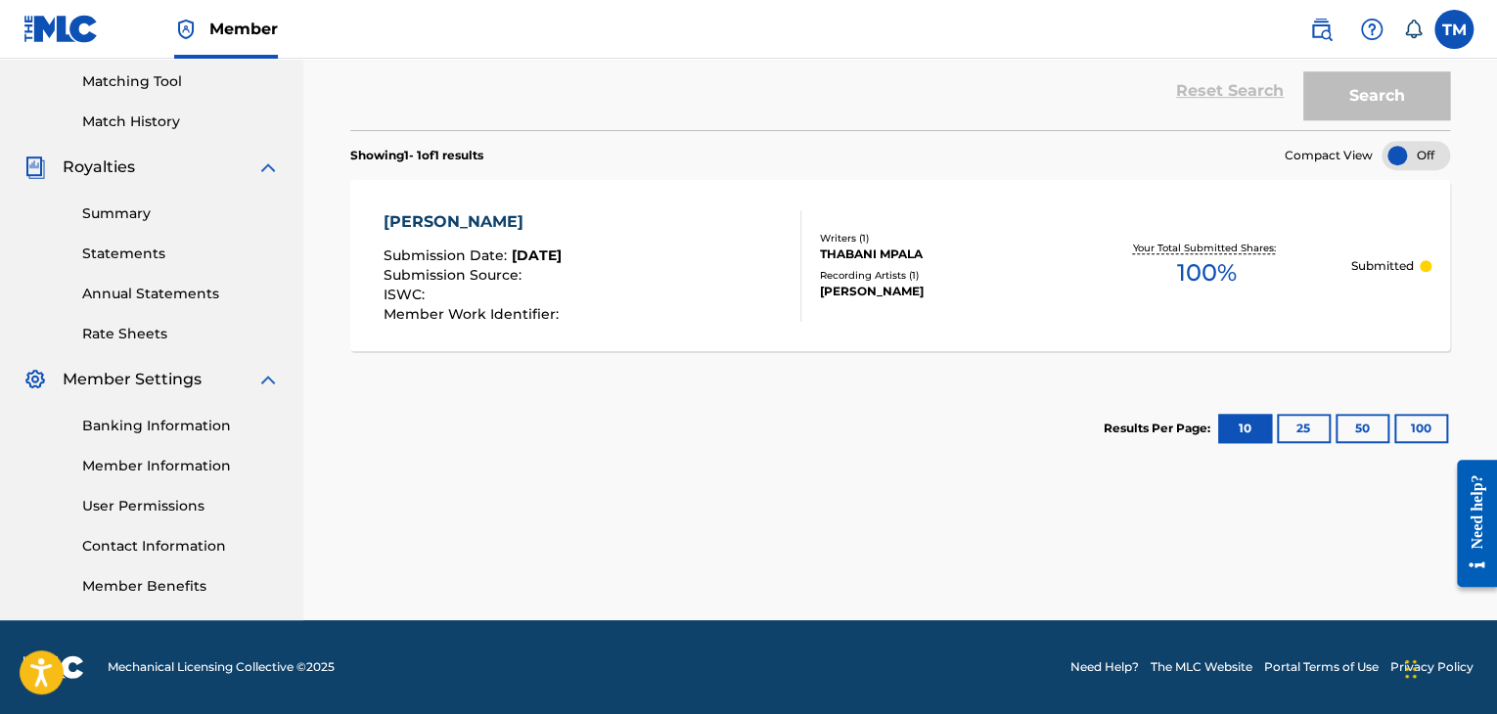
scroll to position [108, 0]
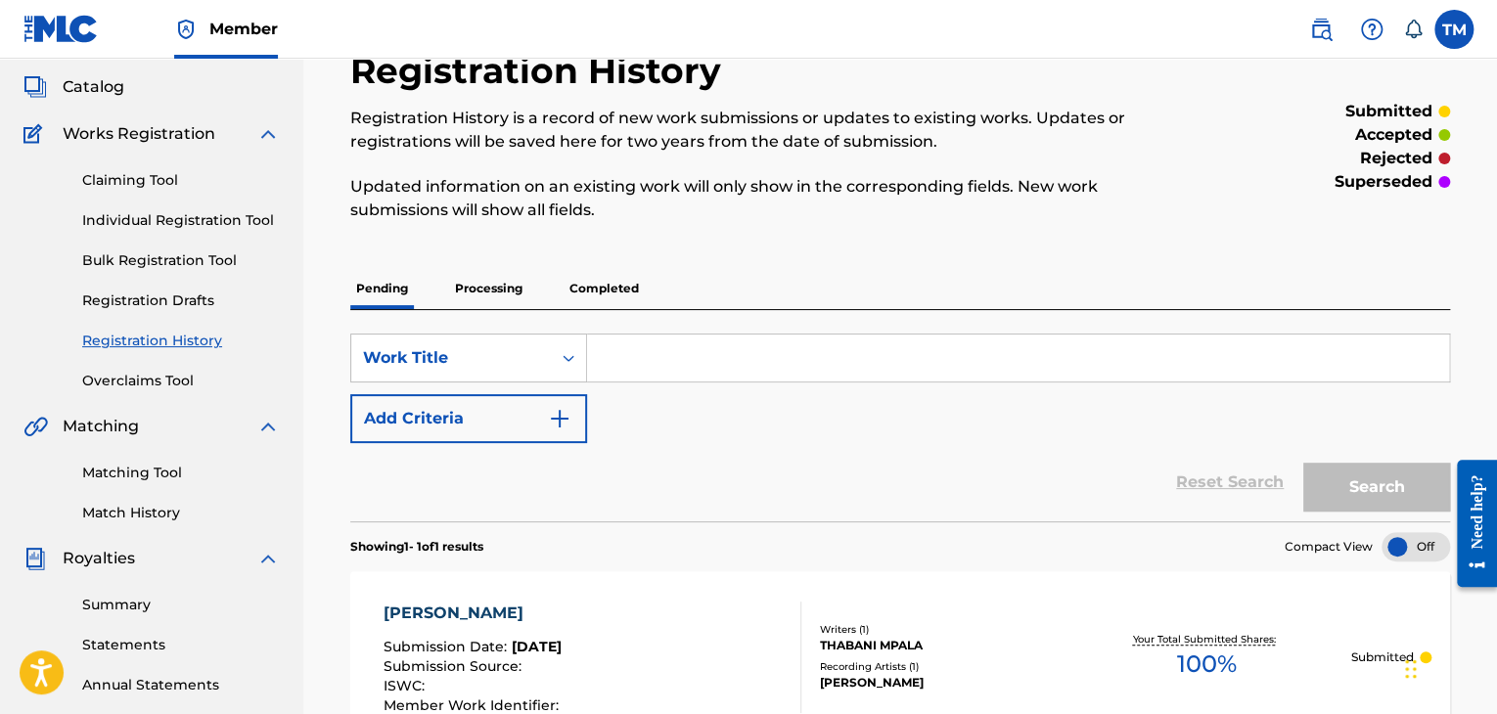
click at [475, 290] on p "Processing" at bounding box center [488, 288] width 79 height 41
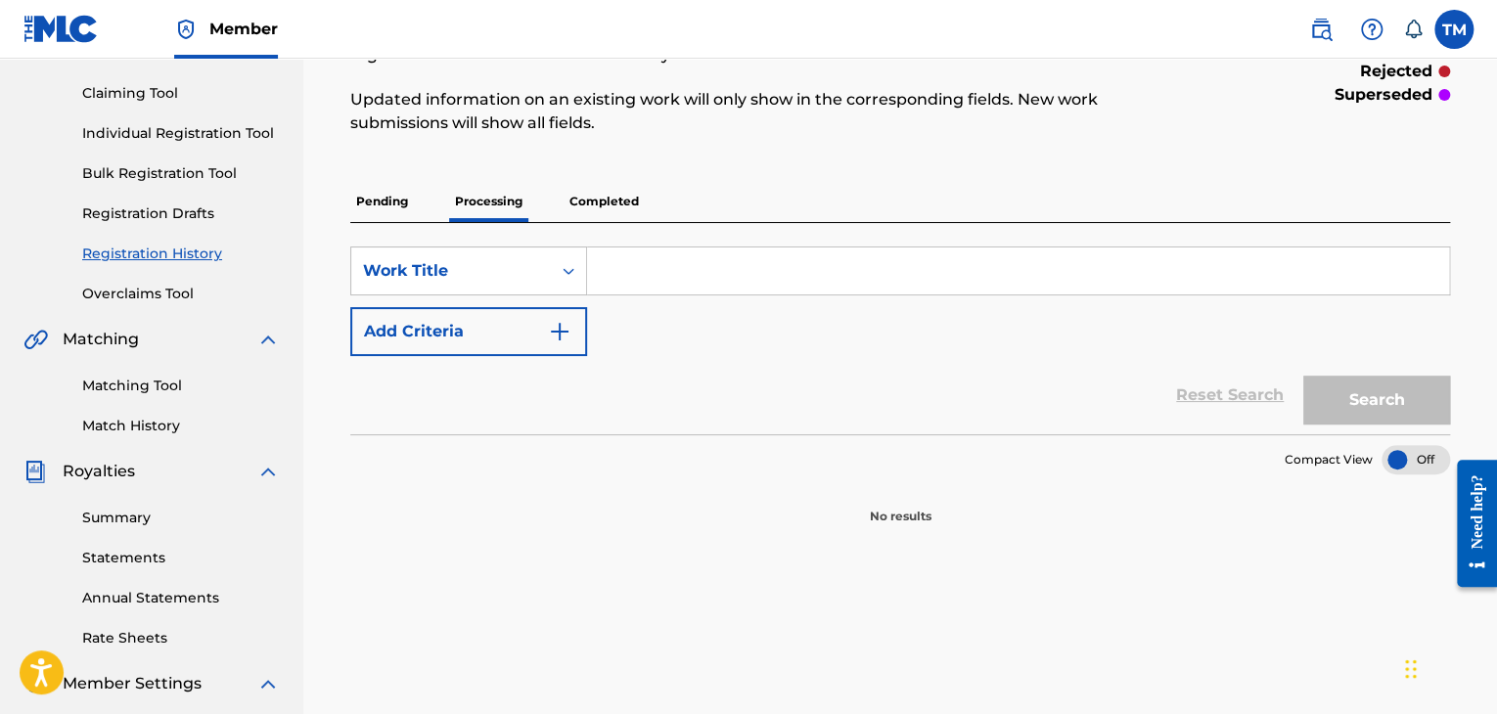
scroll to position [196, 0]
click at [608, 203] on p "Completed" at bounding box center [604, 200] width 81 height 41
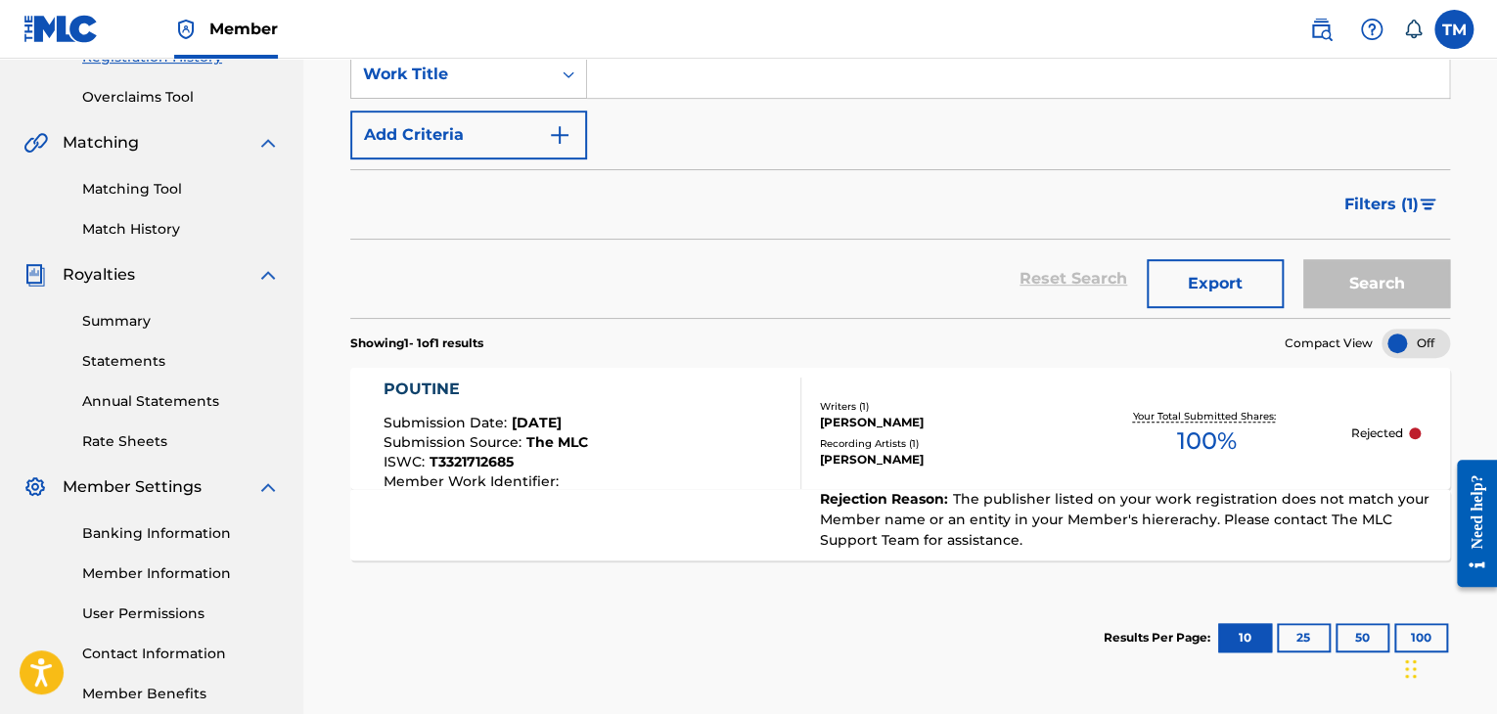
scroll to position [499, 0]
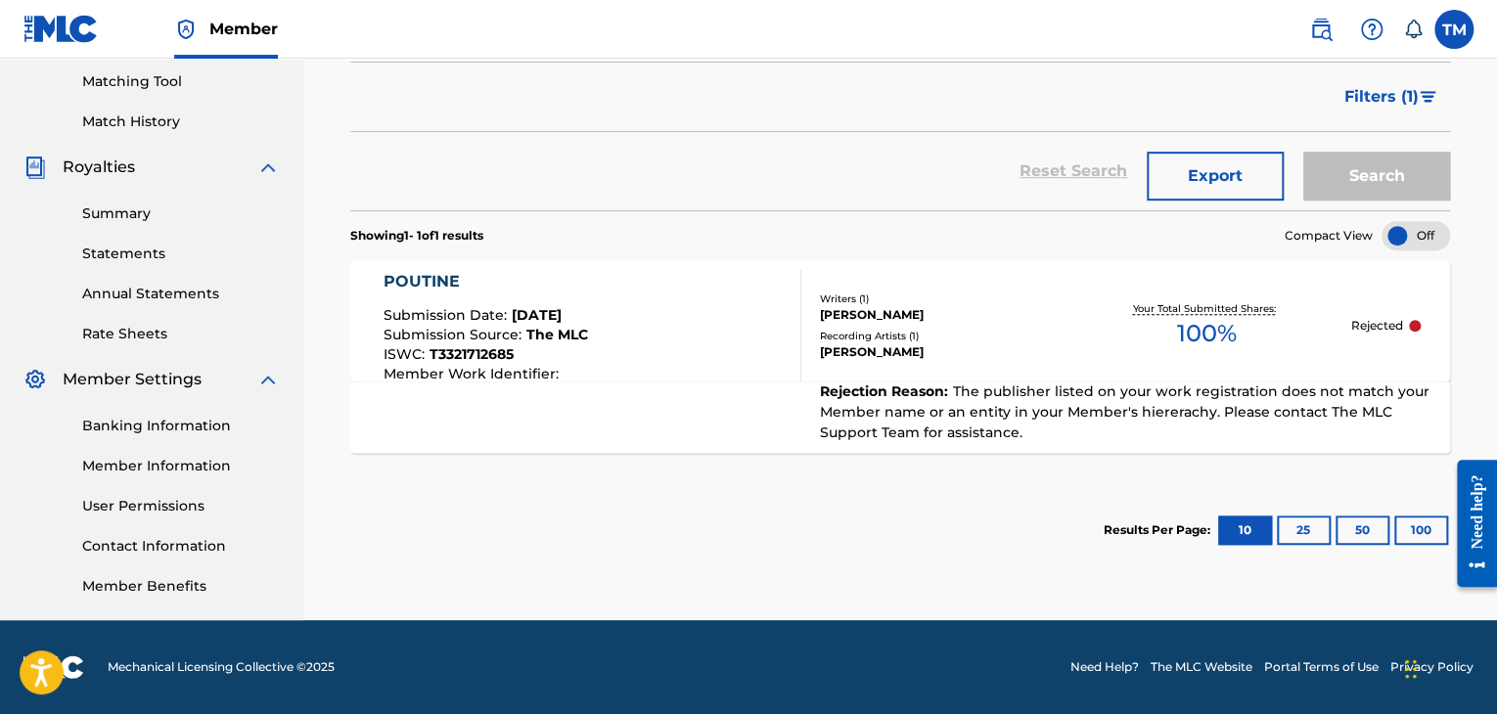
click at [948, 400] on div "Rejection Reason : The publisher listed on your work registration does not matc…" at bounding box center [1116, 413] width 631 height 62
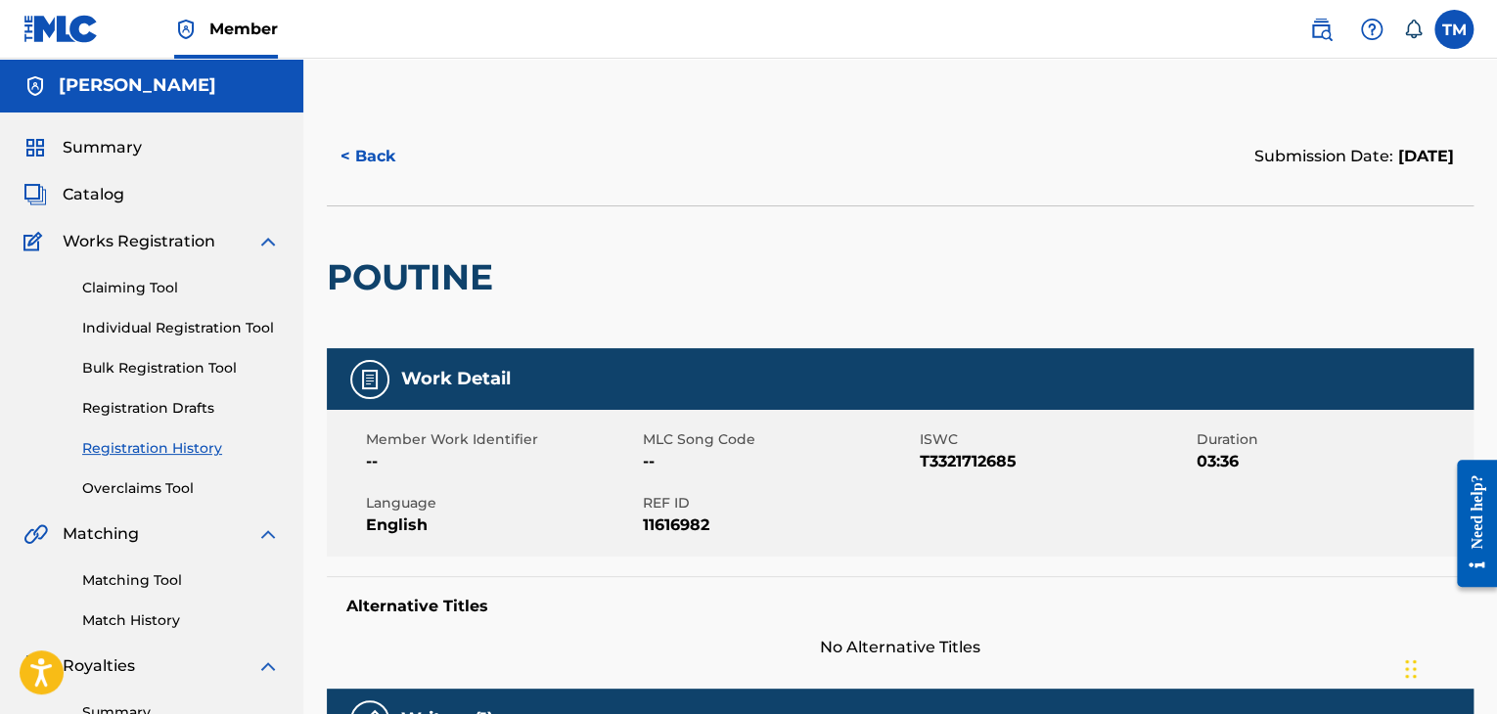
click at [354, 382] on div at bounding box center [369, 379] width 39 height 39
click at [336, 150] on button "< Back" at bounding box center [385, 156] width 117 height 49
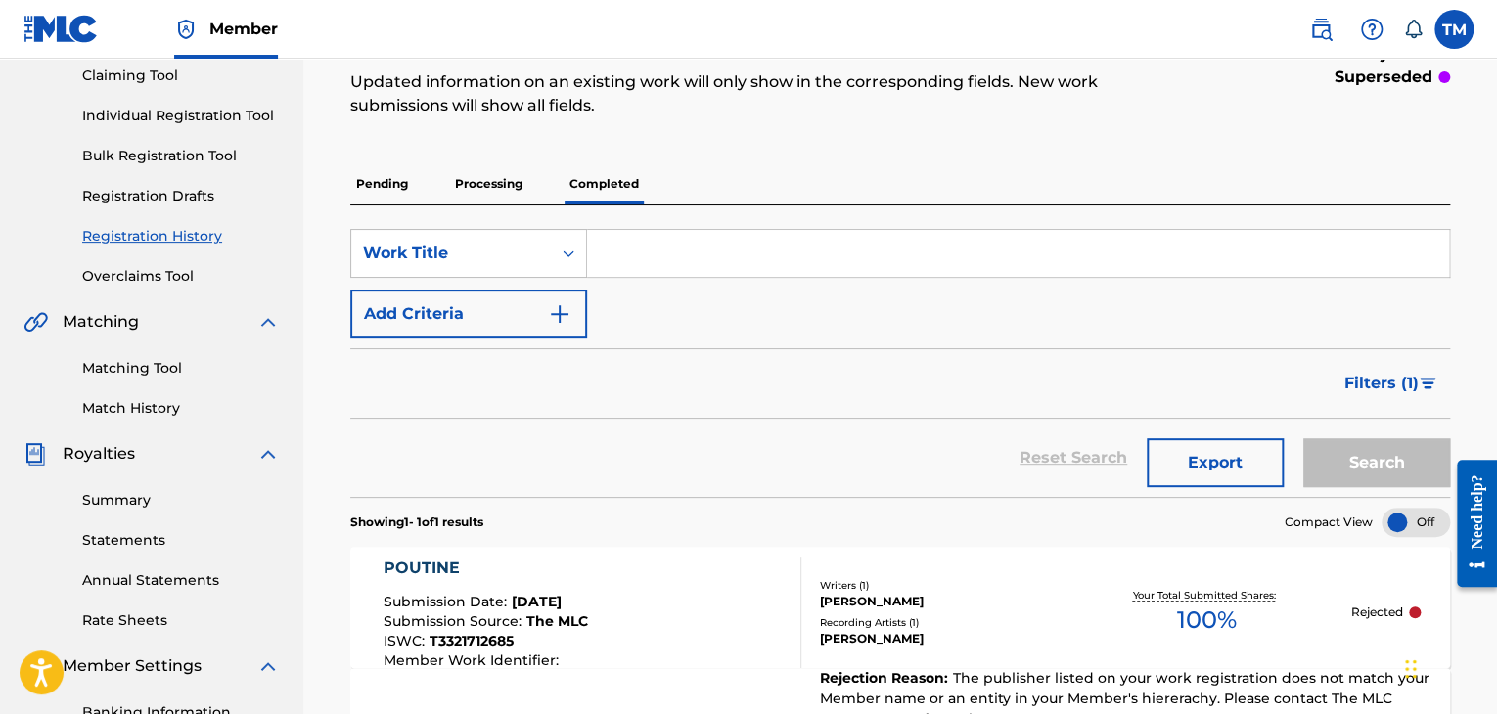
scroll to position [98, 0]
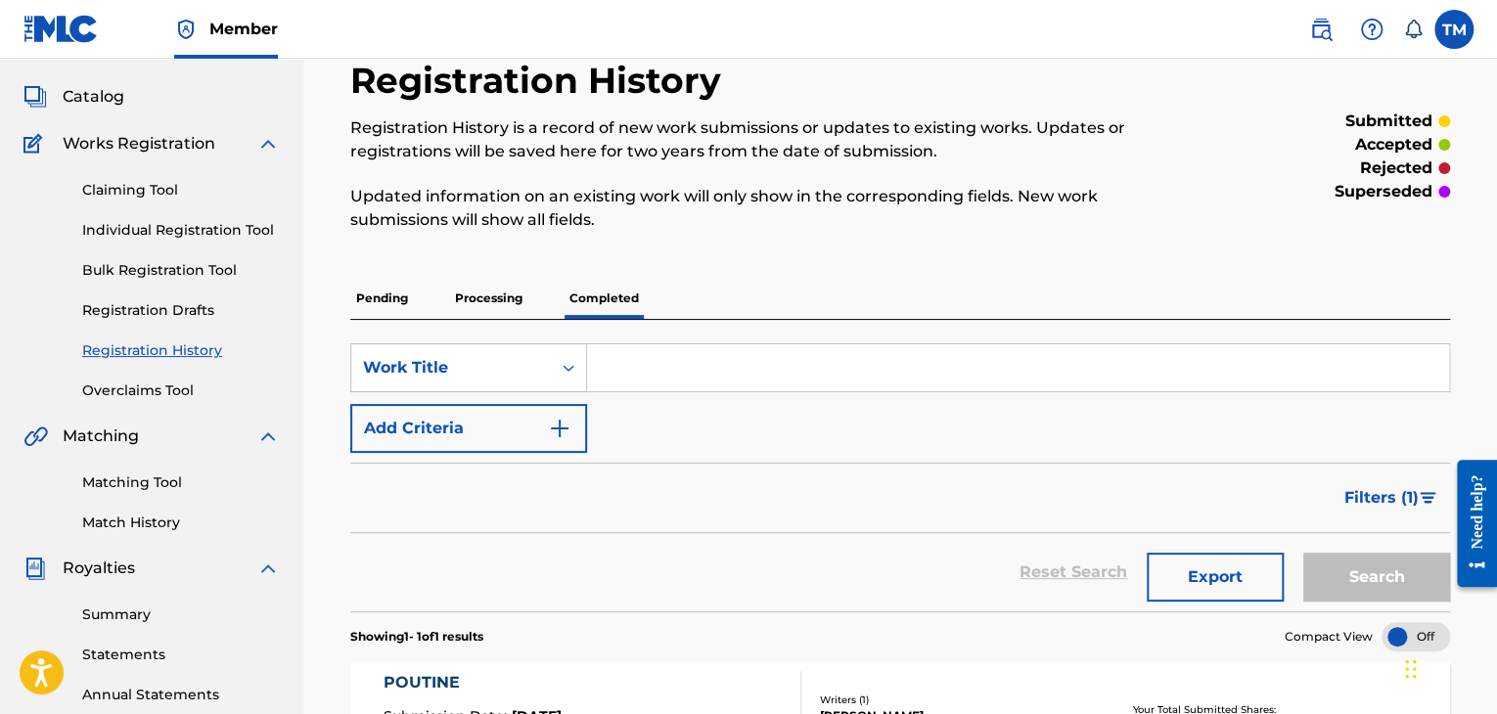
click at [456, 422] on button "Add Criteria" at bounding box center [468, 428] width 237 height 49
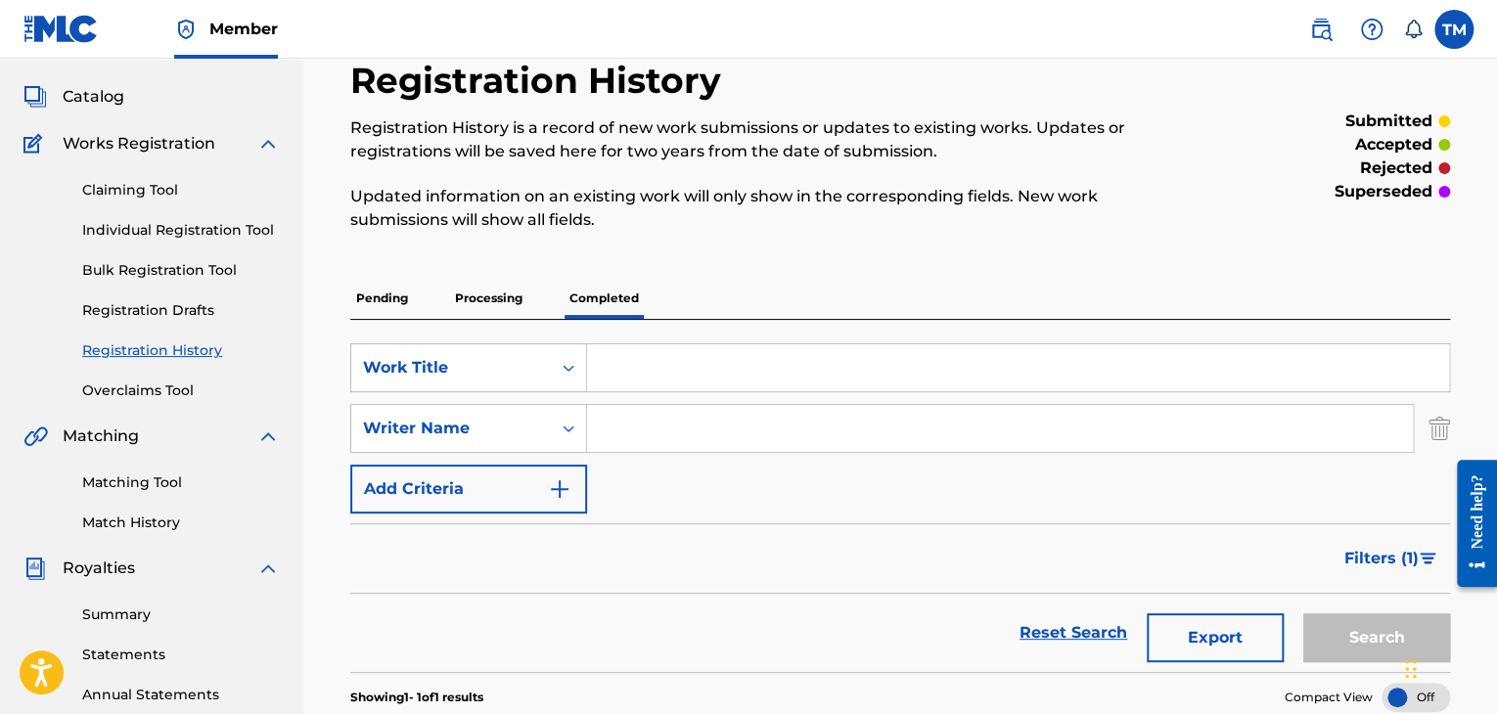
click at [460, 320] on div "SearchWithCriteriaefb96a68-afb4-401d-a330-68dba1aedb2c Work Title SearchWithCri…" at bounding box center [900, 496] width 1100 height 352
click at [466, 301] on p "Processing" at bounding box center [488, 298] width 79 height 41
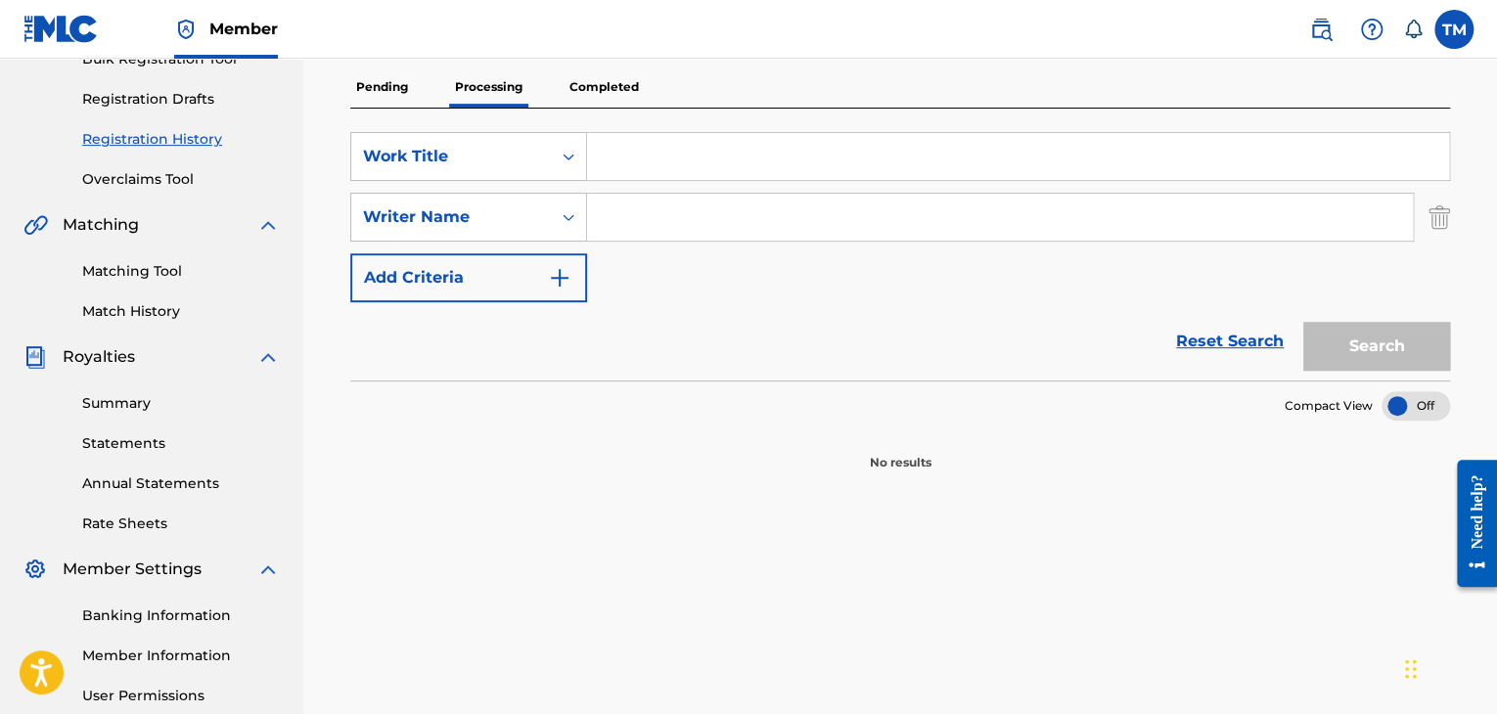
scroll to position [98, 0]
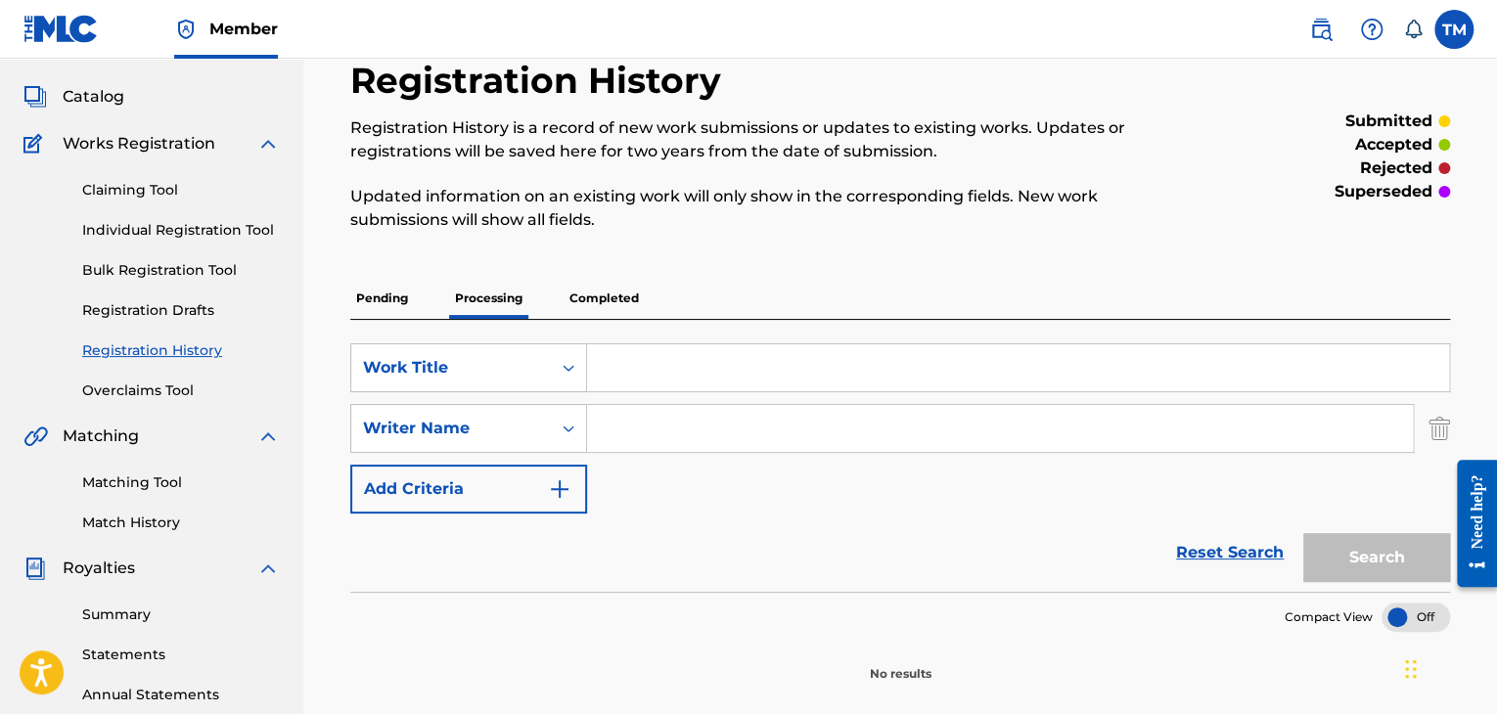
click at [375, 280] on p "Pending" at bounding box center [382, 298] width 64 height 41
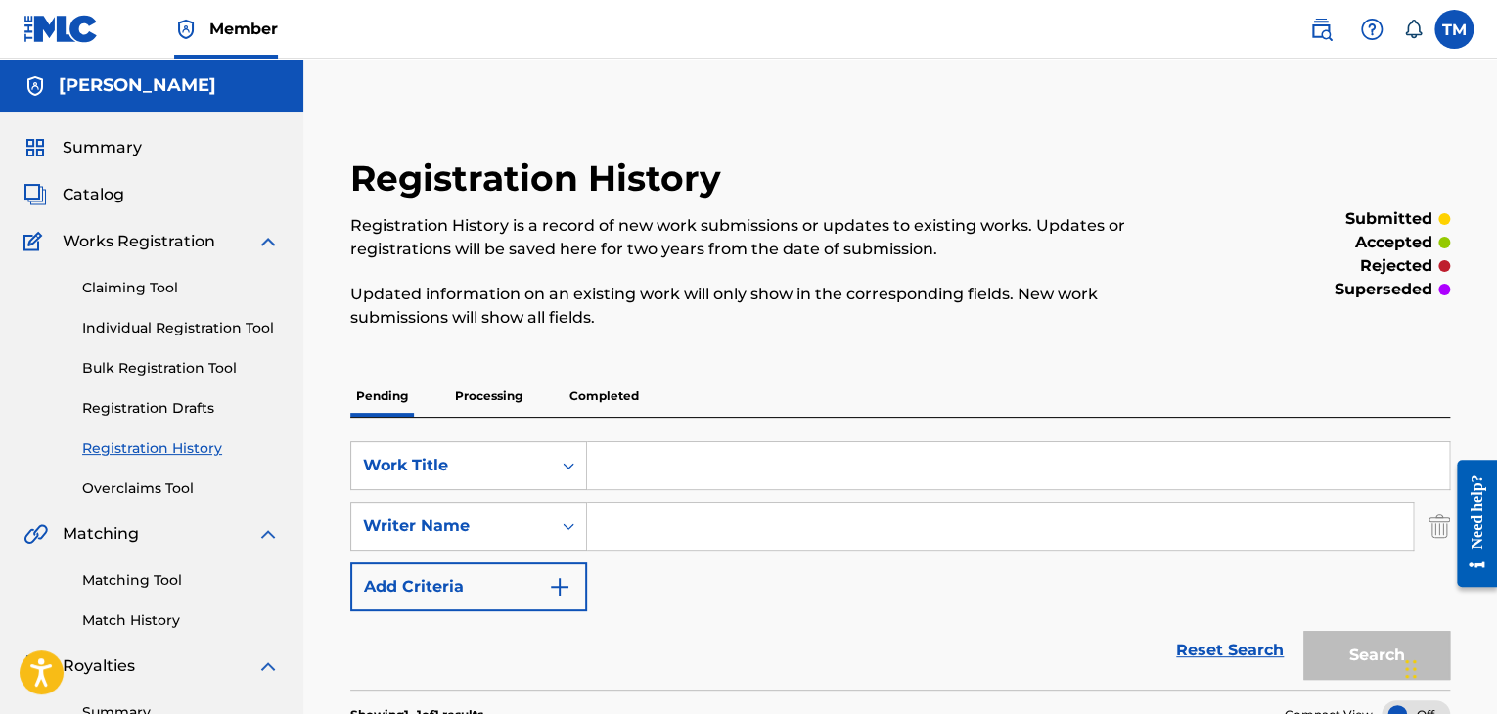
click at [67, 147] on span "Summary" at bounding box center [102, 147] width 79 height 23
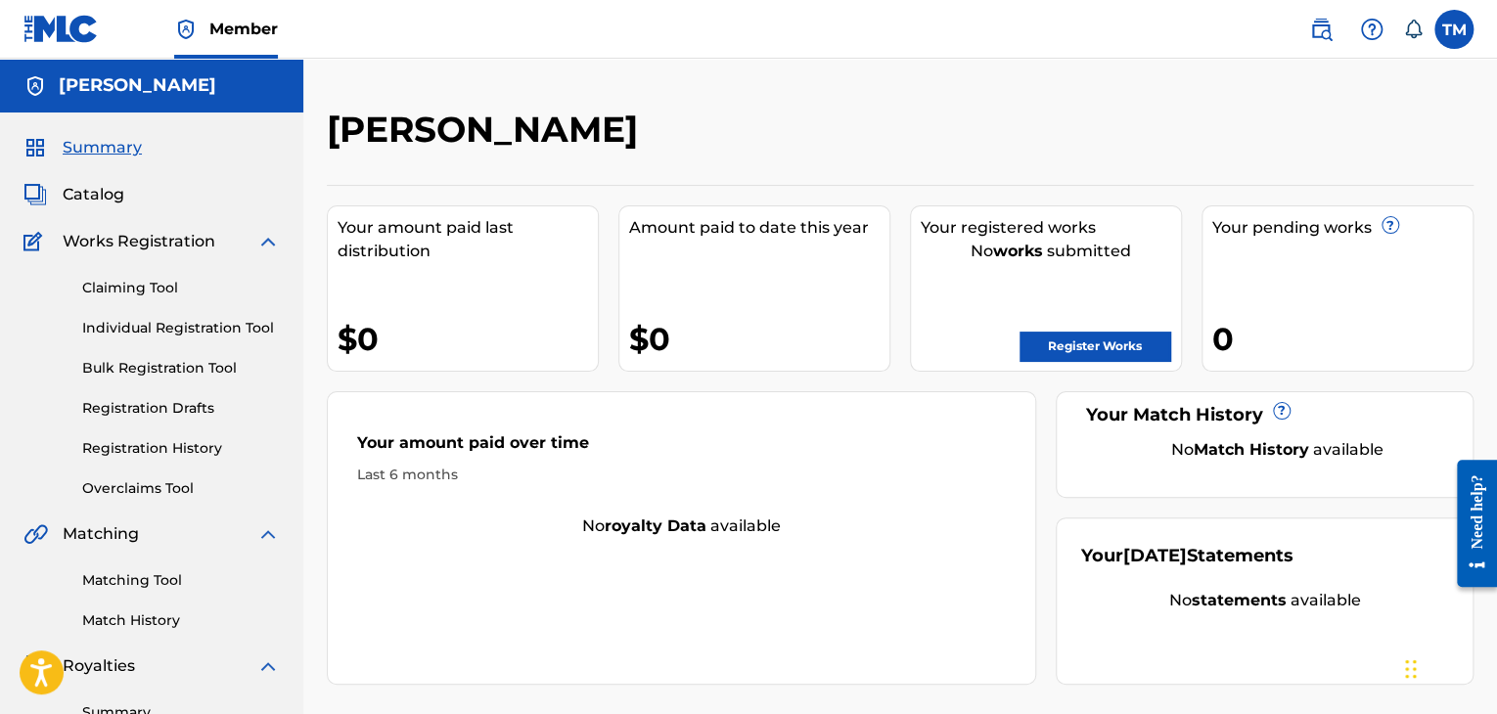
click at [1029, 354] on link "Register Works" at bounding box center [1095, 346] width 151 height 29
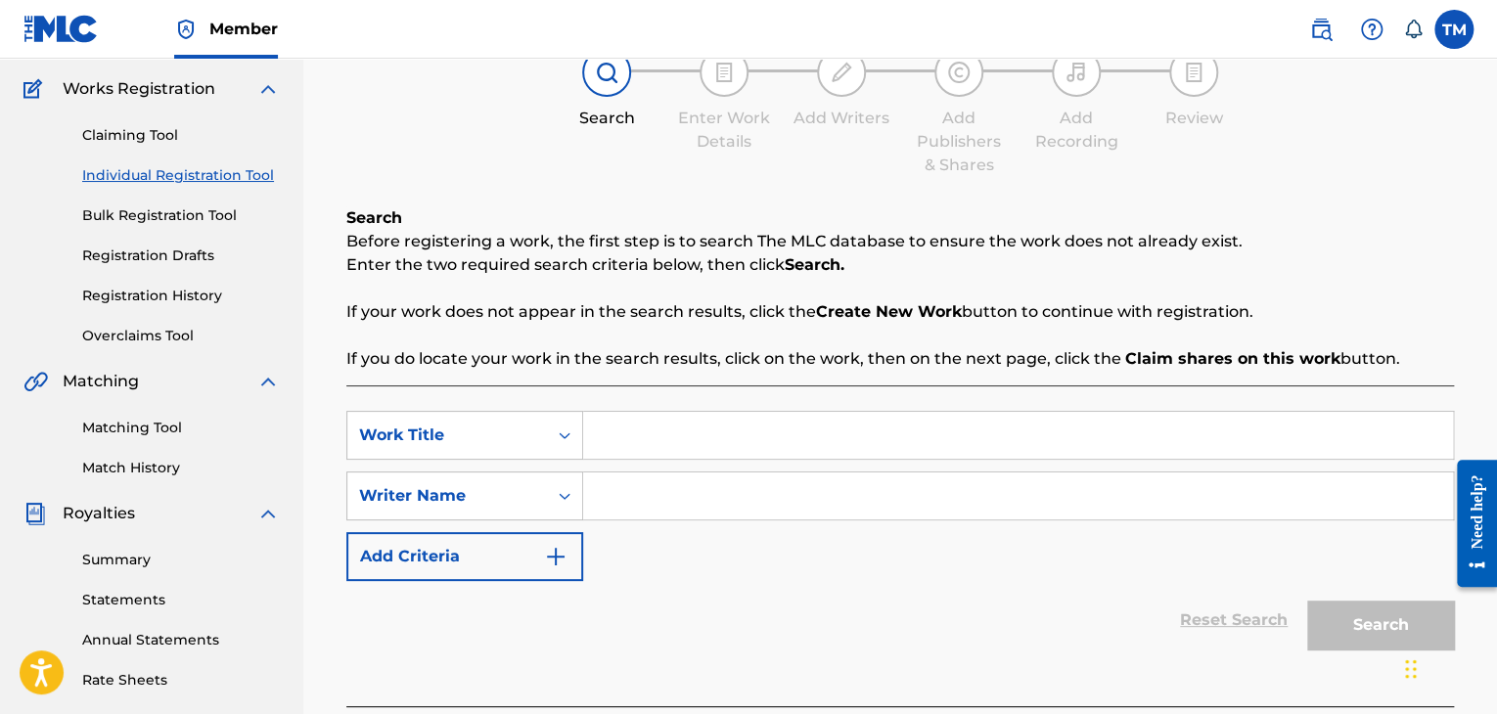
scroll to position [294, 0]
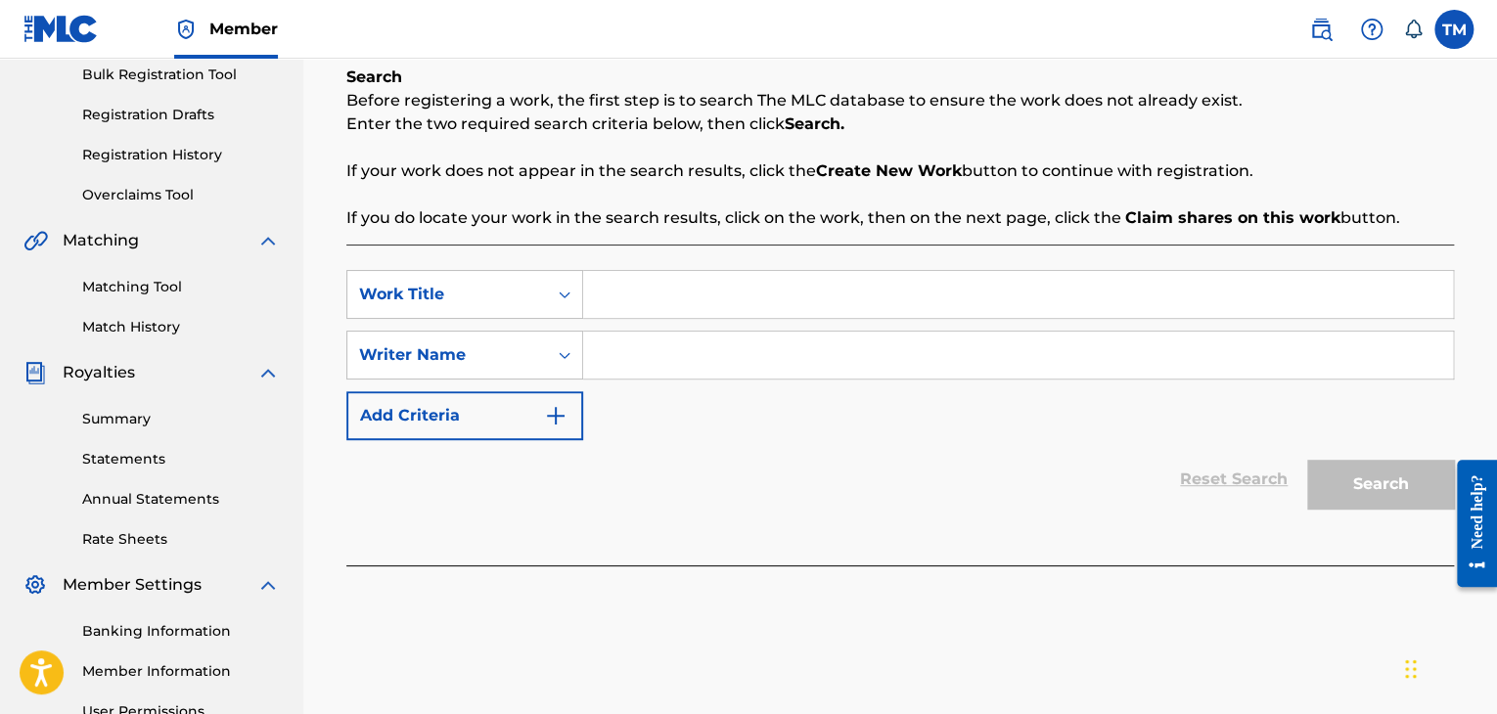
click at [678, 312] on input "Search Form" at bounding box center [1018, 294] width 870 height 47
type input "poutine"
click at [627, 374] on input "Search Form" at bounding box center [1018, 355] width 870 height 47
type input "thabani mpala"
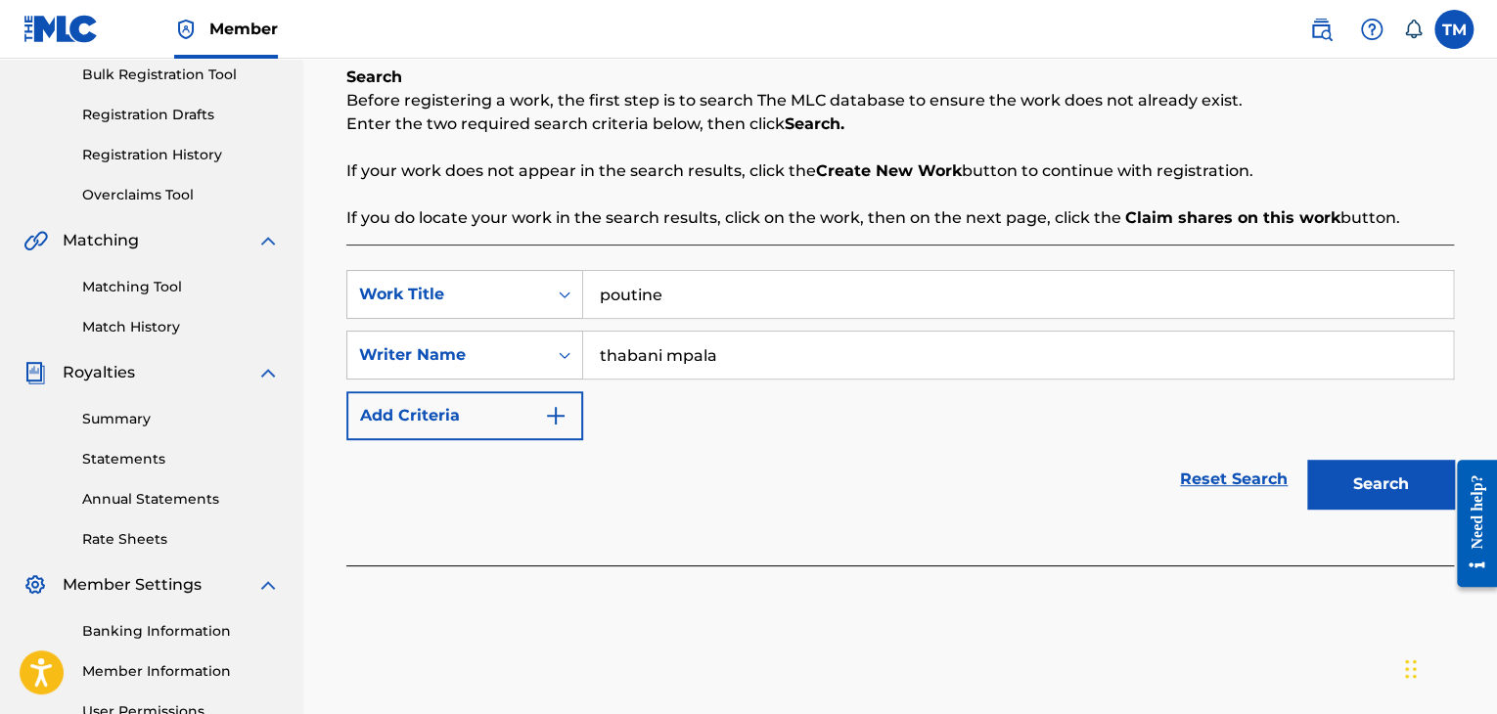
click at [1350, 475] on button "Search" at bounding box center [1380, 484] width 147 height 49
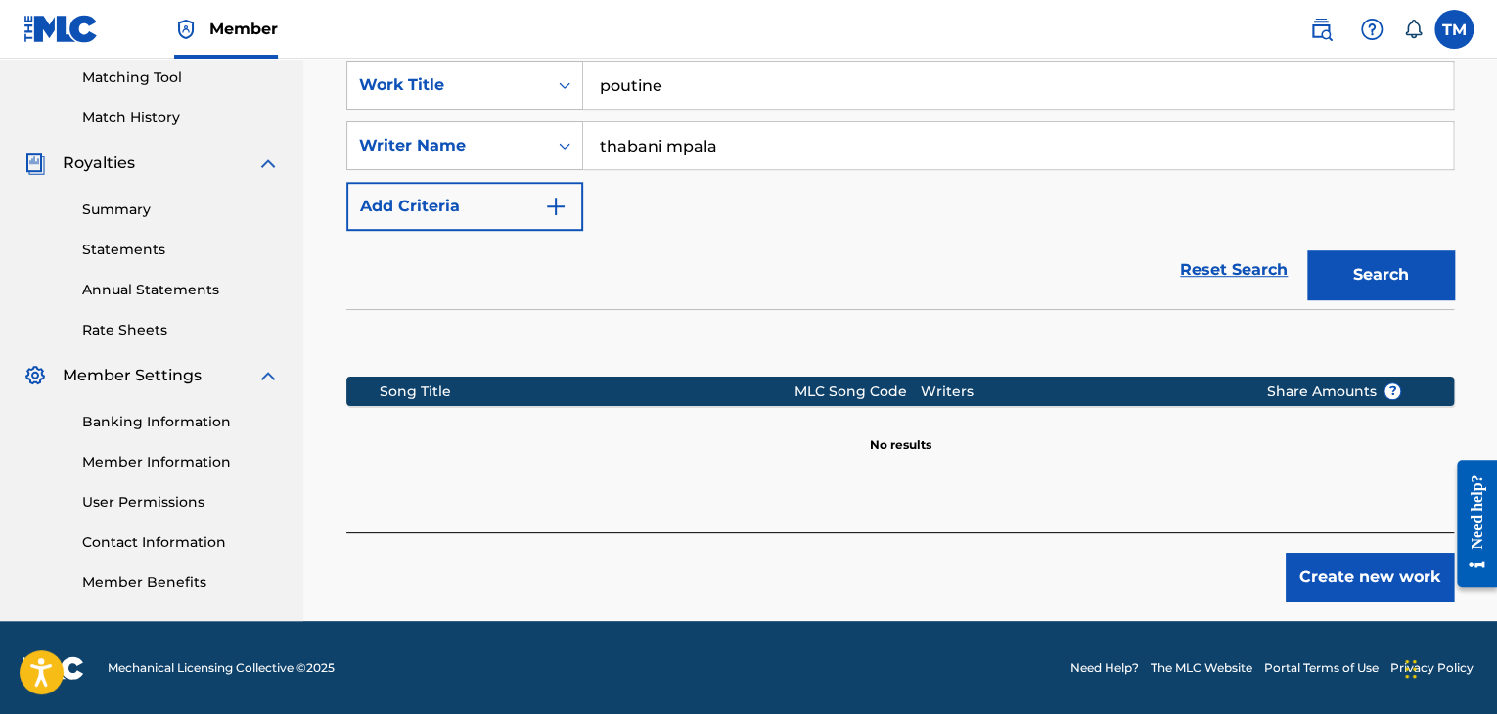
scroll to position [504, 0]
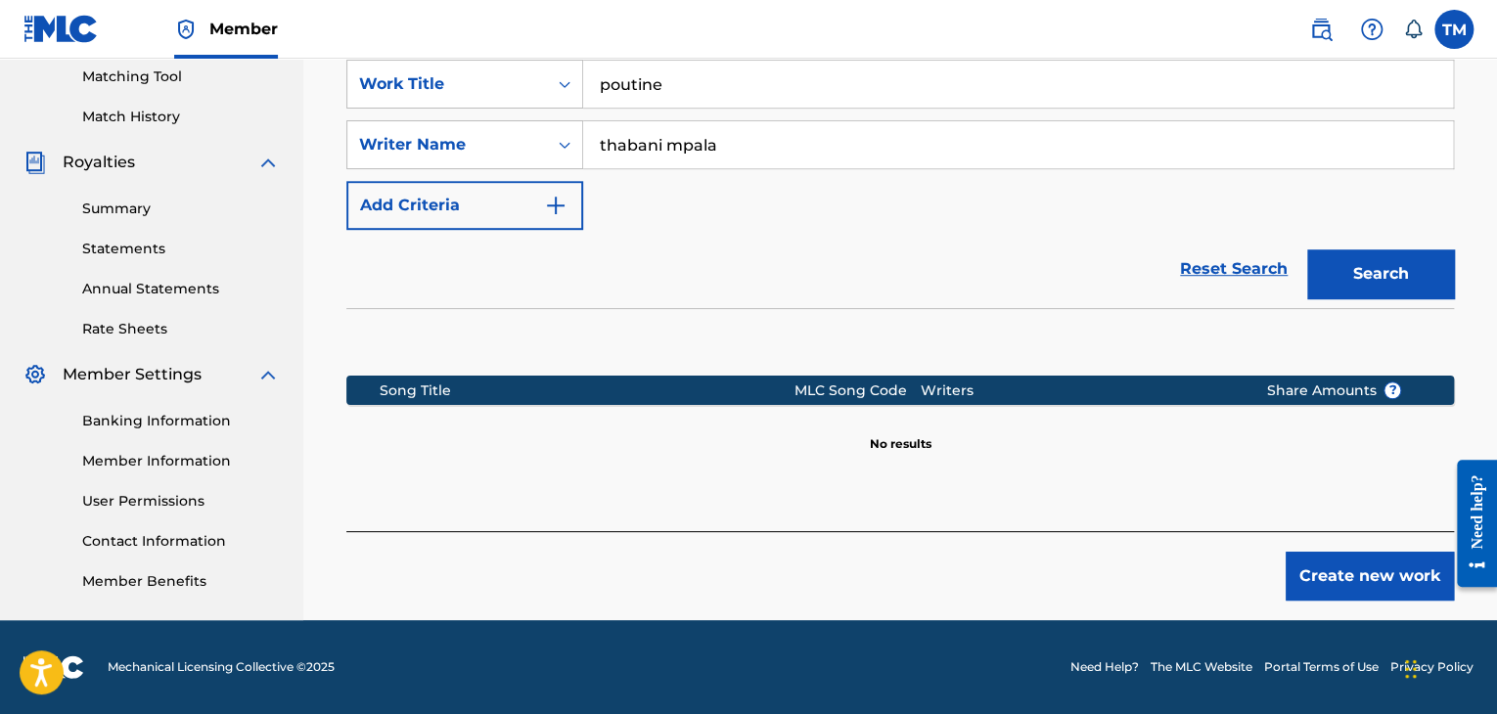
click at [1405, 574] on button "Create new work" at bounding box center [1370, 576] width 168 height 49
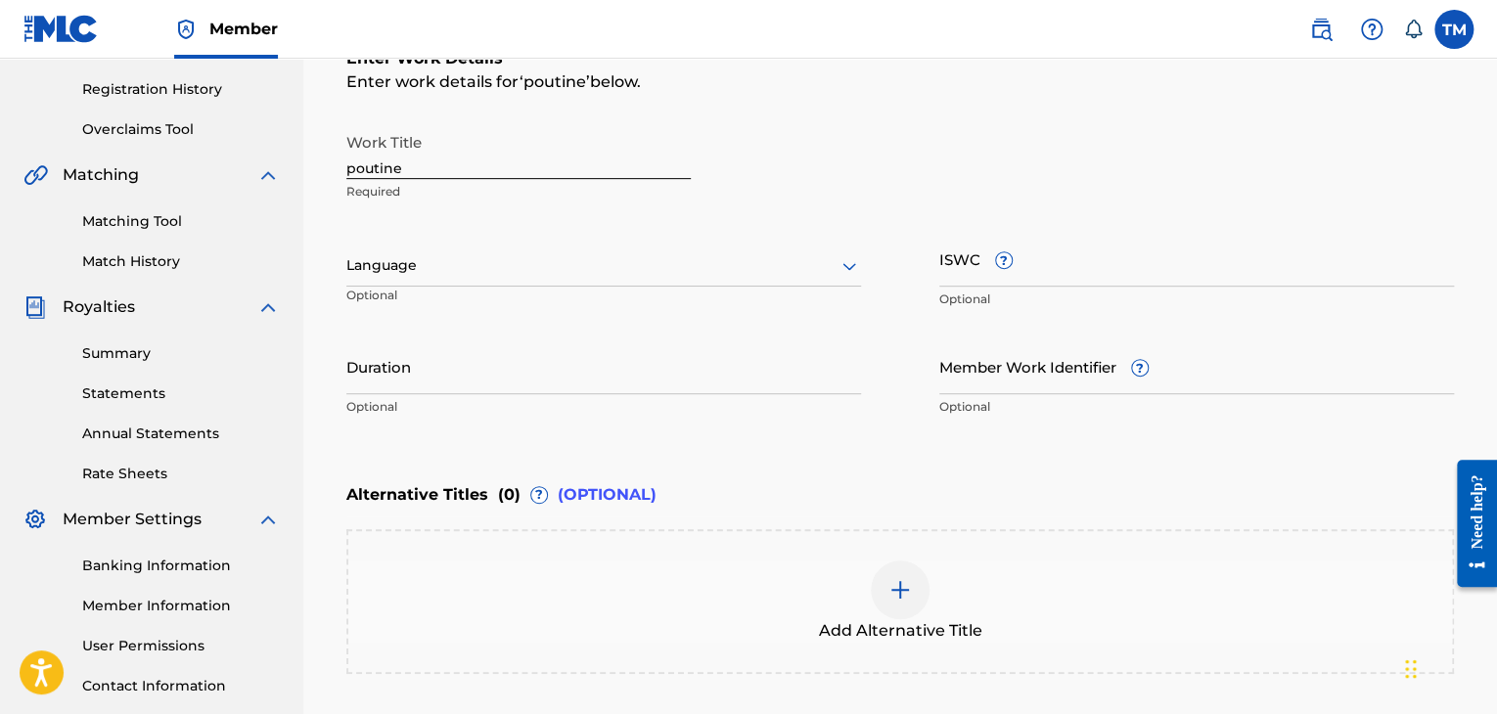
scroll to position [210, 0]
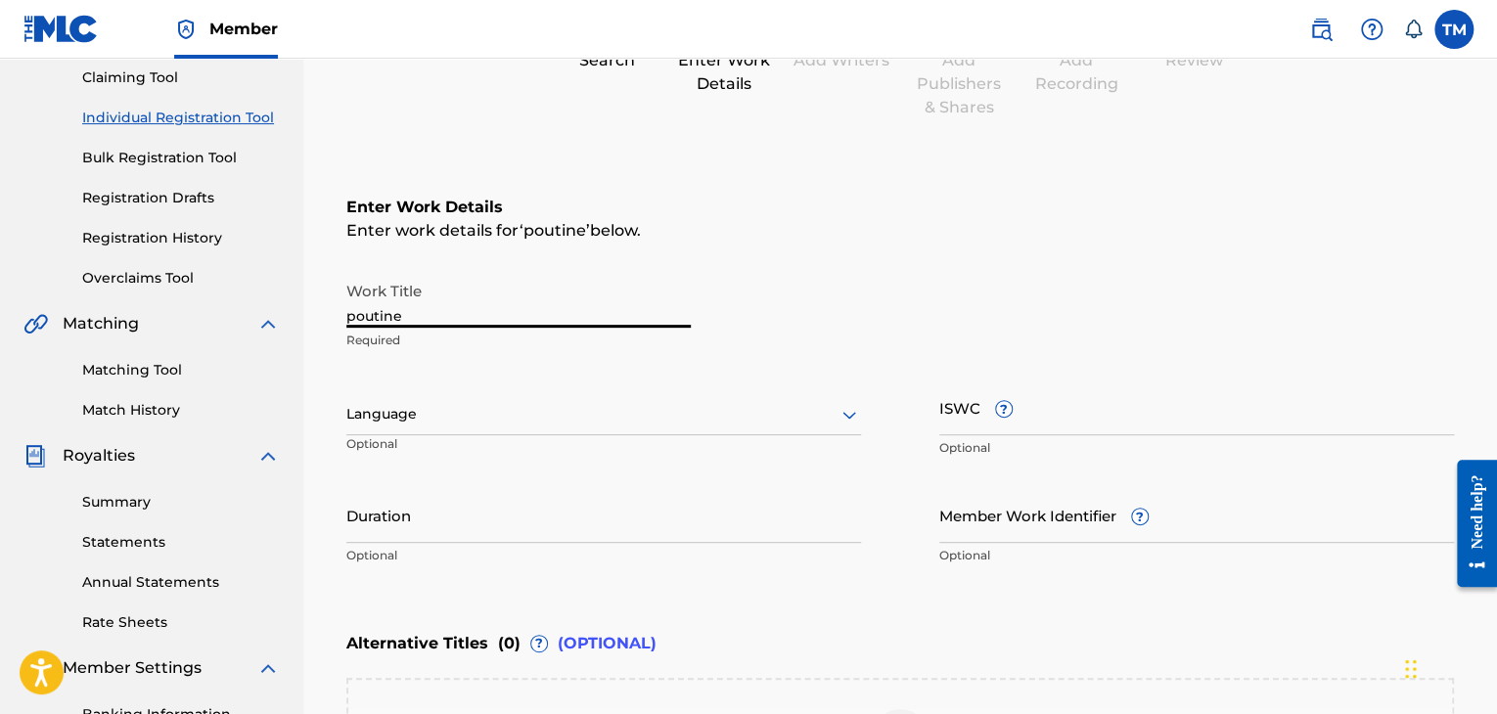
drag, startPoint x: 420, startPoint y: 322, endPoint x: 81, endPoint y: 326, distance: 338.6
click at [81, 326] on main "[PERSON_NAME] Summary Catalog Works Registration Claiming Tool Individual Regis…" at bounding box center [748, 404] width 1497 height 1112
type input "Poutine"
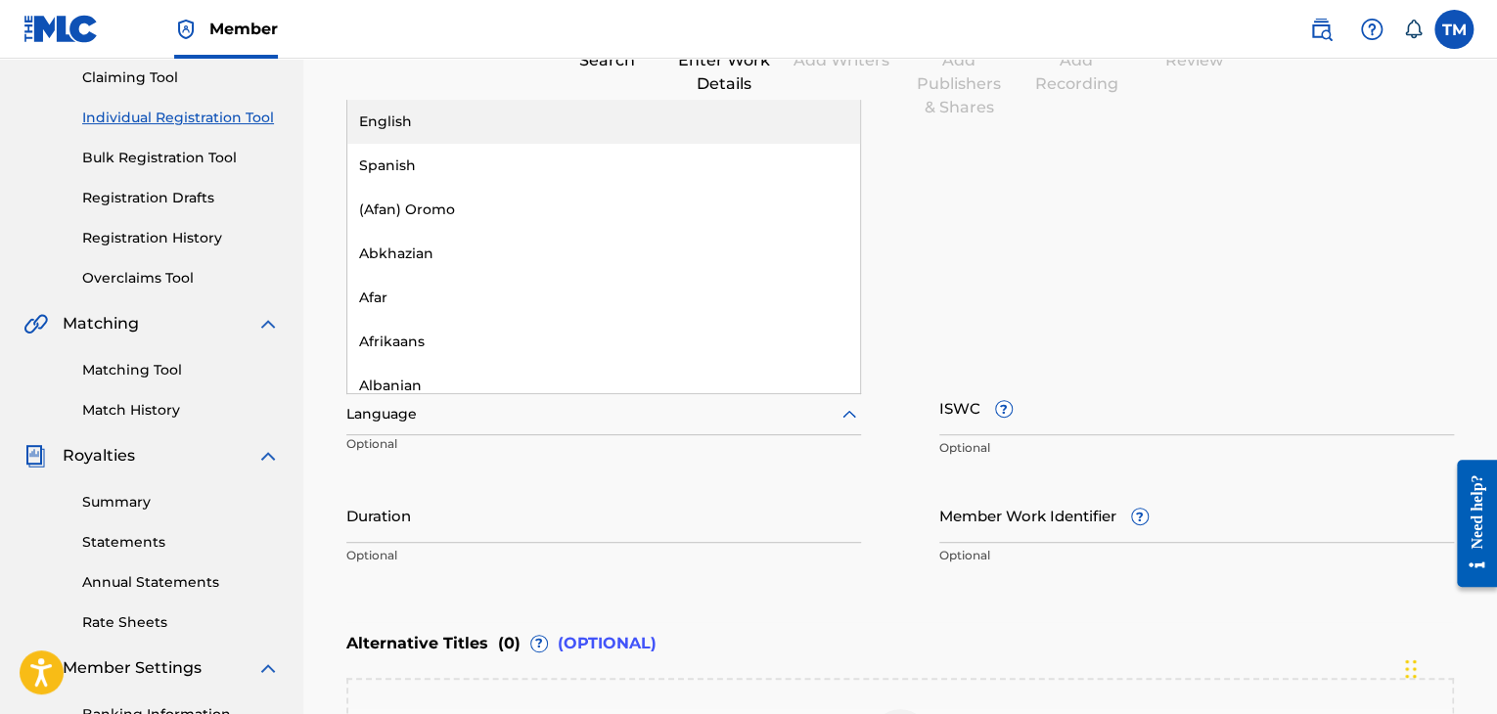
click at [415, 419] on div at bounding box center [603, 414] width 515 height 24
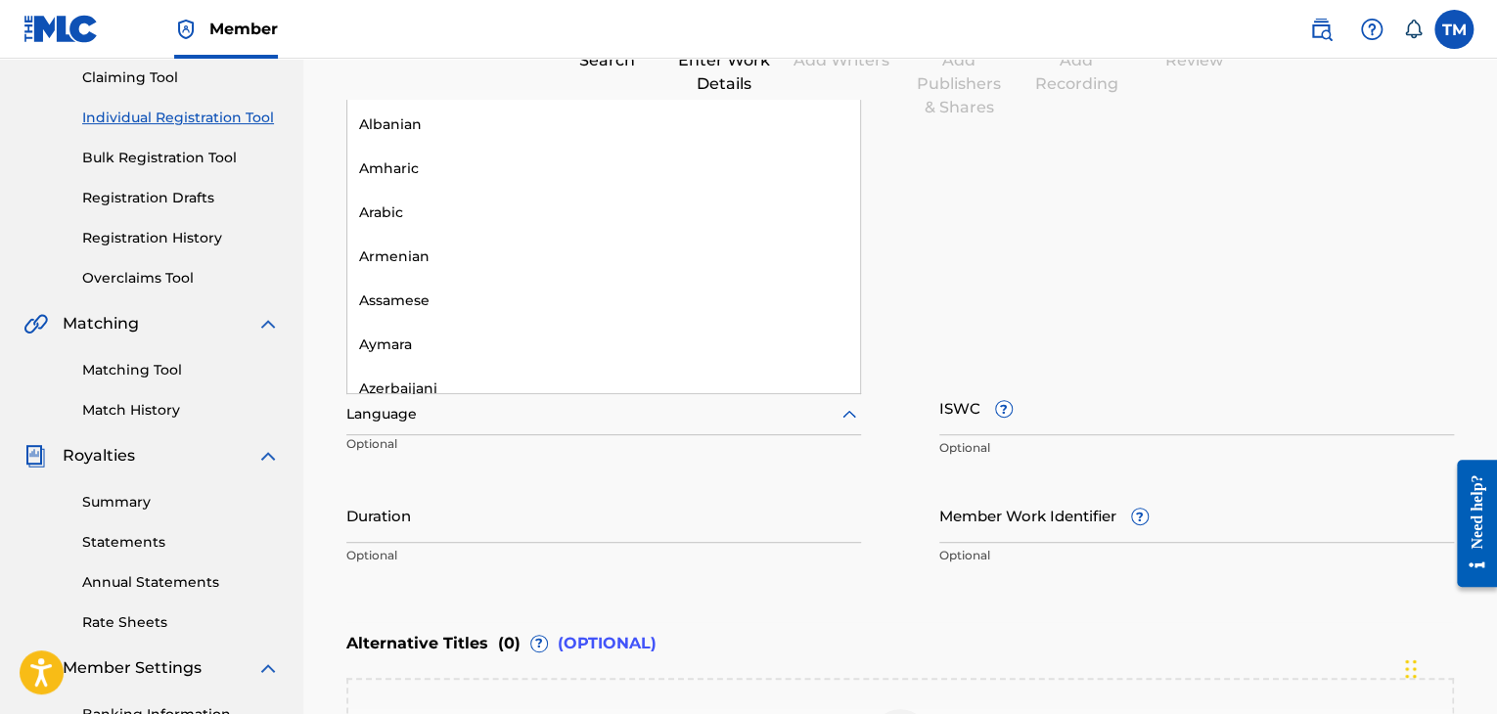
scroll to position [196, 0]
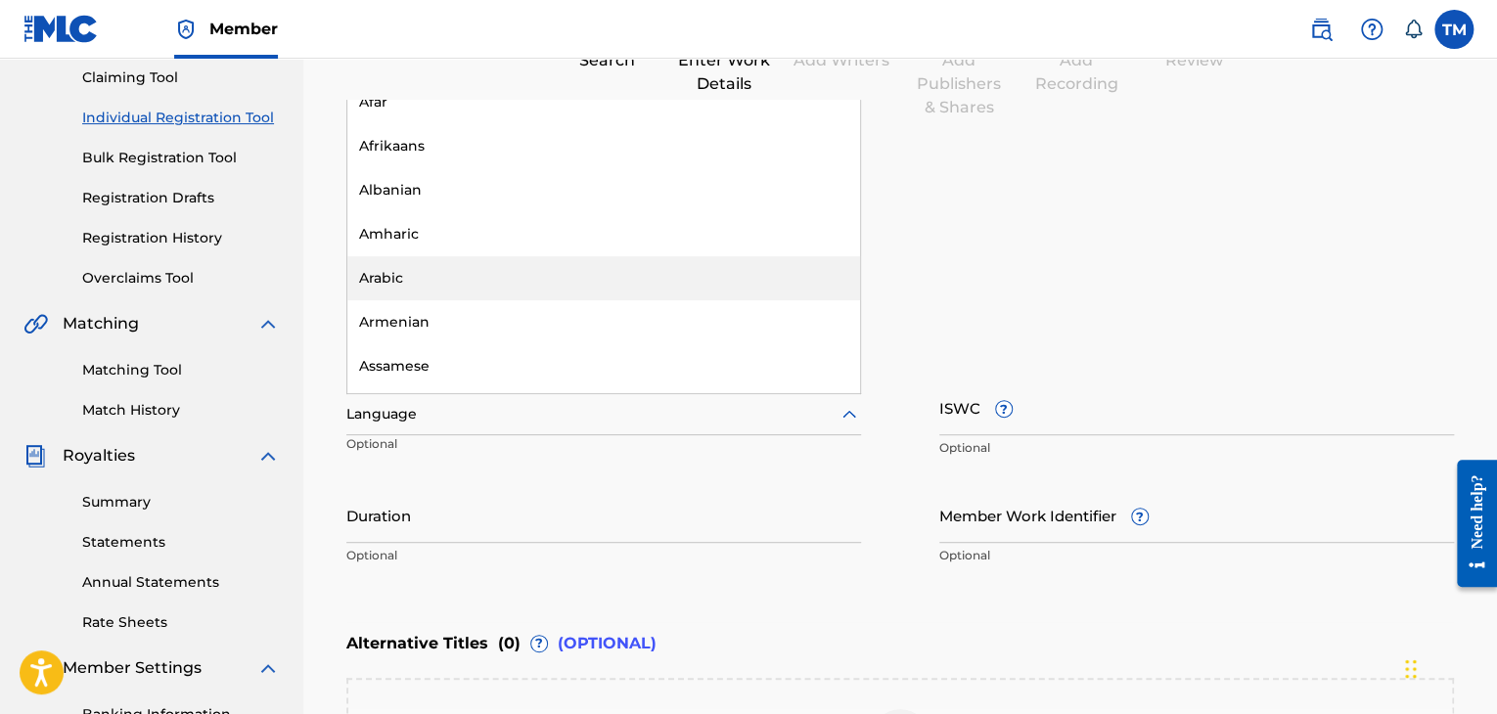
click at [1106, 240] on div "Enter work details for ‘ Poutine ’ below." at bounding box center [900, 230] width 1108 height 23
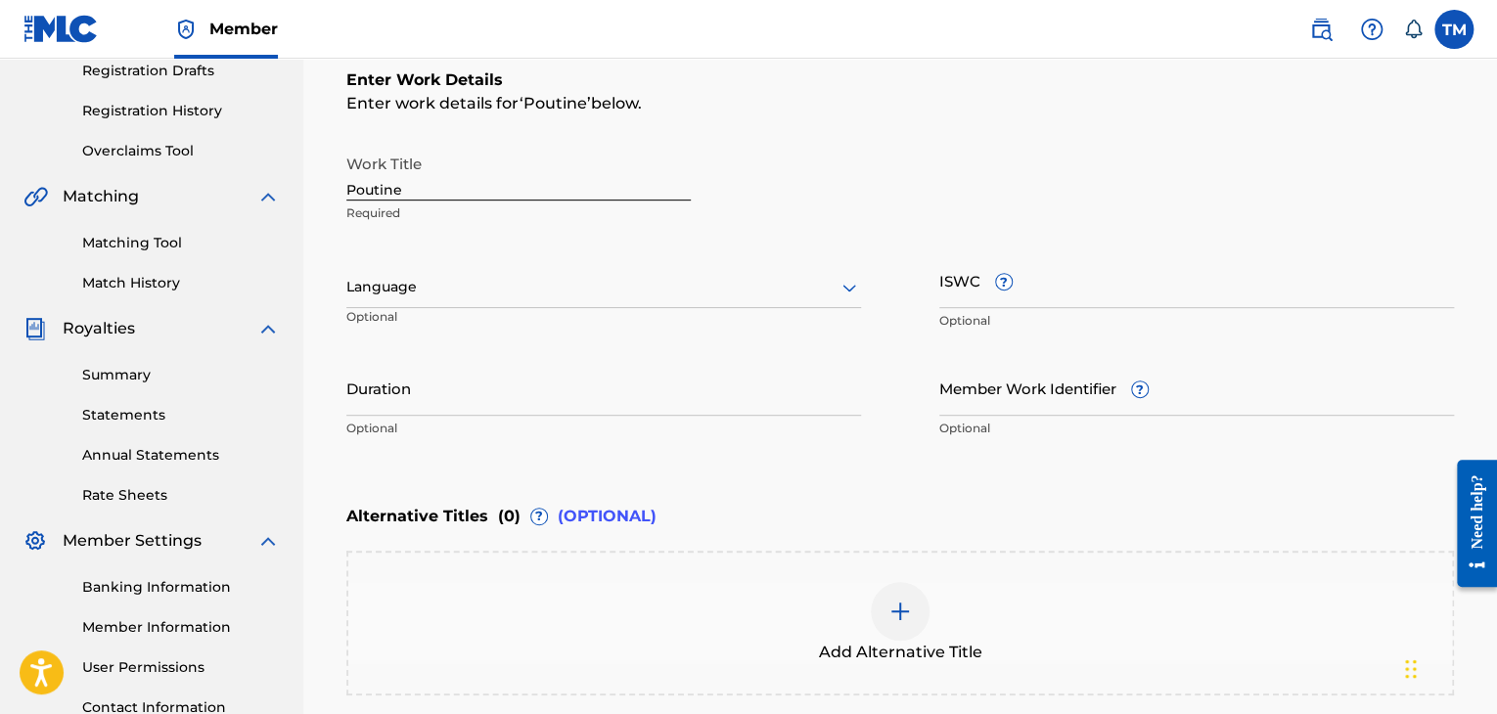
scroll to position [504, 0]
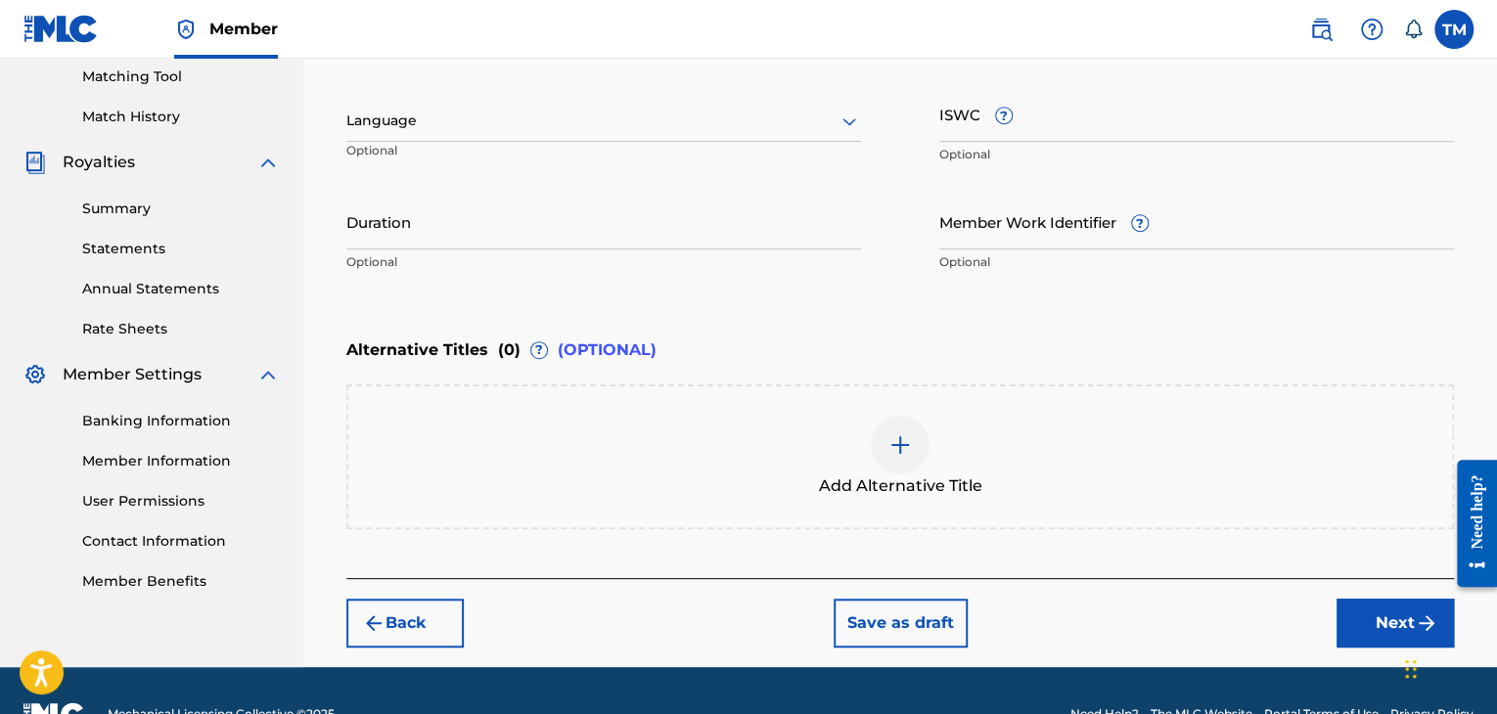
click at [403, 243] on input "Duration" at bounding box center [603, 222] width 515 height 56
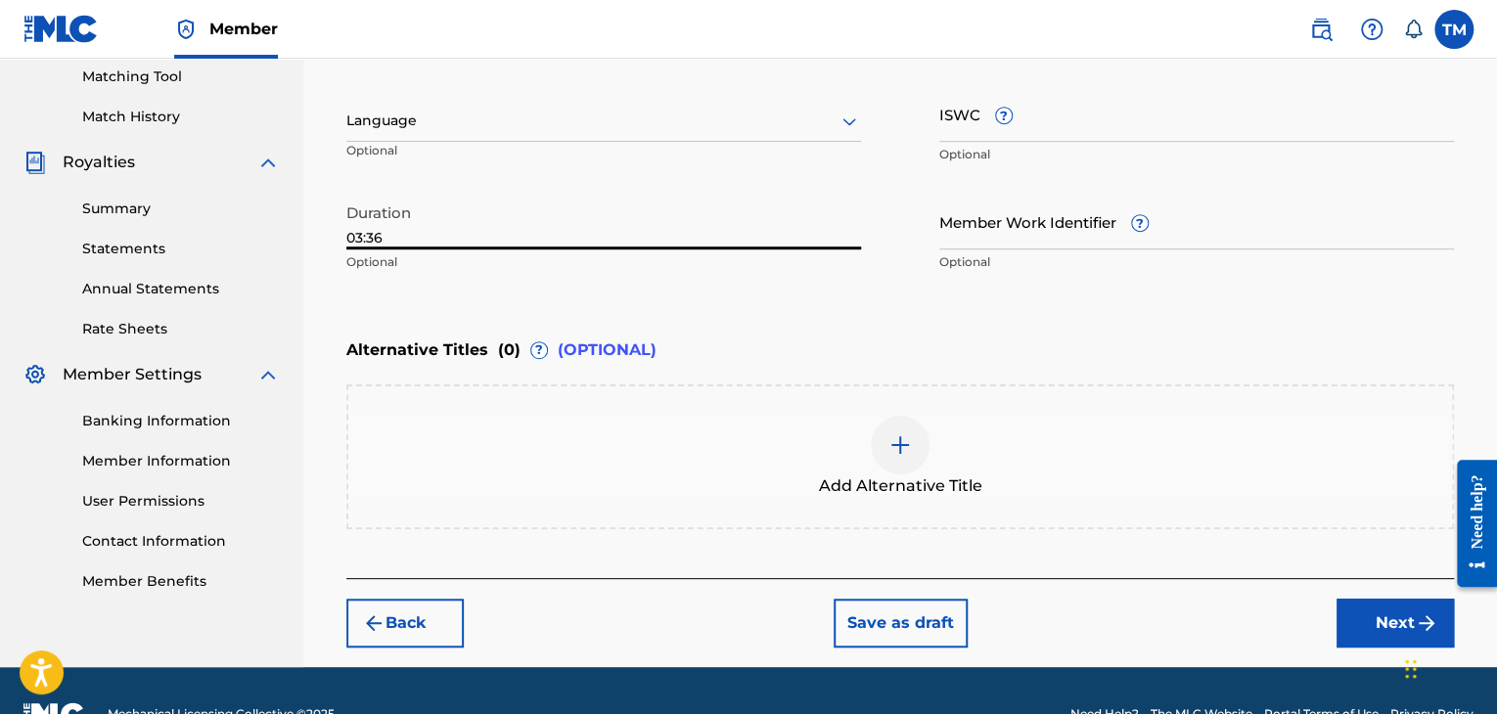
type input "03:36"
click at [979, 118] on input "ISWC ?" at bounding box center [1196, 114] width 515 height 56
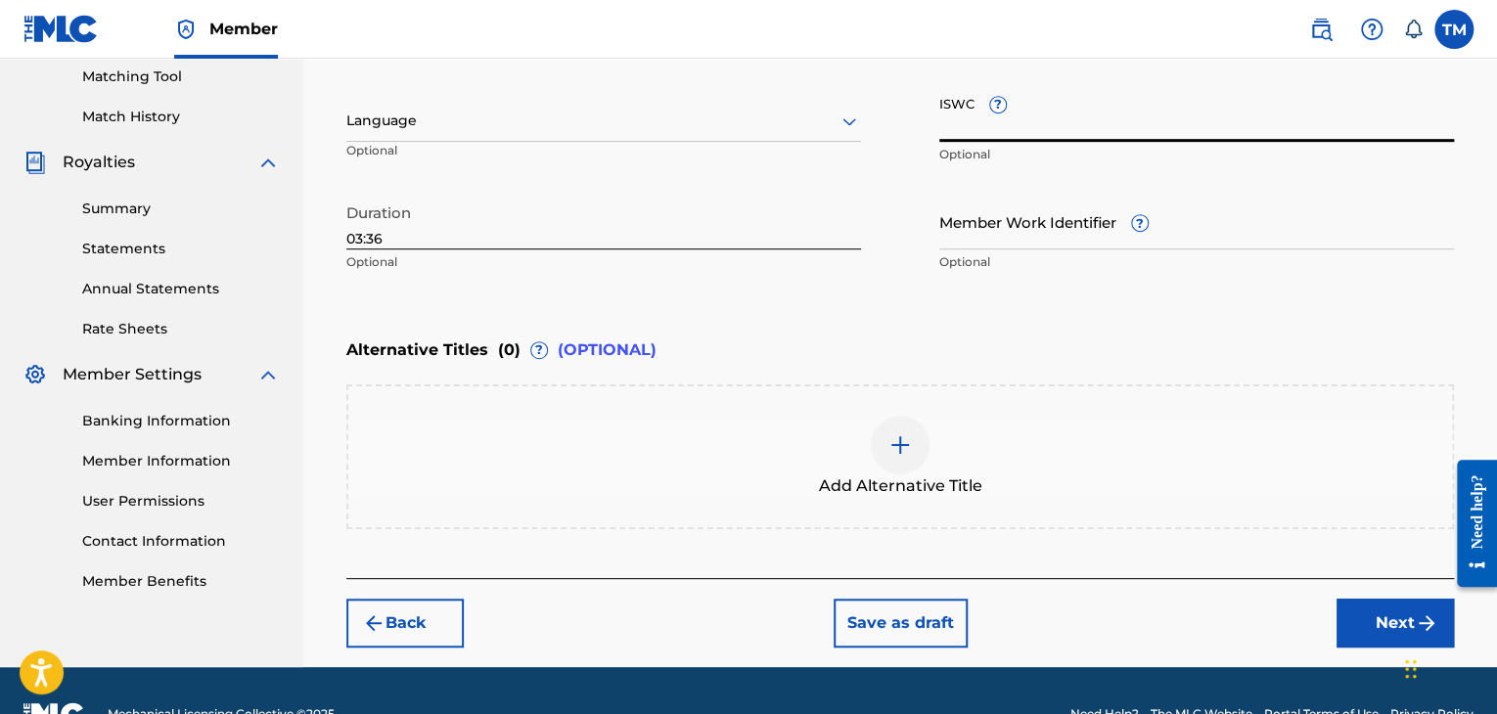
paste input "T3321712685"
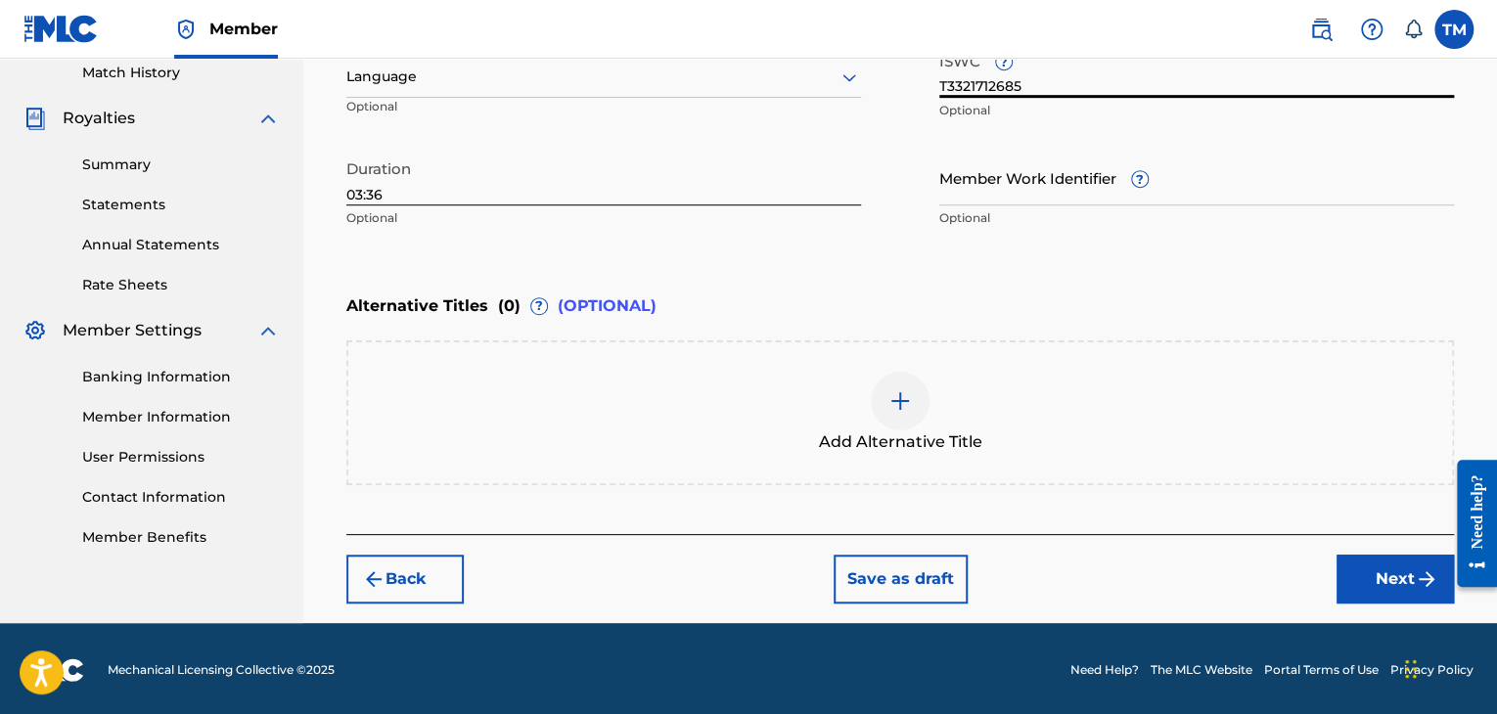
scroll to position [549, 0]
type input "T3321712685"
click at [1374, 572] on button "Next" at bounding box center [1395, 578] width 117 height 49
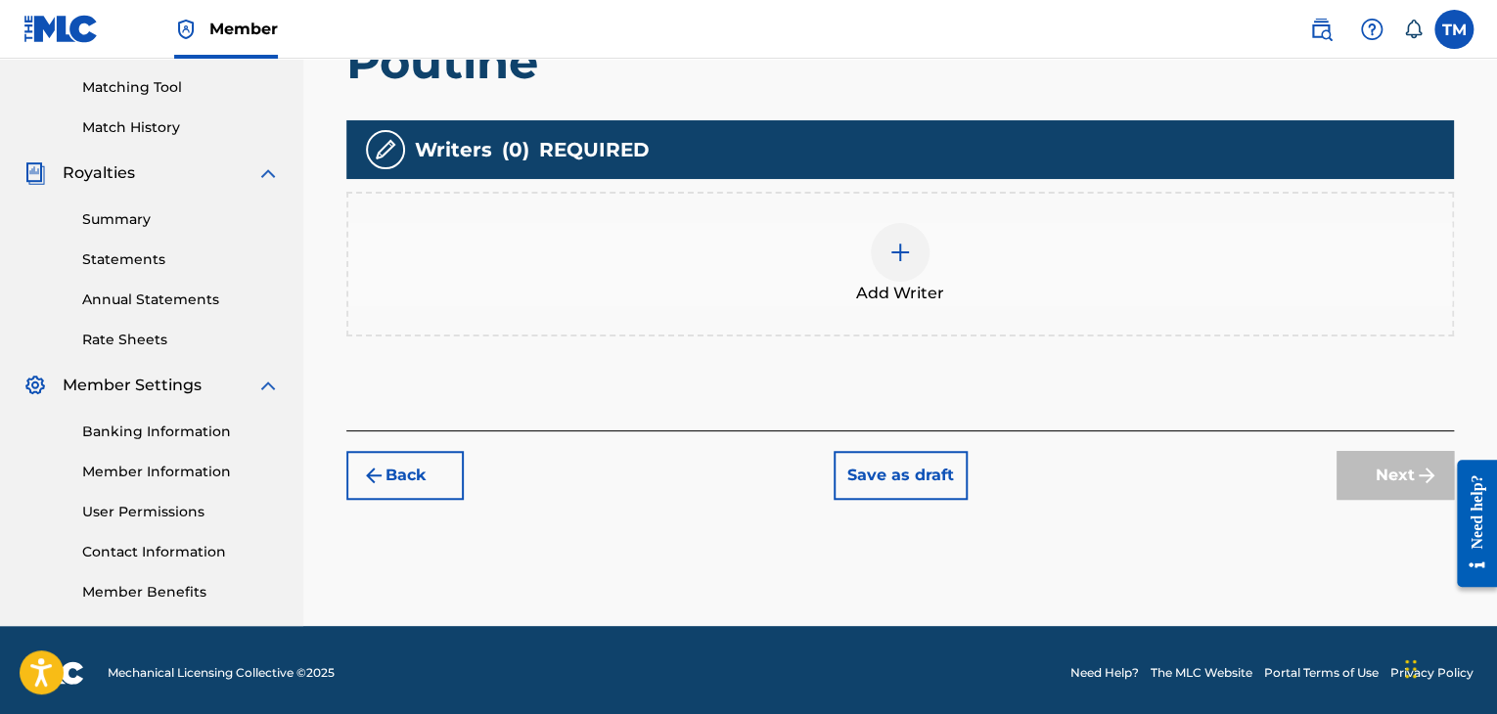
scroll to position [499, 0]
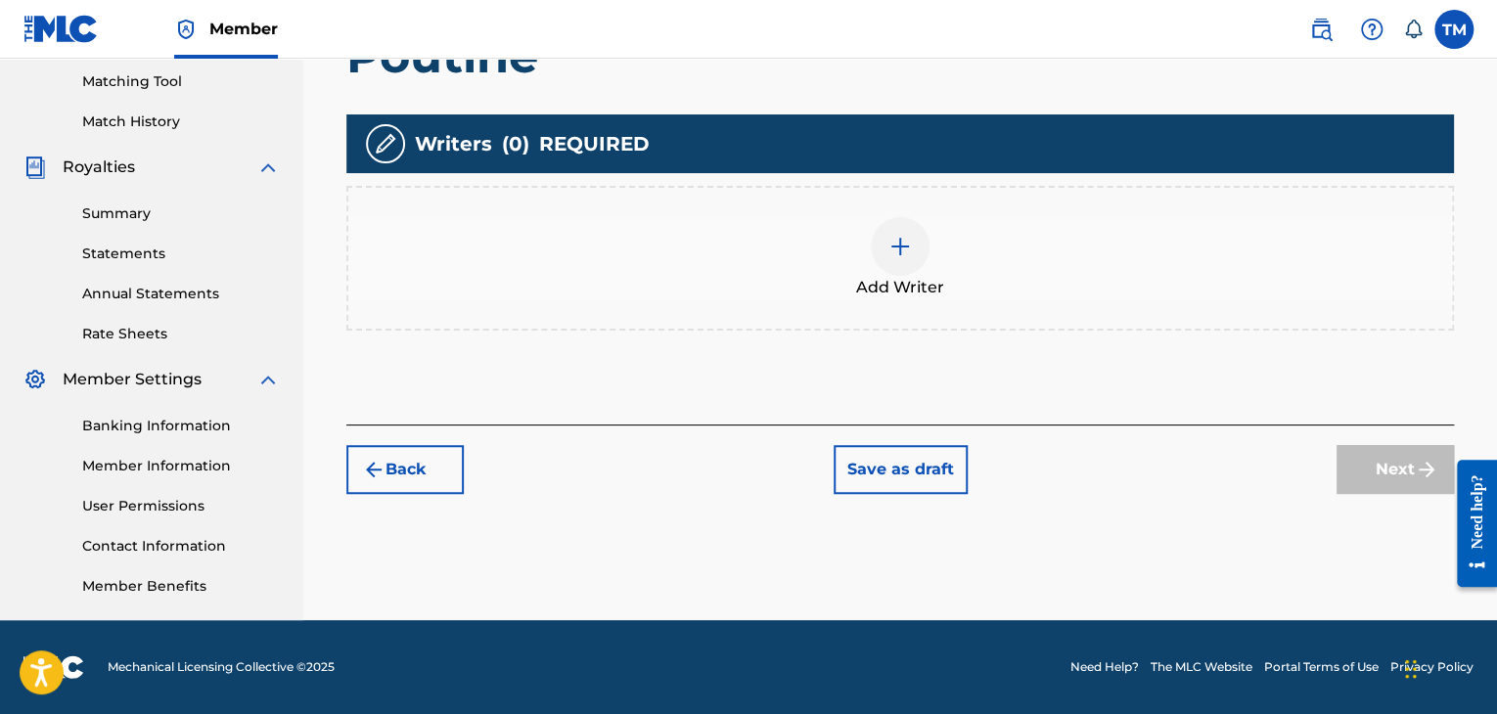
click at [902, 254] on img at bounding box center [899, 246] width 23 height 23
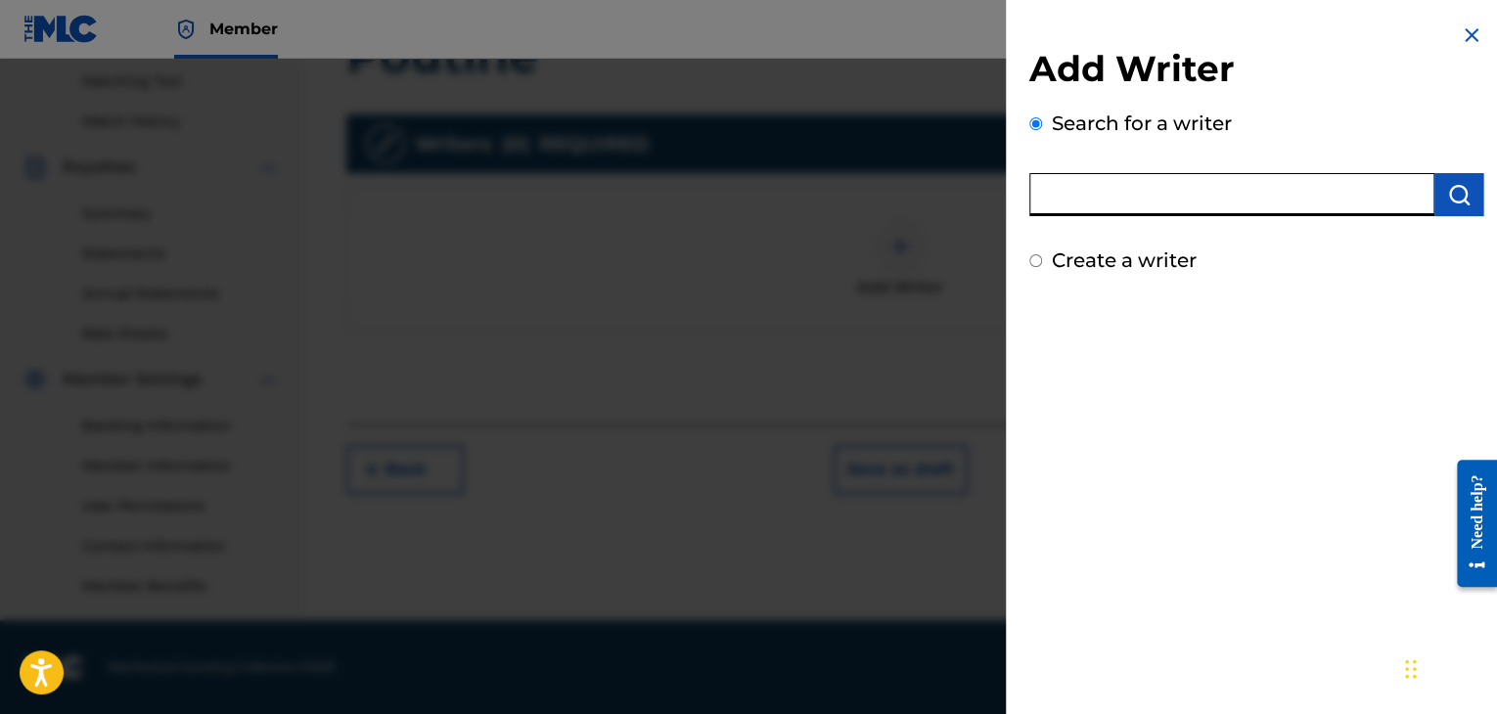
click at [1058, 197] on input "text" at bounding box center [1231, 194] width 405 height 43
type input "[PERSON_NAME]"
click at [1103, 263] on label "Create a writer" at bounding box center [1124, 260] width 145 height 23
radio input "true"
click at [1042, 263] on input "Create a writer" at bounding box center [1035, 260] width 13 height 13
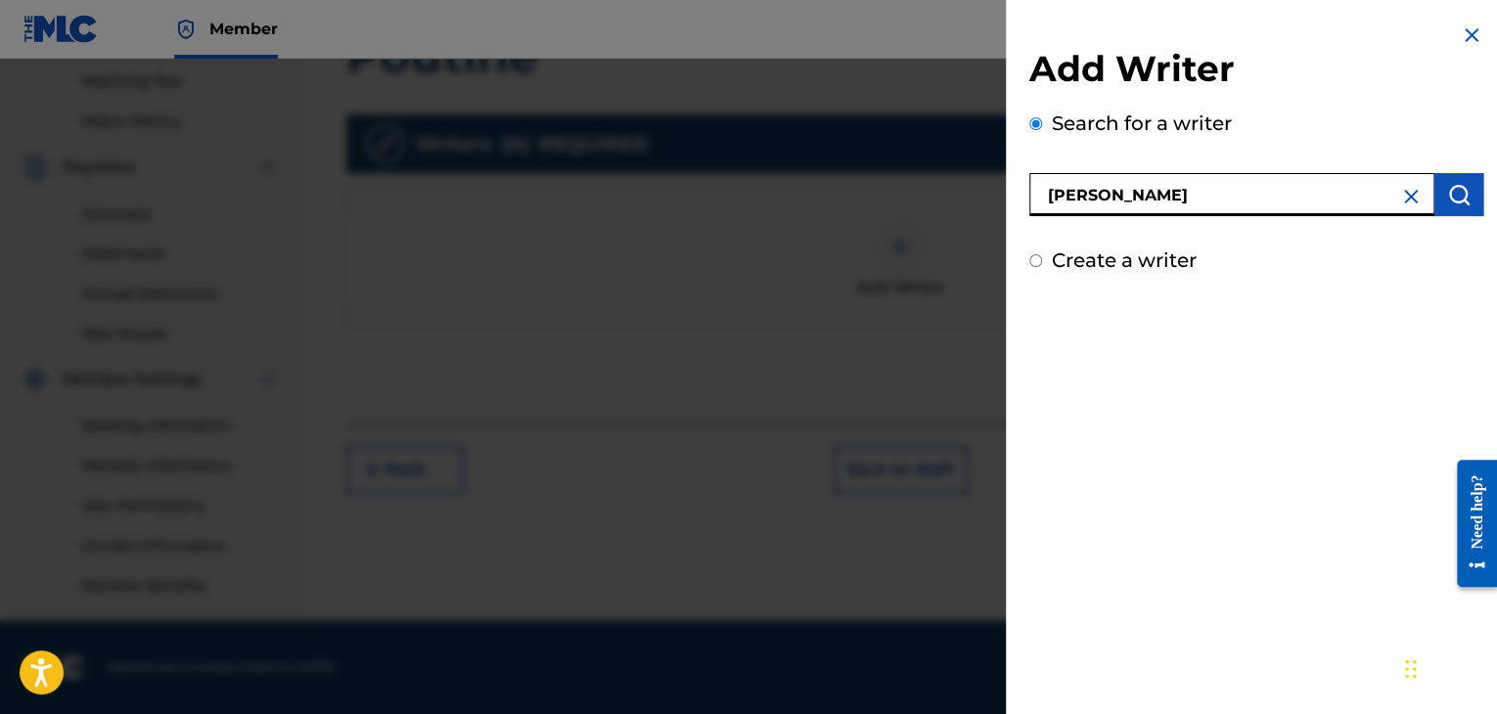
radio input "false"
radio input "true"
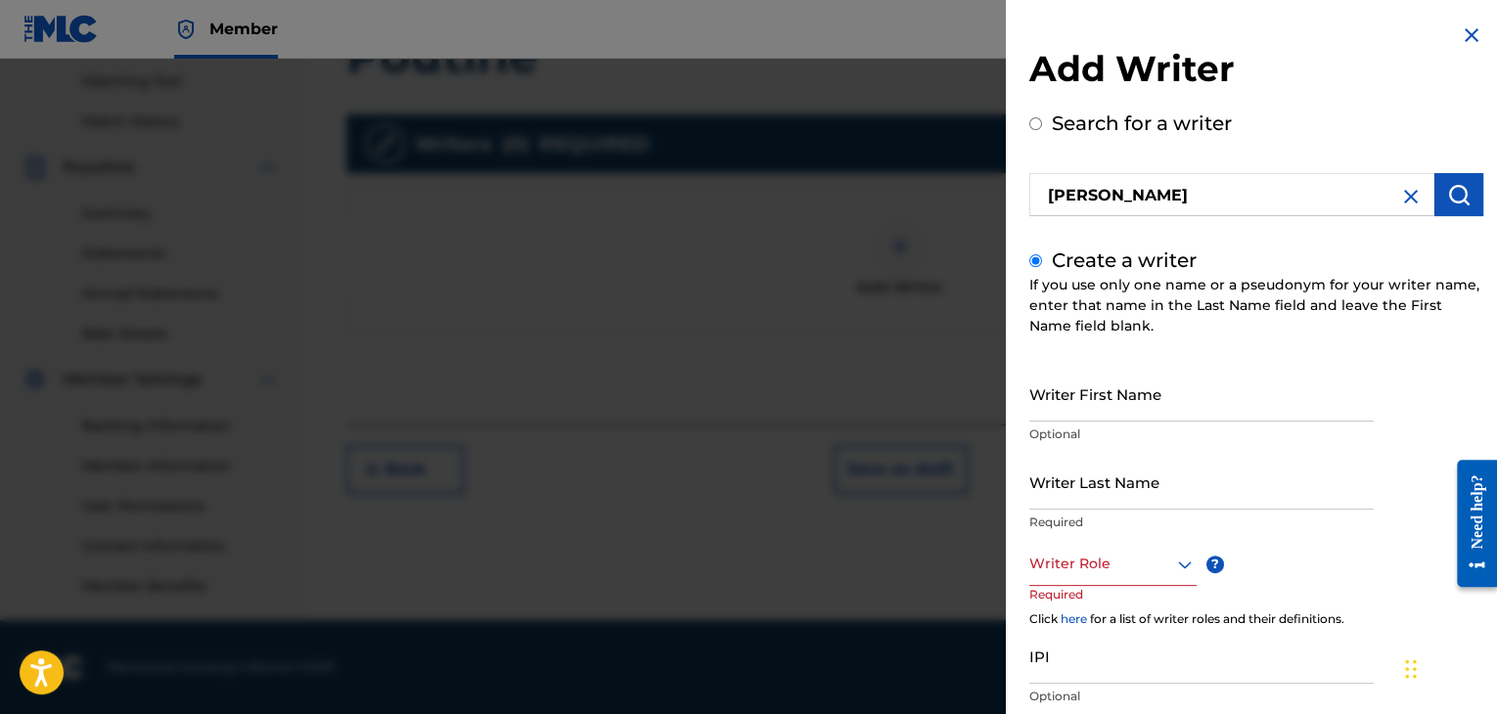
click at [1105, 402] on input "Writer First Name" at bounding box center [1201, 394] width 344 height 56
type input "R"
type input "Thabani"
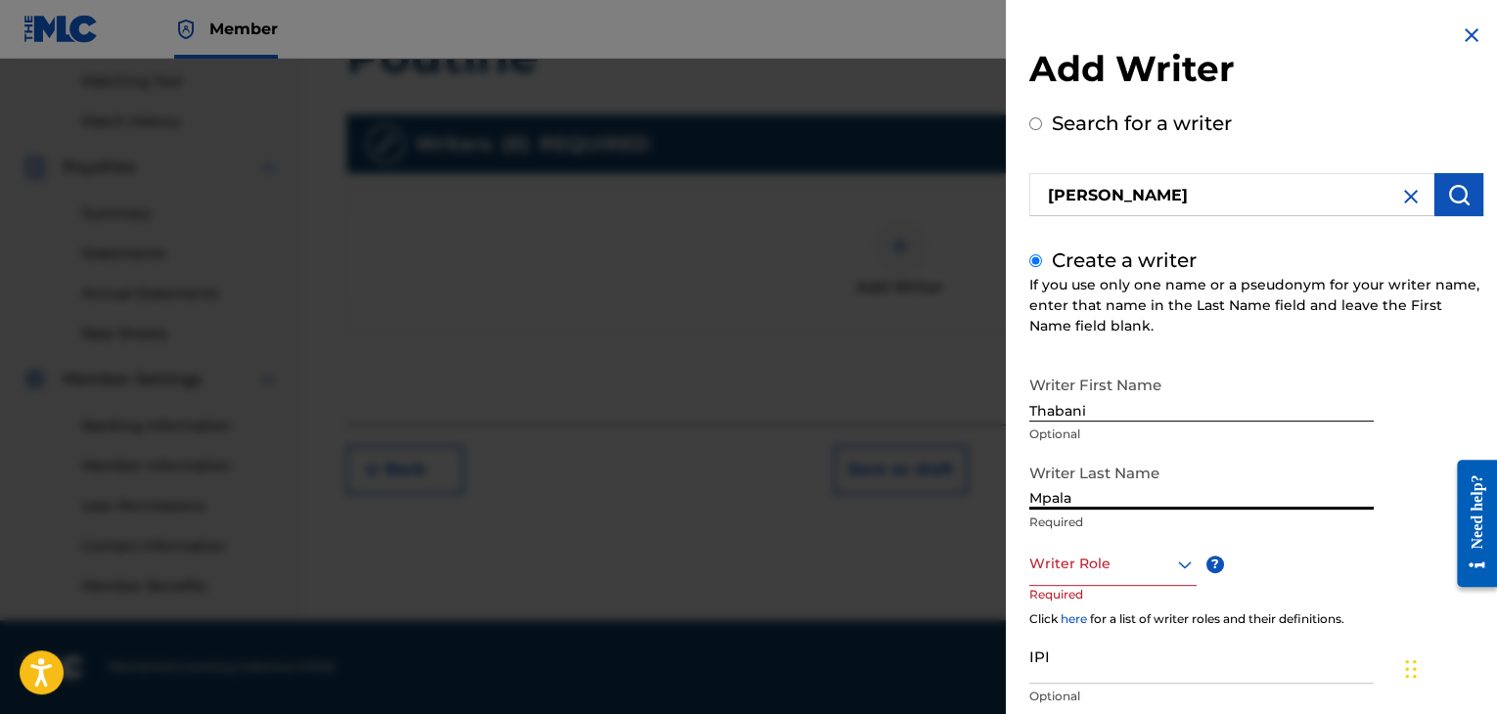
type input "Mpala"
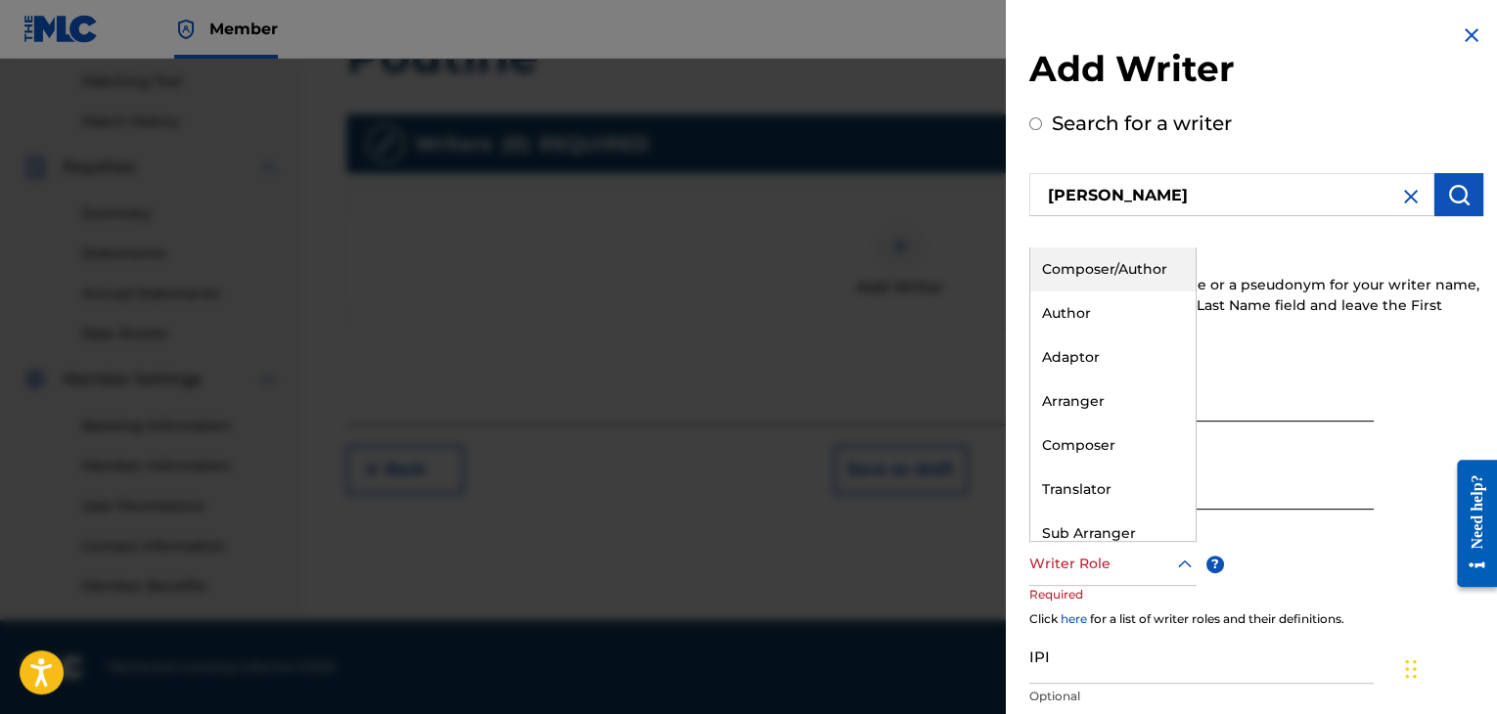
click at [1153, 584] on div "Writer Role" at bounding box center [1112, 564] width 167 height 44
click at [1080, 280] on div "Composer/Author" at bounding box center [1112, 270] width 165 height 44
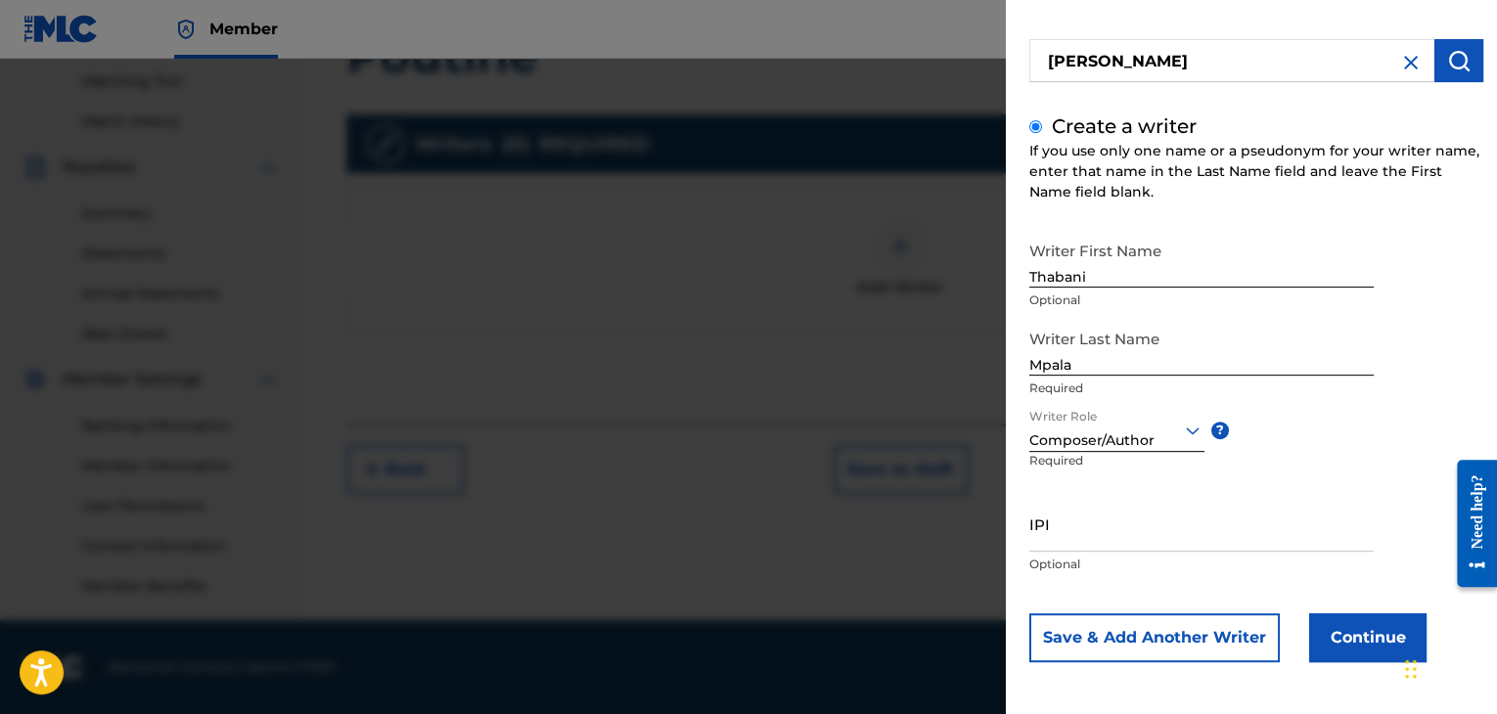
scroll to position [135, 0]
click at [1084, 548] on input "IPI" at bounding box center [1201, 523] width 344 height 56
click at [1045, 537] on input "IPI" at bounding box center [1201, 523] width 344 height 56
paste input "1228082469"
type input "1228082469"
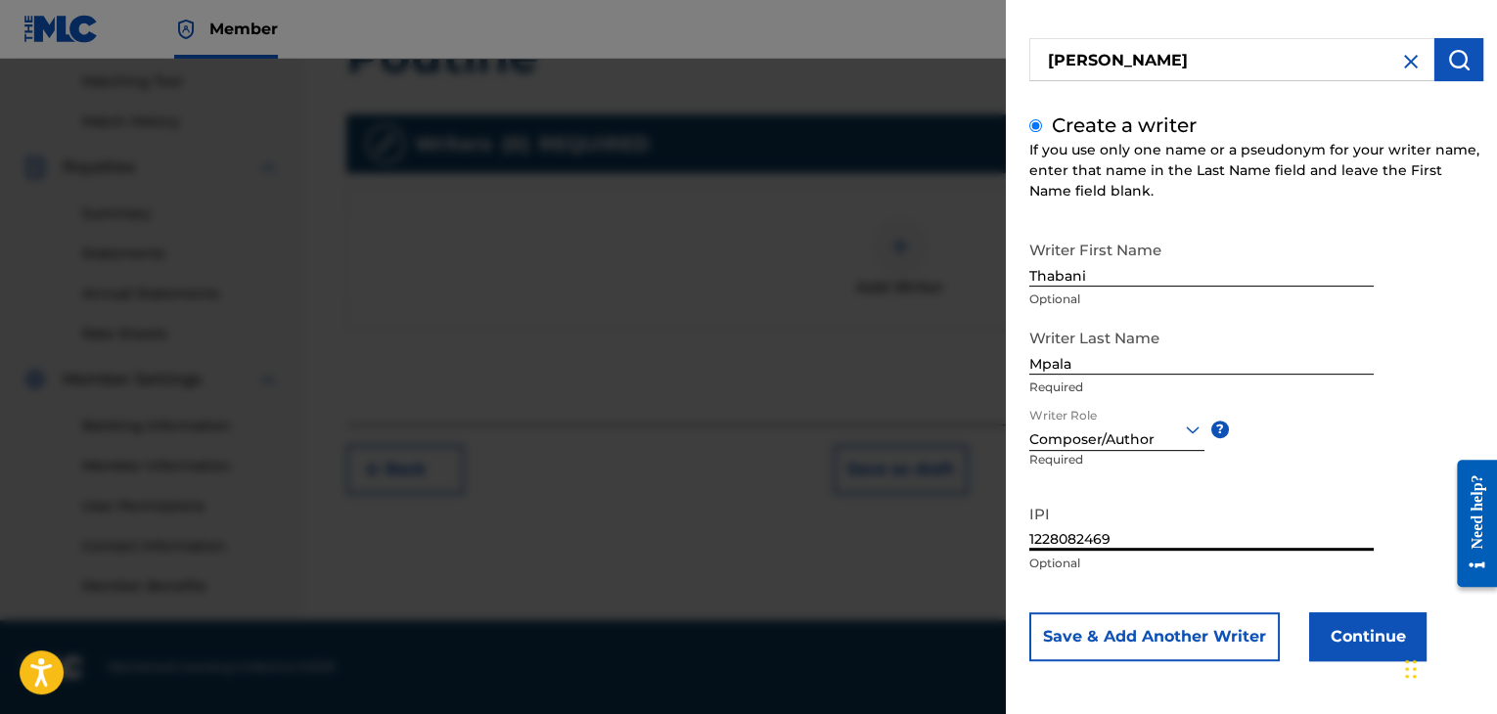
click at [1358, 637] on button "Continue" at bounding box center [1367, 637] width 117 height 49
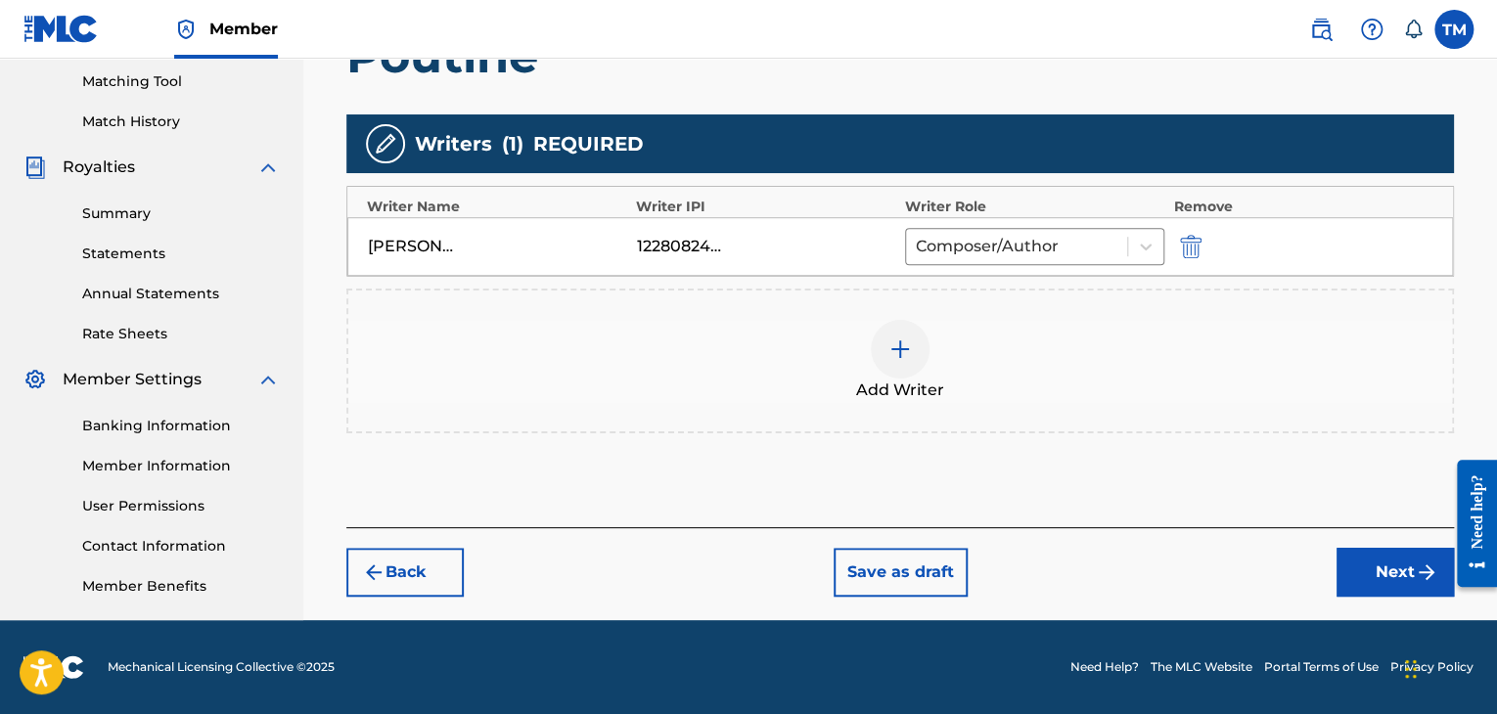
click at [1376, 576] on button "Next" at bounding box center [1395, 572] width 117 height 49
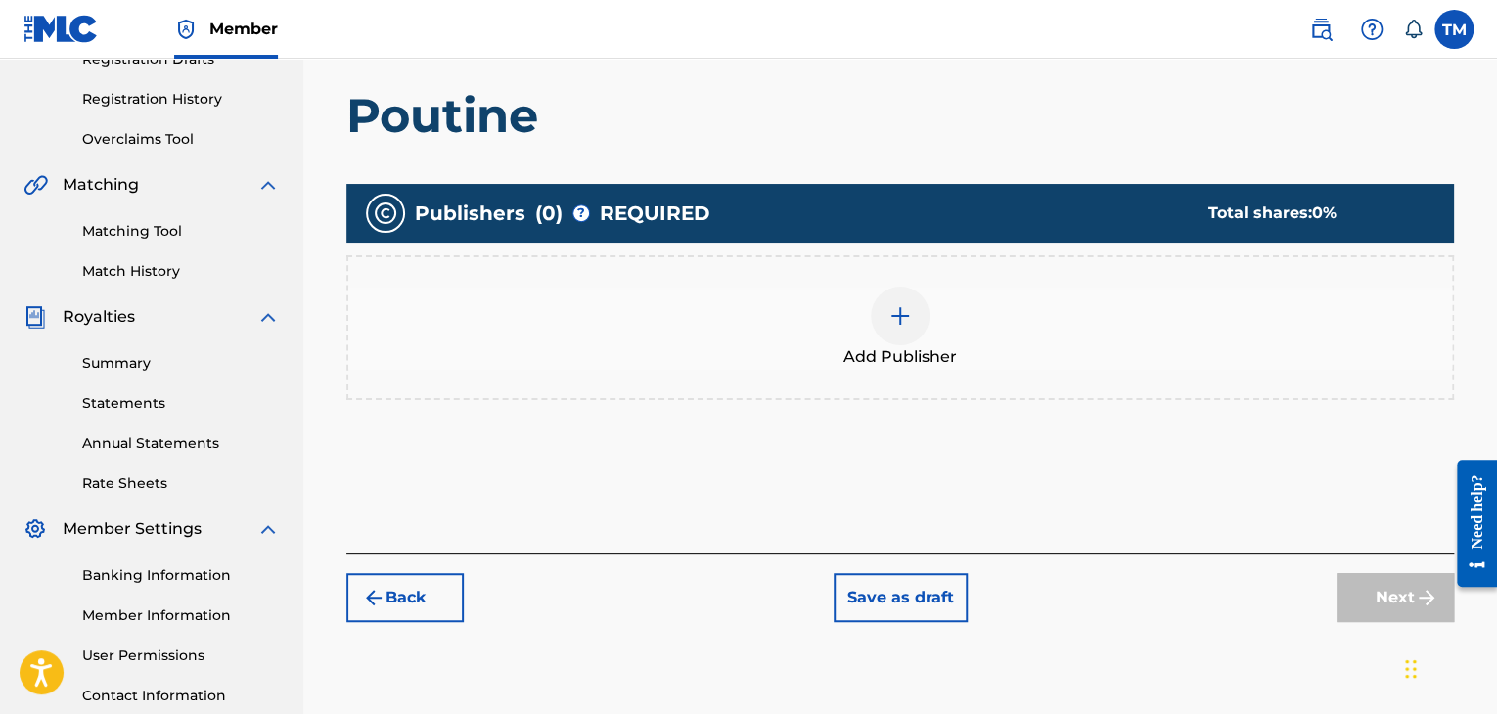
scroll to position [479, 0]
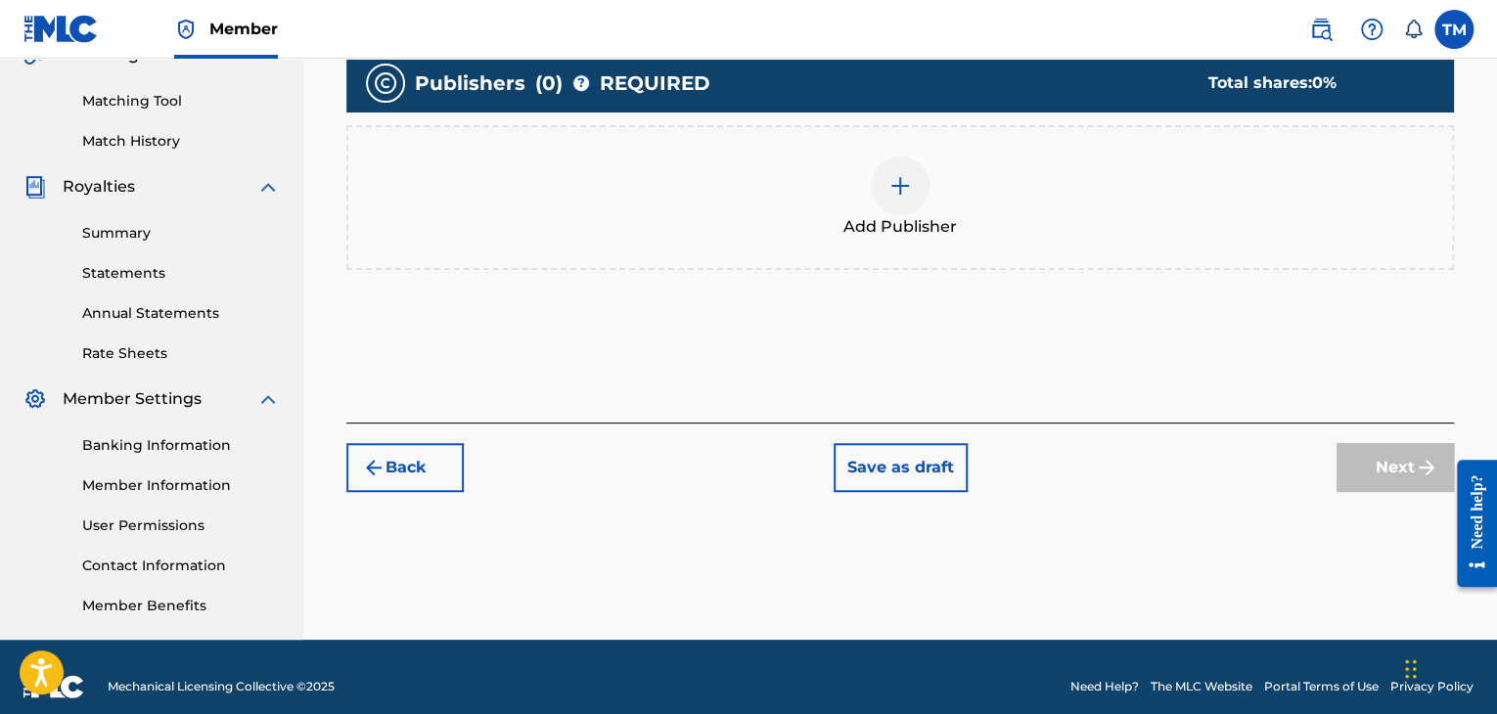
click at [898, 197] on div at bounding box center [900, 186] width 59 height 59
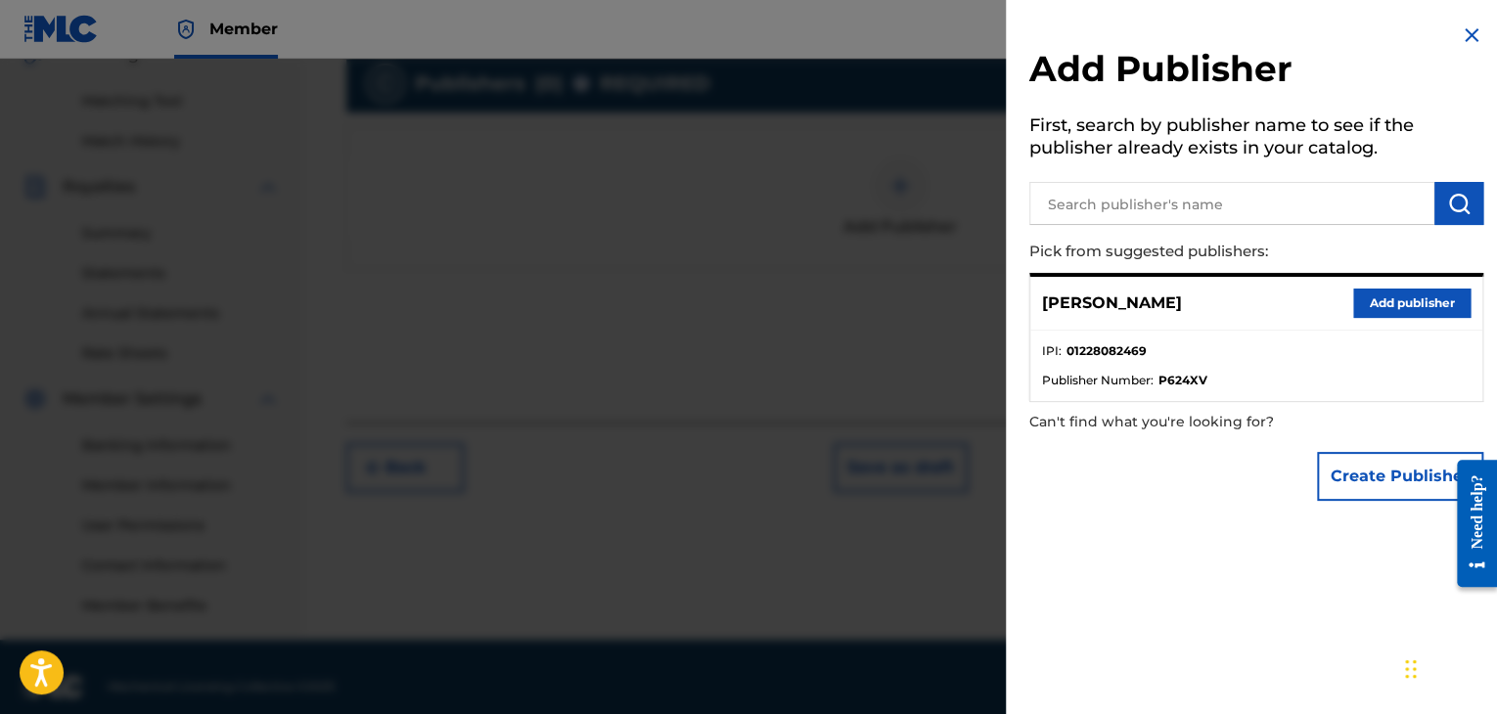
click at [1399, 304] on button "Add publisher" at bounding box center [1411, 303] width 117 height 29
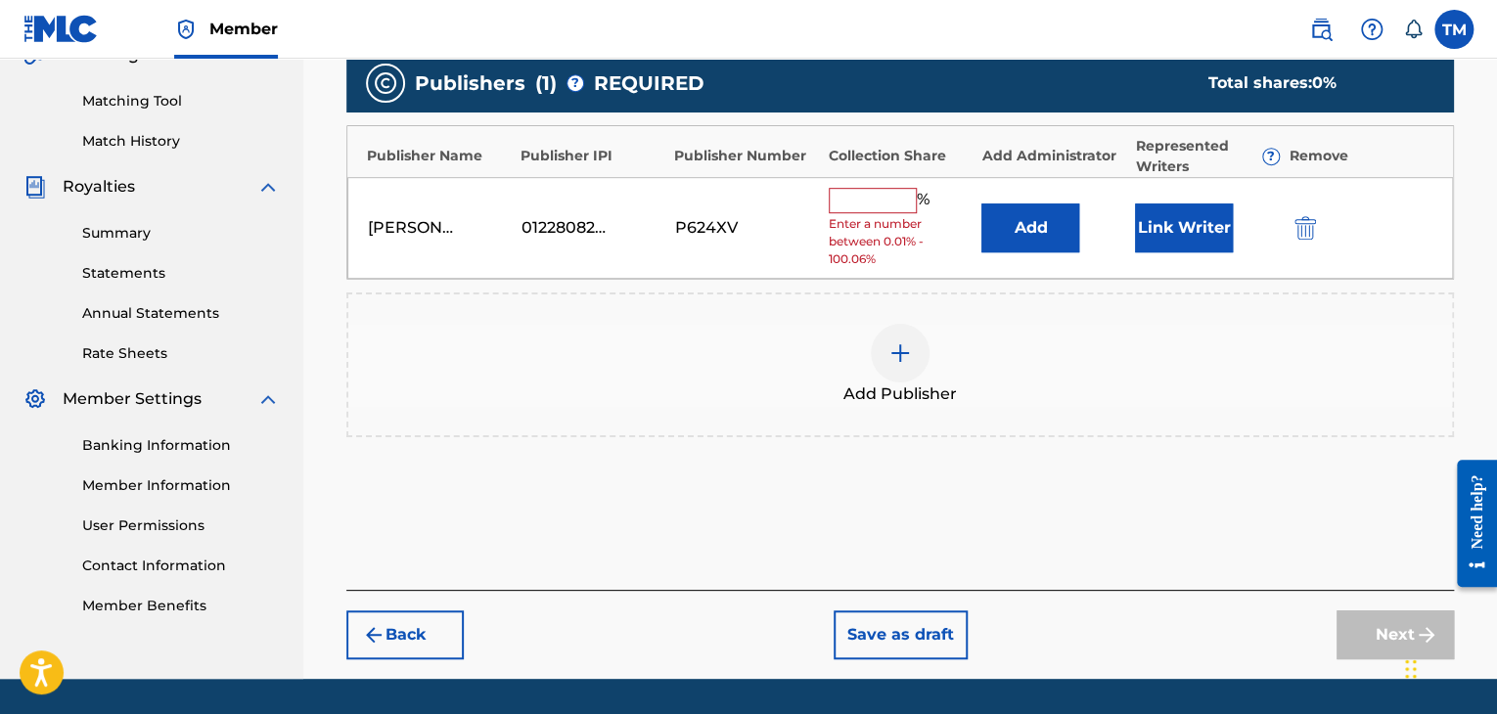
click at [856, 192] on input "text" at bounding box center [873, 200] width 88 height 25
type input "100"
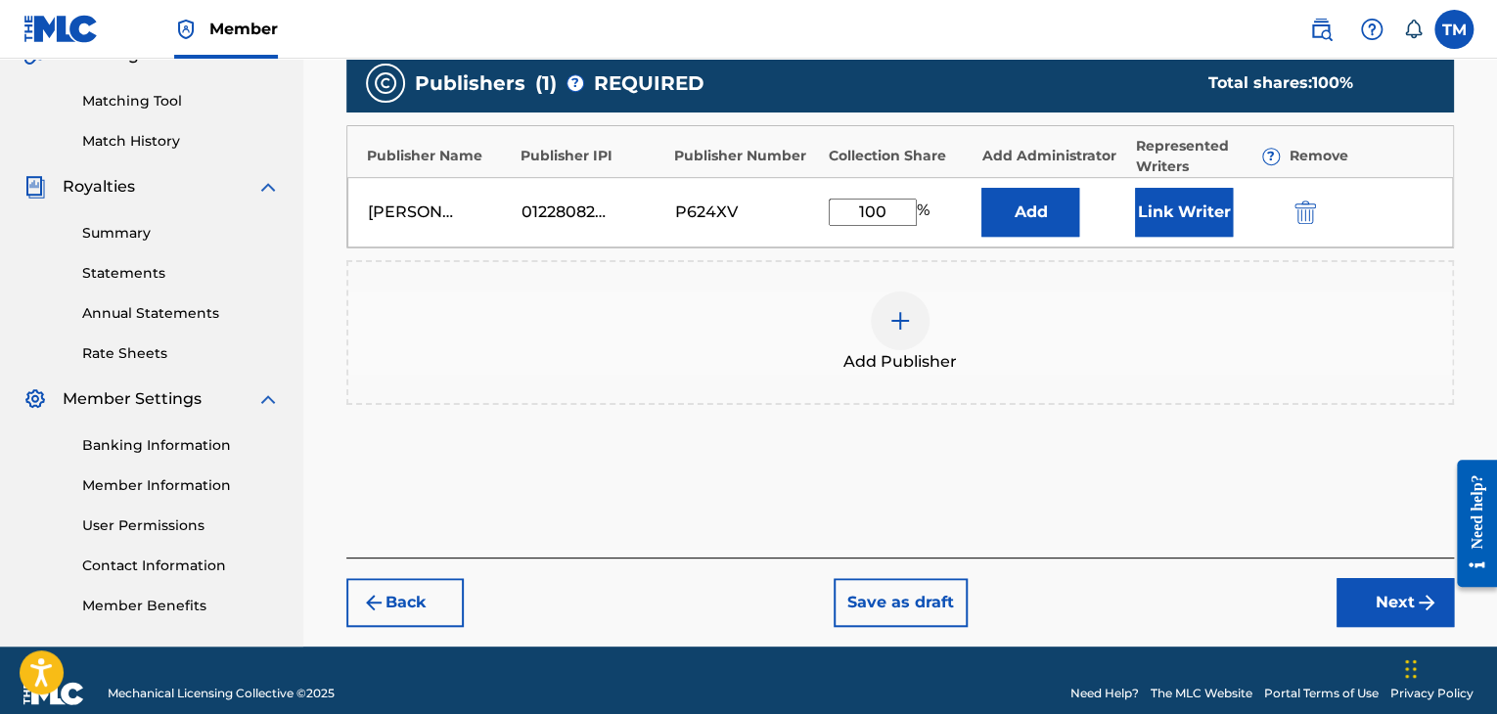
click at [1400, 616] on button "Next" at bounding box center [1395, 602] width 117 height 49
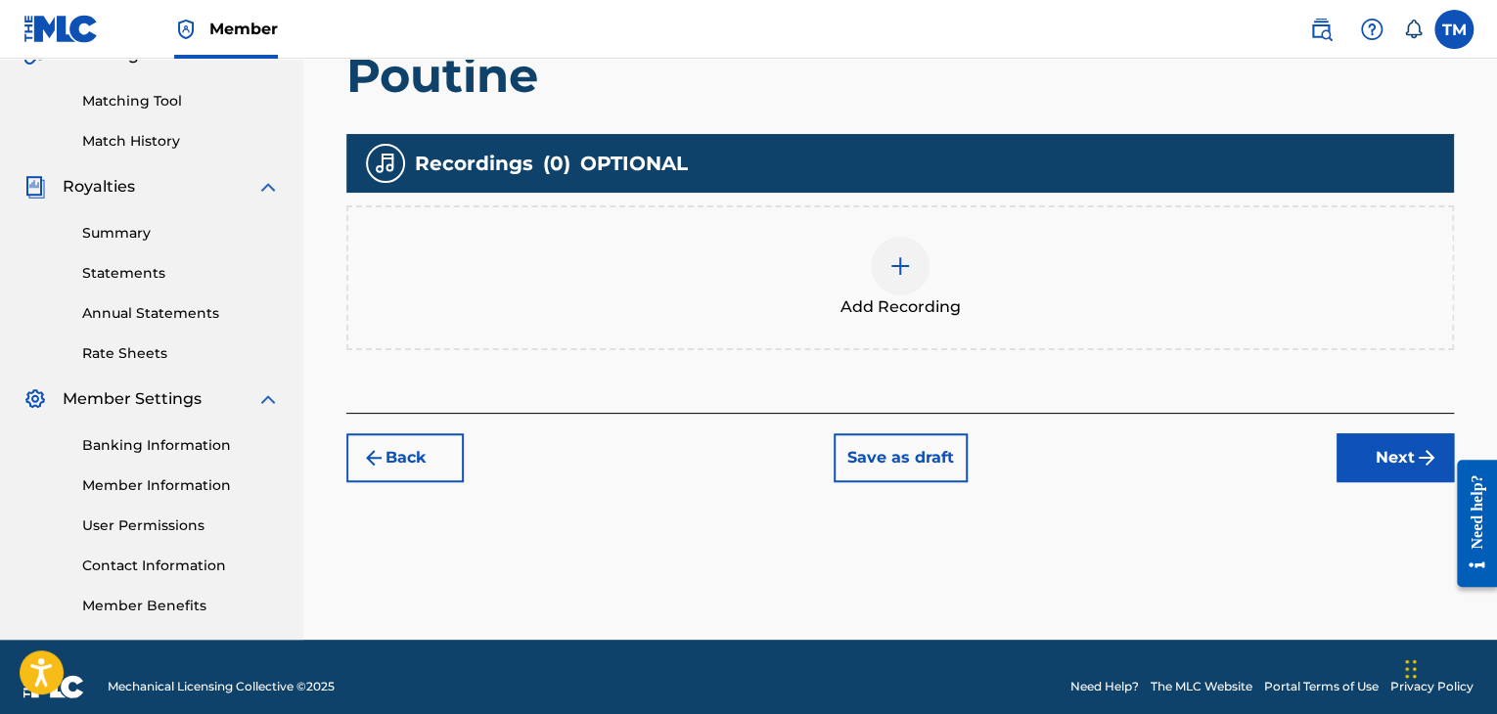
click at [890, 255] on img at bounding box center [899, 265] width 23 height 23
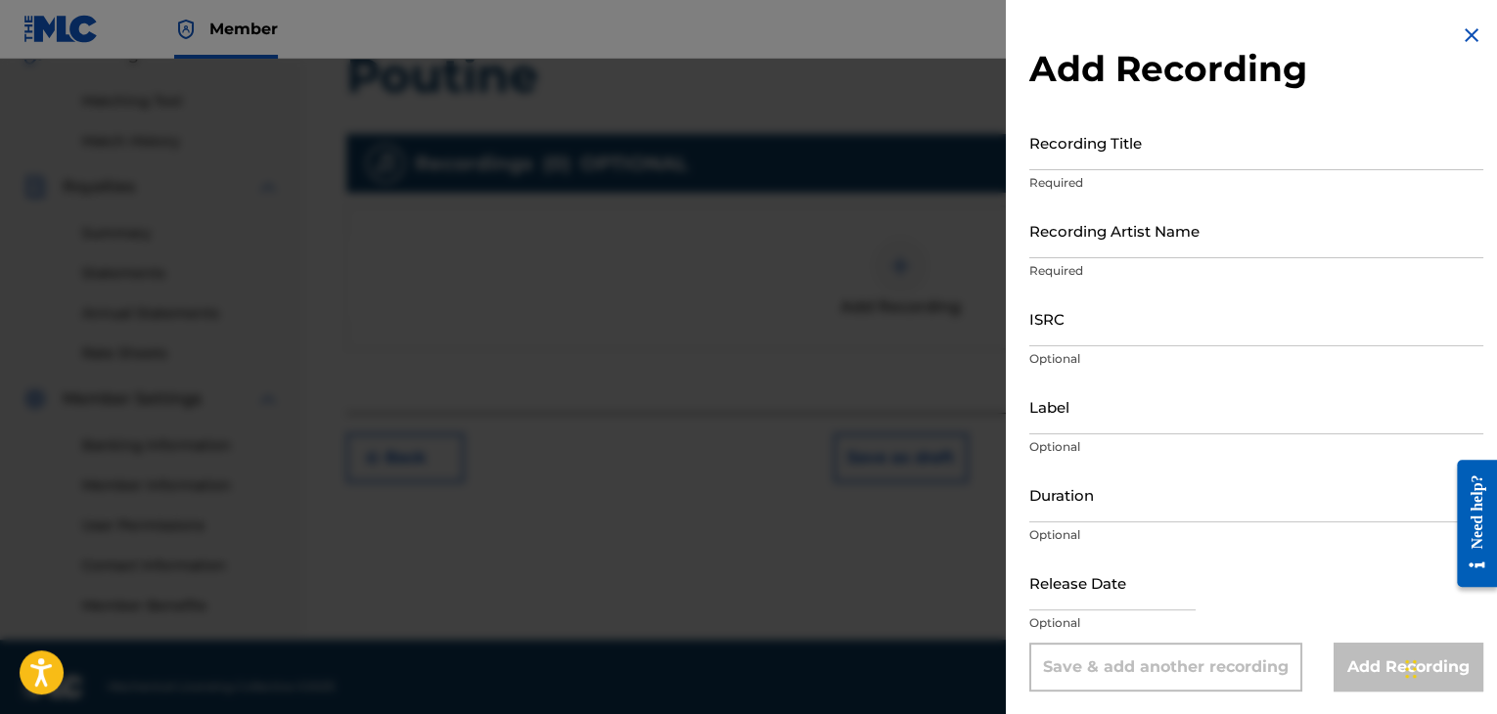
click at [1049, 165] on input "Recording Title" at bounding box center [1256, 142] width 454 height 56
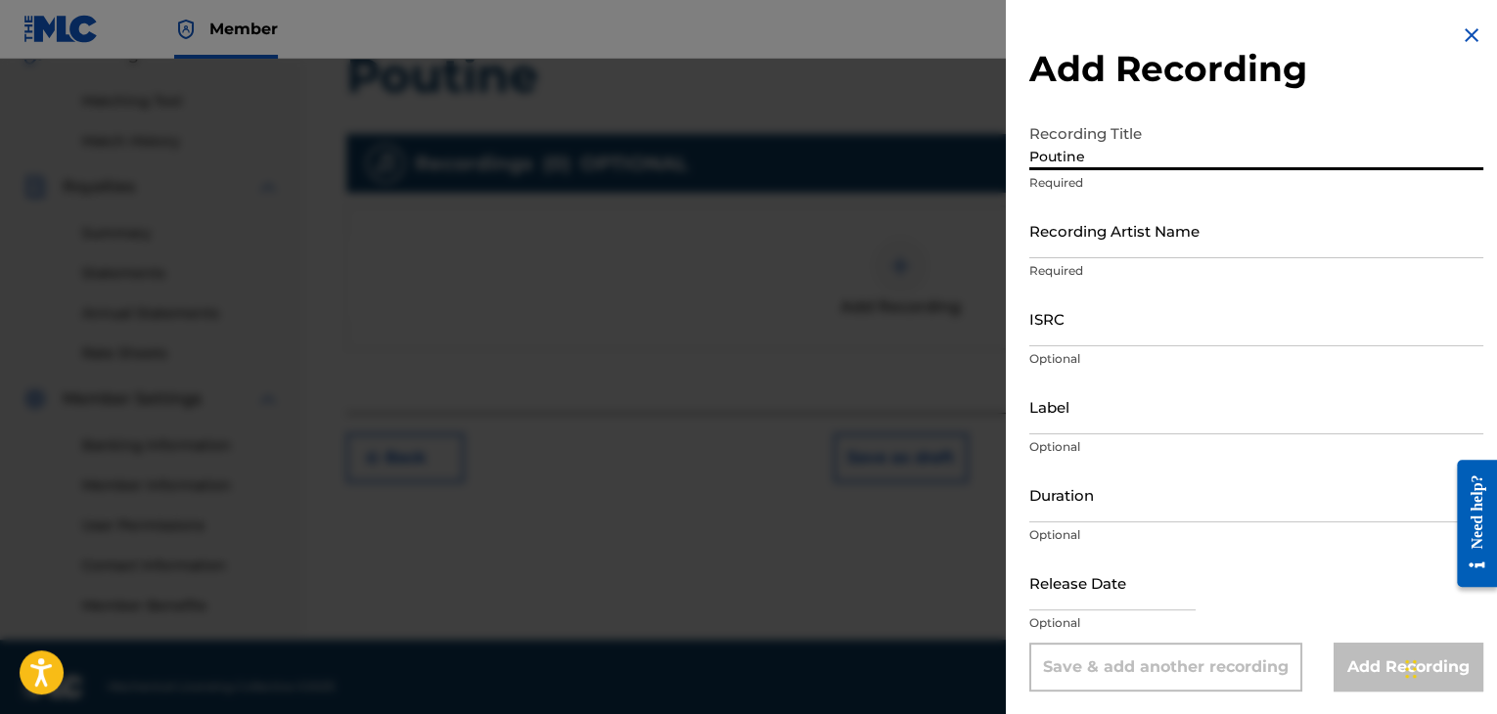
type input "Poutine"
click at [1077, 331] on input "ISRC" at bounding box center [1256, 319] width 454 height 56
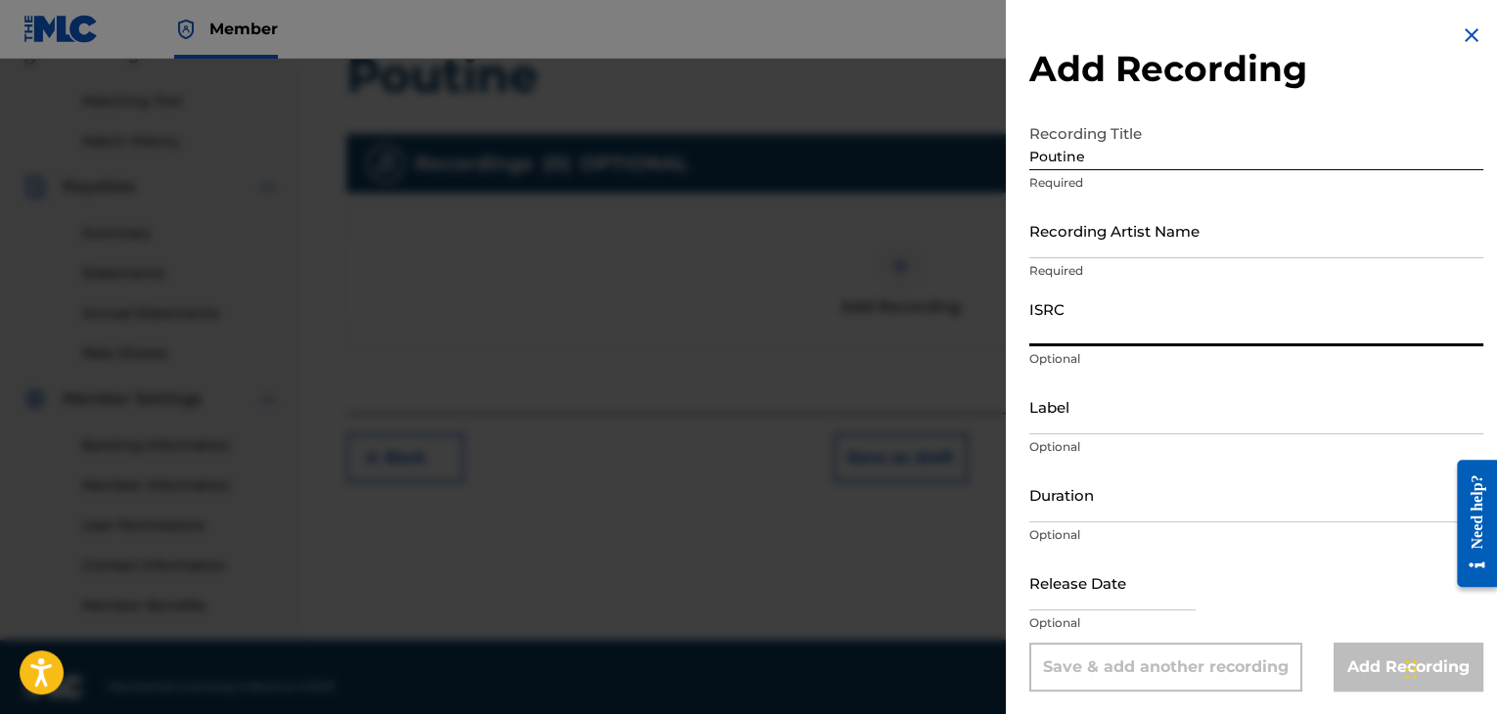
paste input "QZMEQ2578698"
type input "QZMEQ2578698"
click at [1026, 446] on div "Add Recording Recording Title Poutine Required Recording Artist Name Required I…" at bounding box center [1256, 357] width 501 height 715
click at [1053, 420] on input "Label" at bounding box center [1256, 407] width 454 height 56
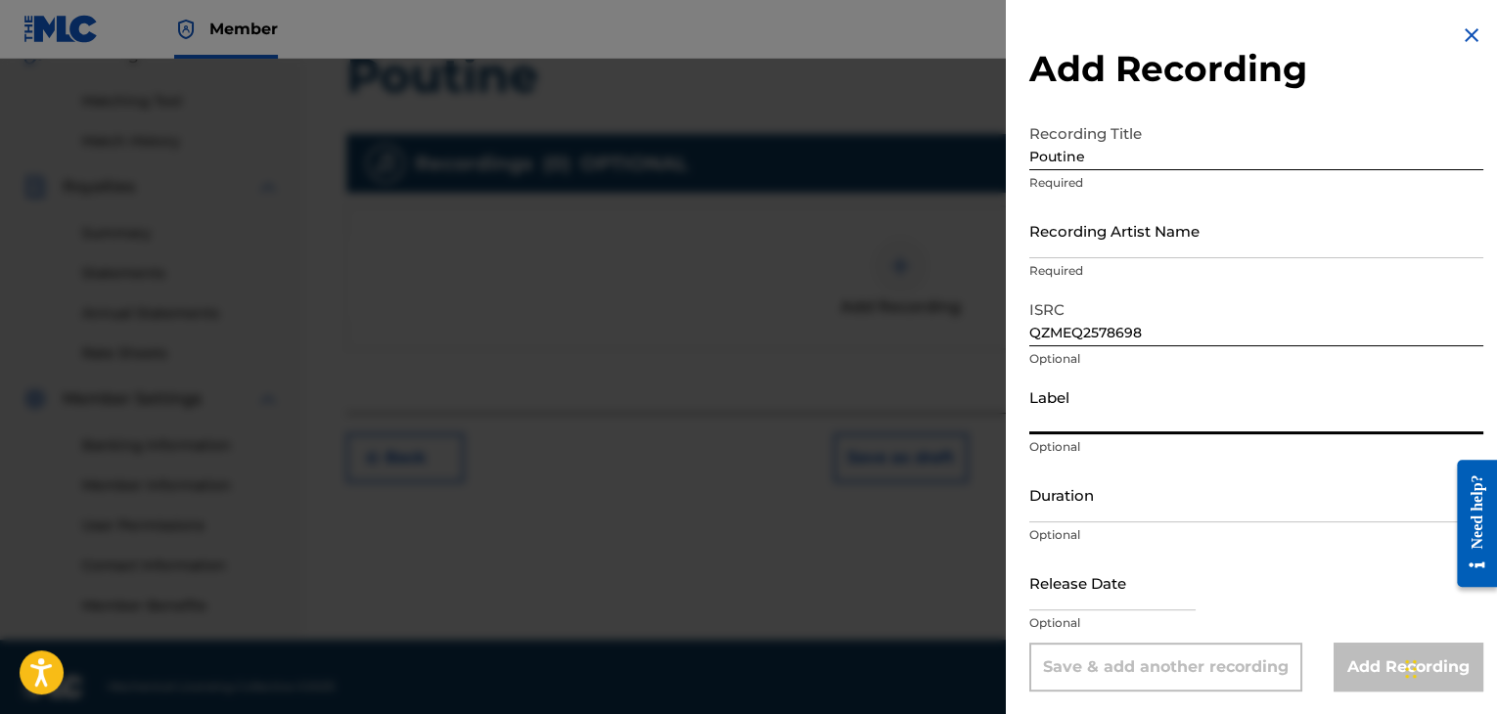
type input "[PERSON_NAME] Audio Inc."
click at [1127, 521] on input "Duration" at bounding box center [1256, 495] width 454 height 56
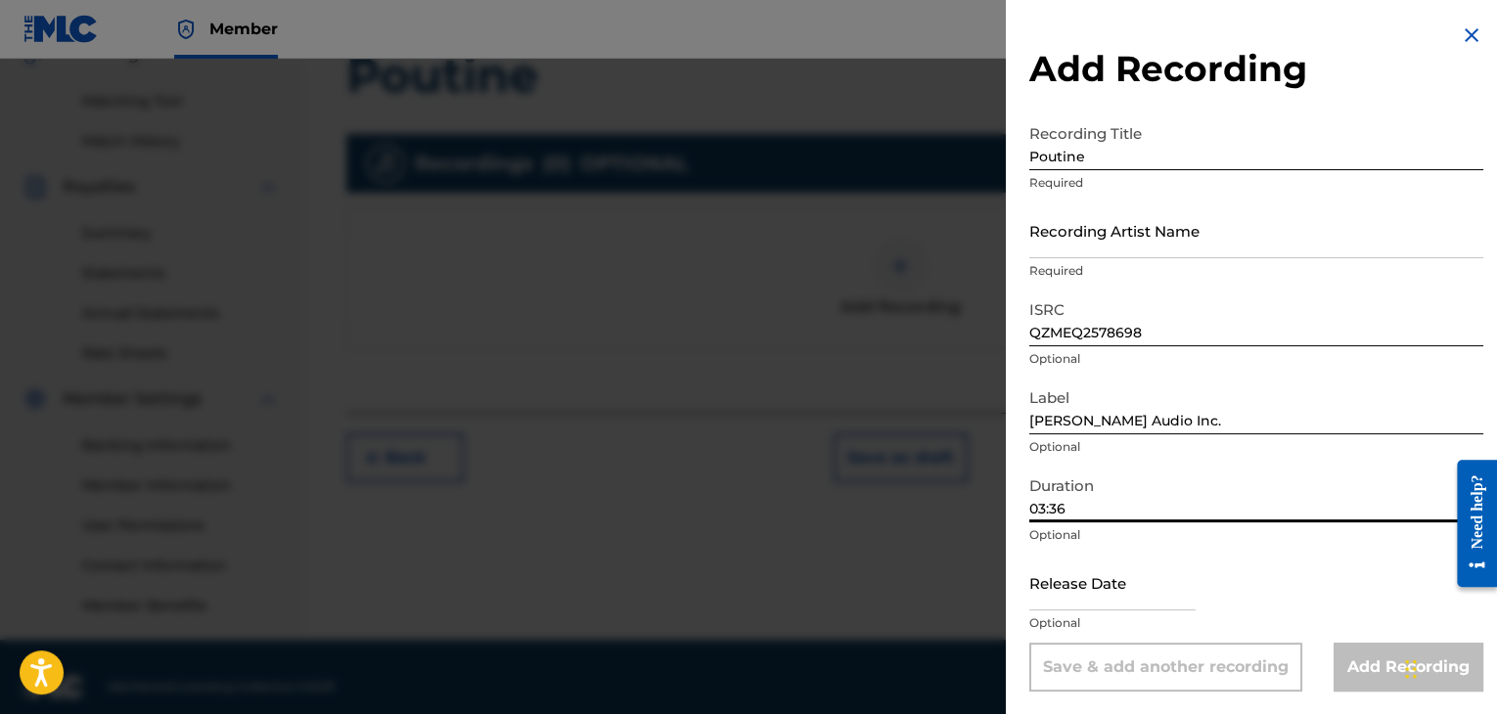
scroll to position [1, 0]
type input "03:36"
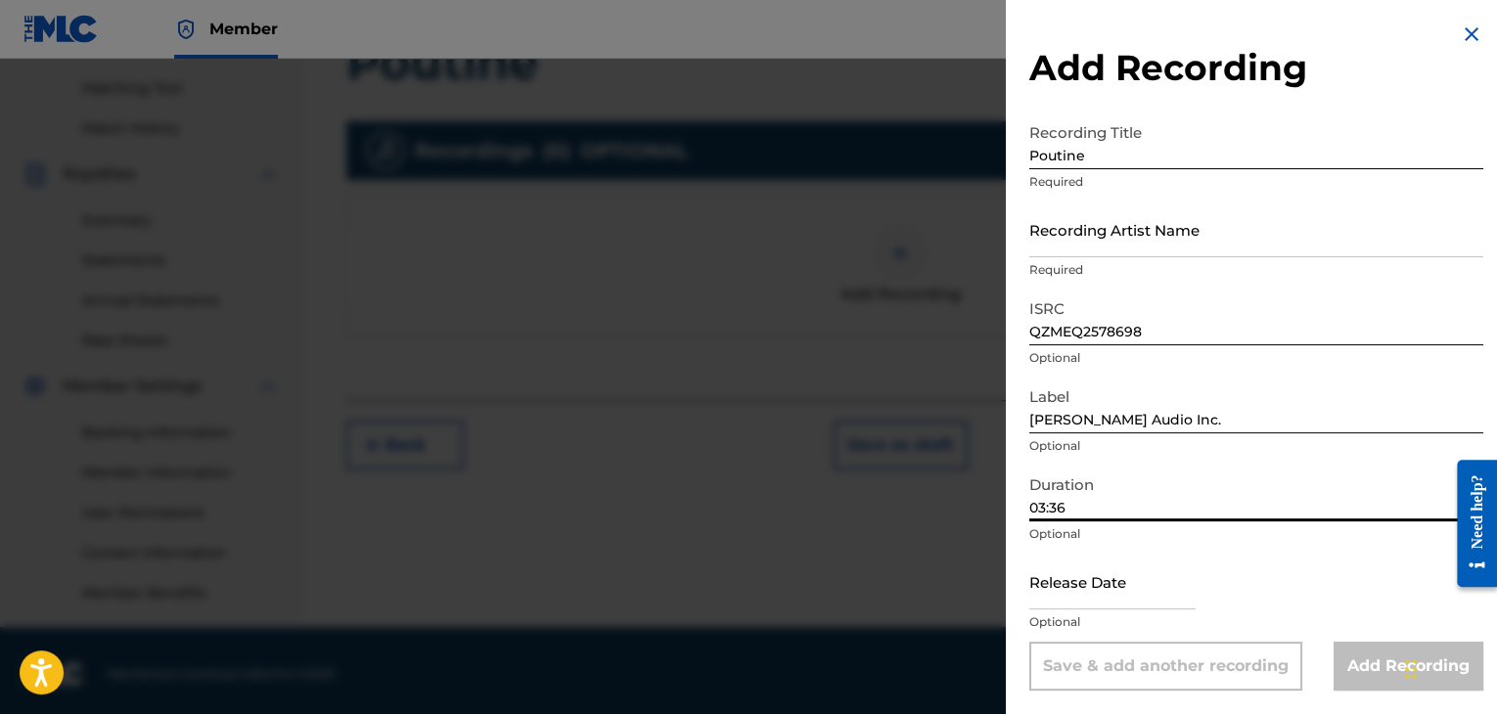
scroll to position [499, 0]
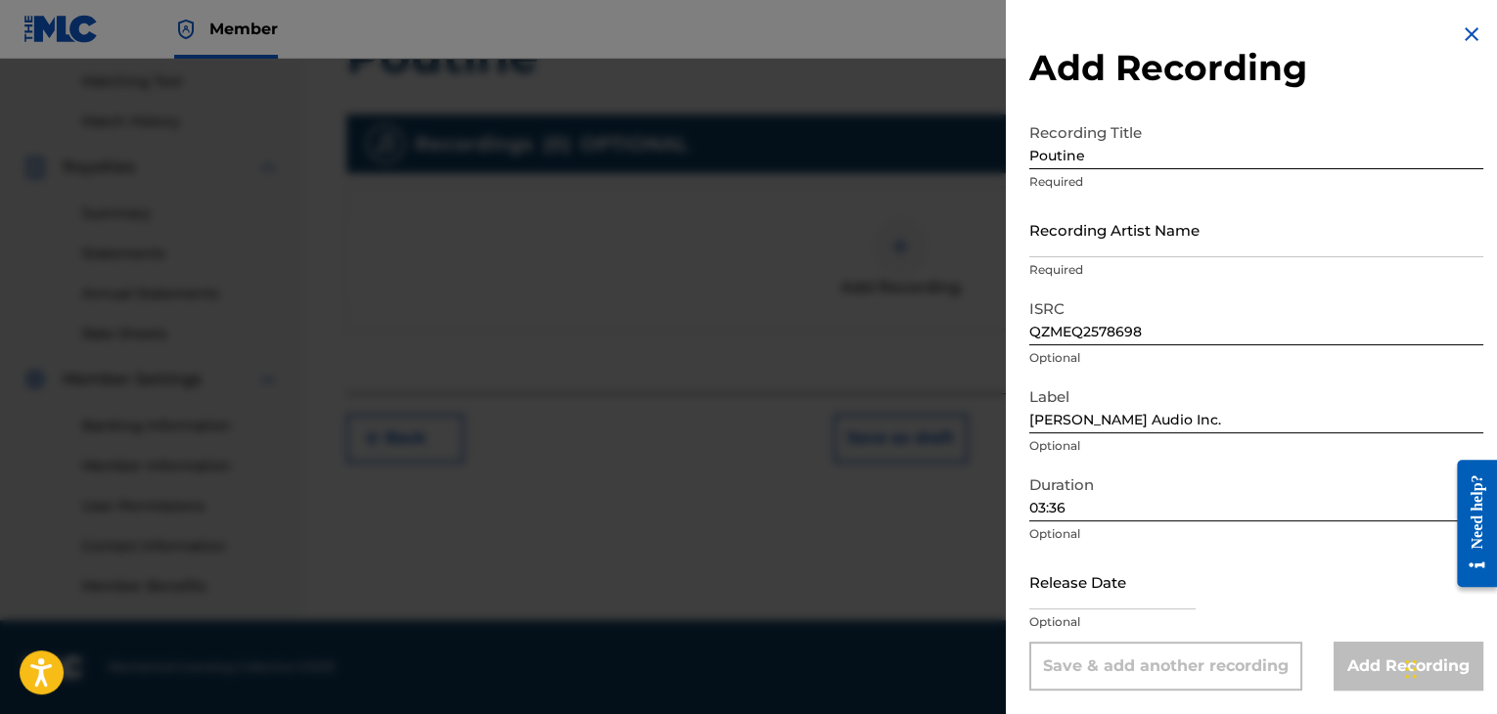
click at [1098, 585] on input "text" at bounding box center [1112, 582] width 166 height 56
select select "7"
select select "2025"
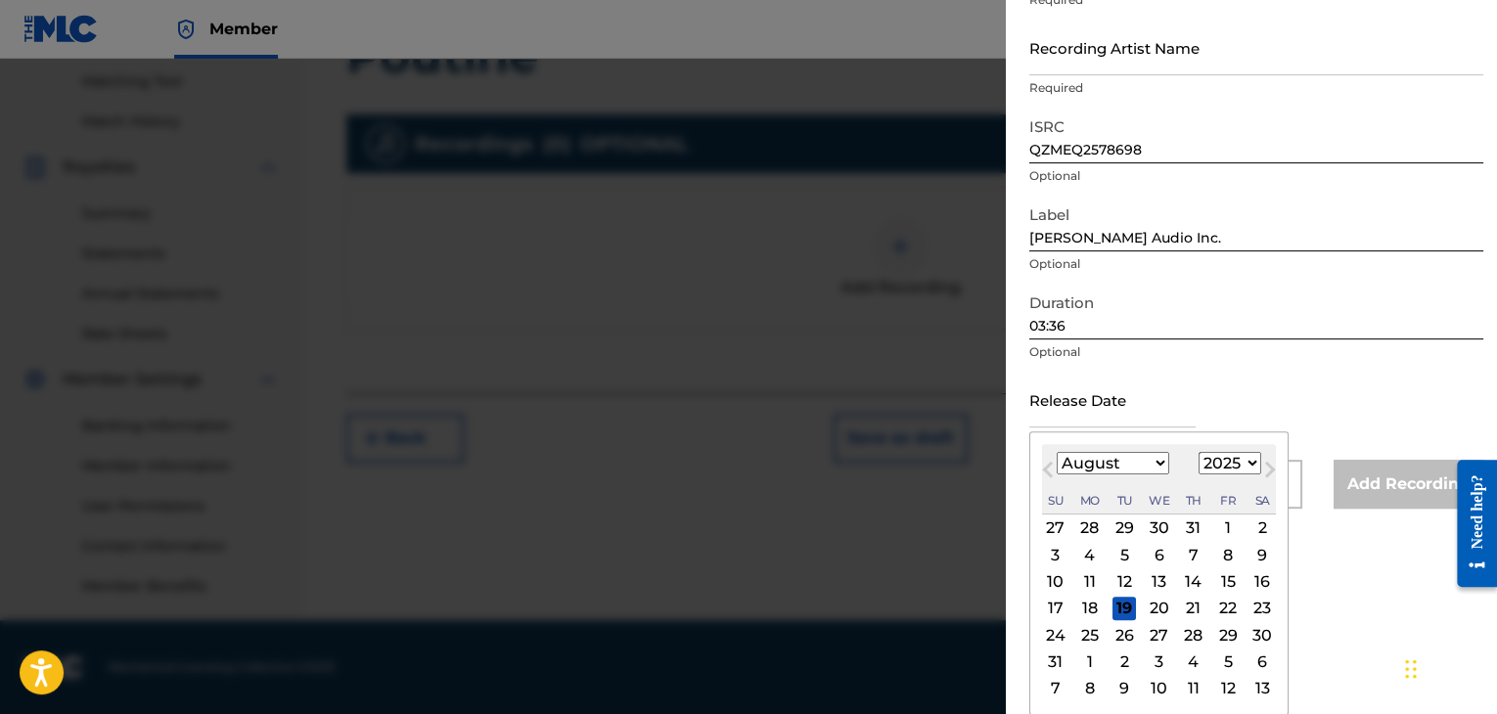
click at [1050, 459] on button "Previous Month" at bounding box center [1047, 473] width 31 height 31
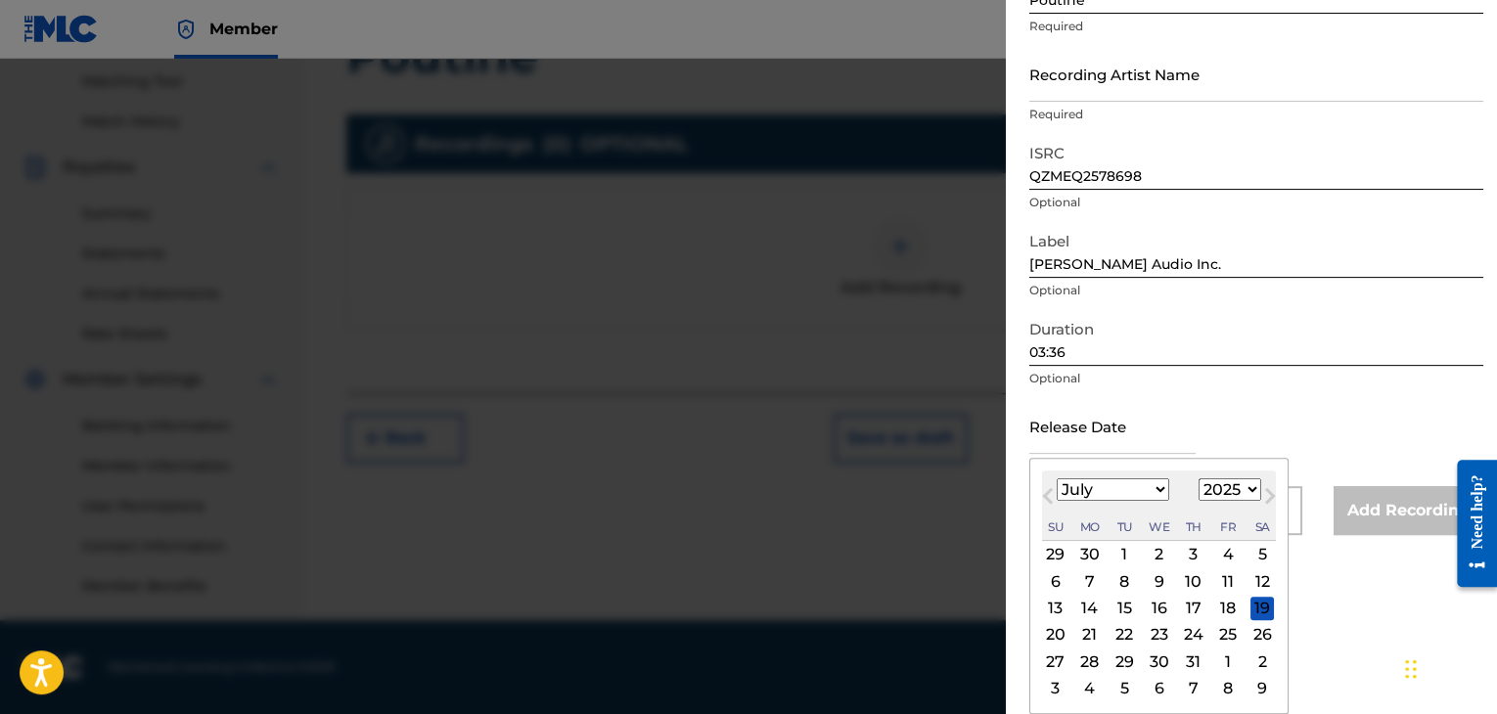
scroll to position [157, 0]
click at [1046, 500] on button "Previous Month" at bounding box center [1047, 499] width 31 height 31
click at [1050, 500] on span "Previous Month" at bounding box center [1050, 498] width 0 height 29
select select "3"
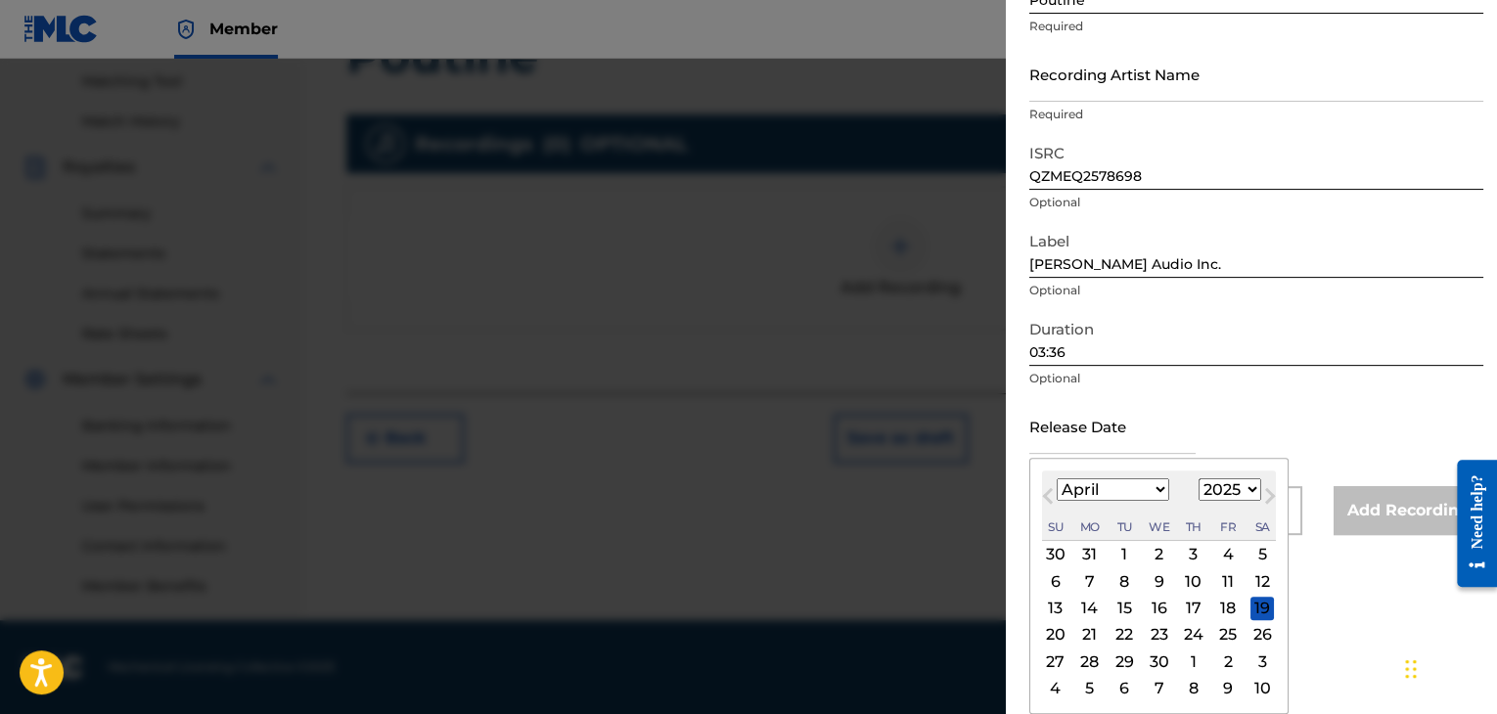
click at [1216, 631] on div "25" at bounding box center [1227, 634] width 23 height 23
type input "[DATE]"
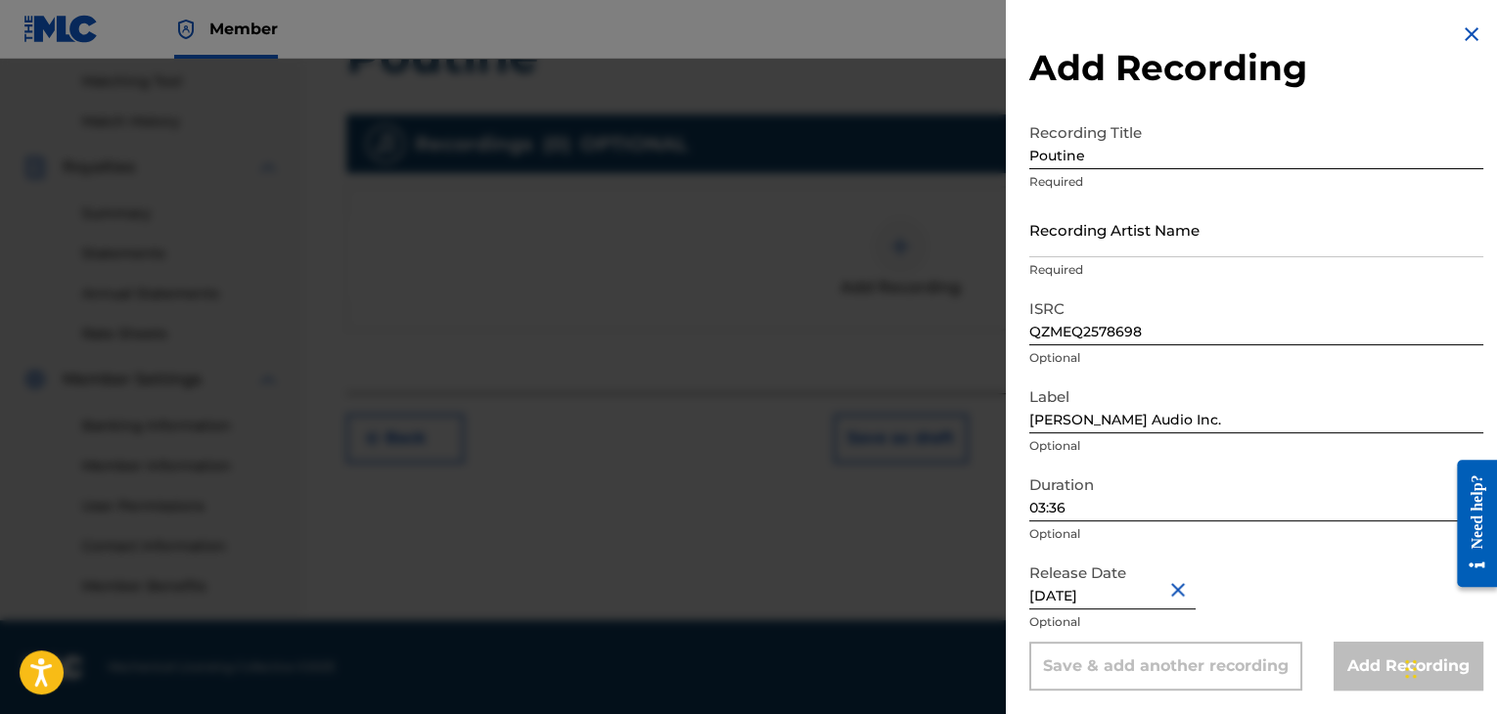
click at [1264, 471] on input "03:36" at bounding box center [1256, 494] width 454 height 56
click at [1252, 580] on div "Release Date [DATE] Optional" at bounding box center [1256, 598] width 454 height 88
click at [1174, 281] on div "Recording Artist Name Required" at bounding box center [1256, 247] width 454 height 88
click at [1169, 251] on input "Recording Artist Name" at bounding box center [1256, 231] width 454 height 56
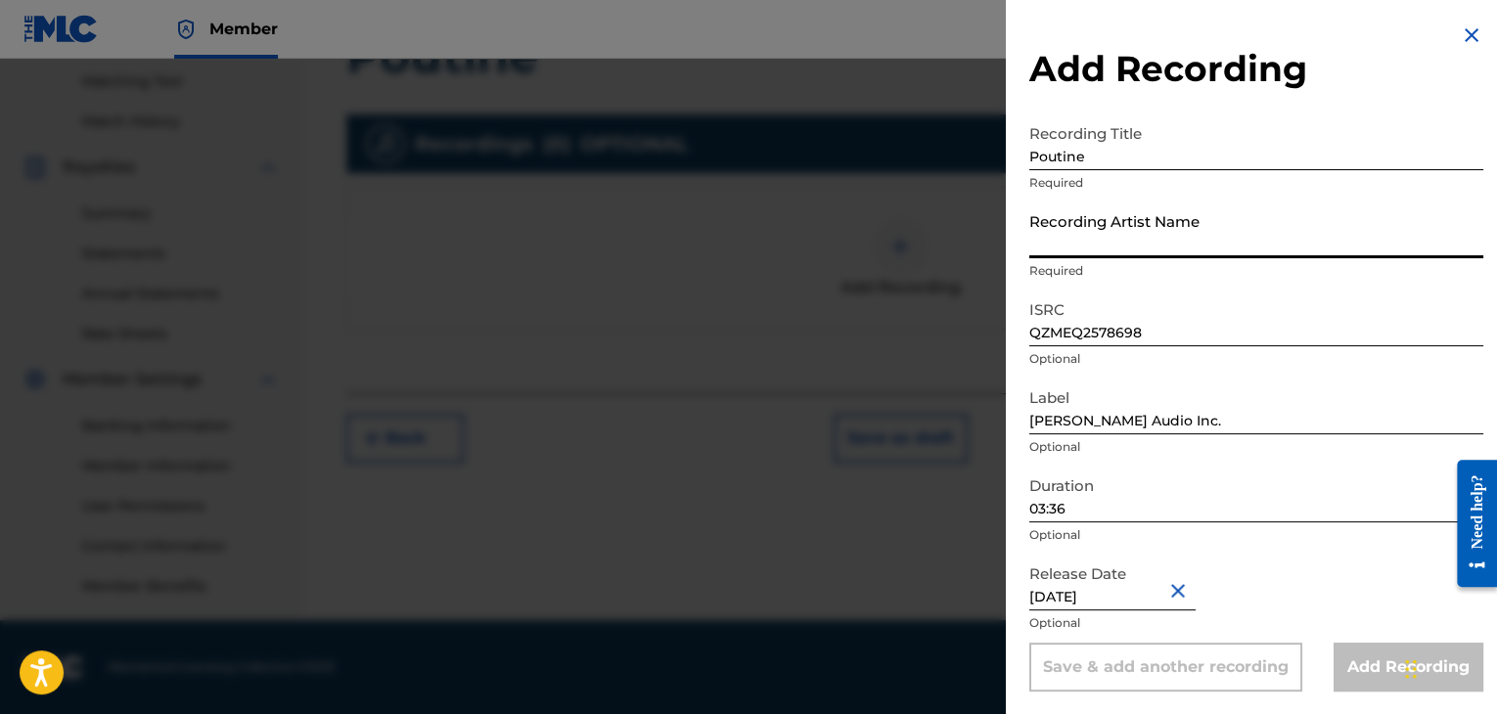
type input "[PERSON_NAME]"
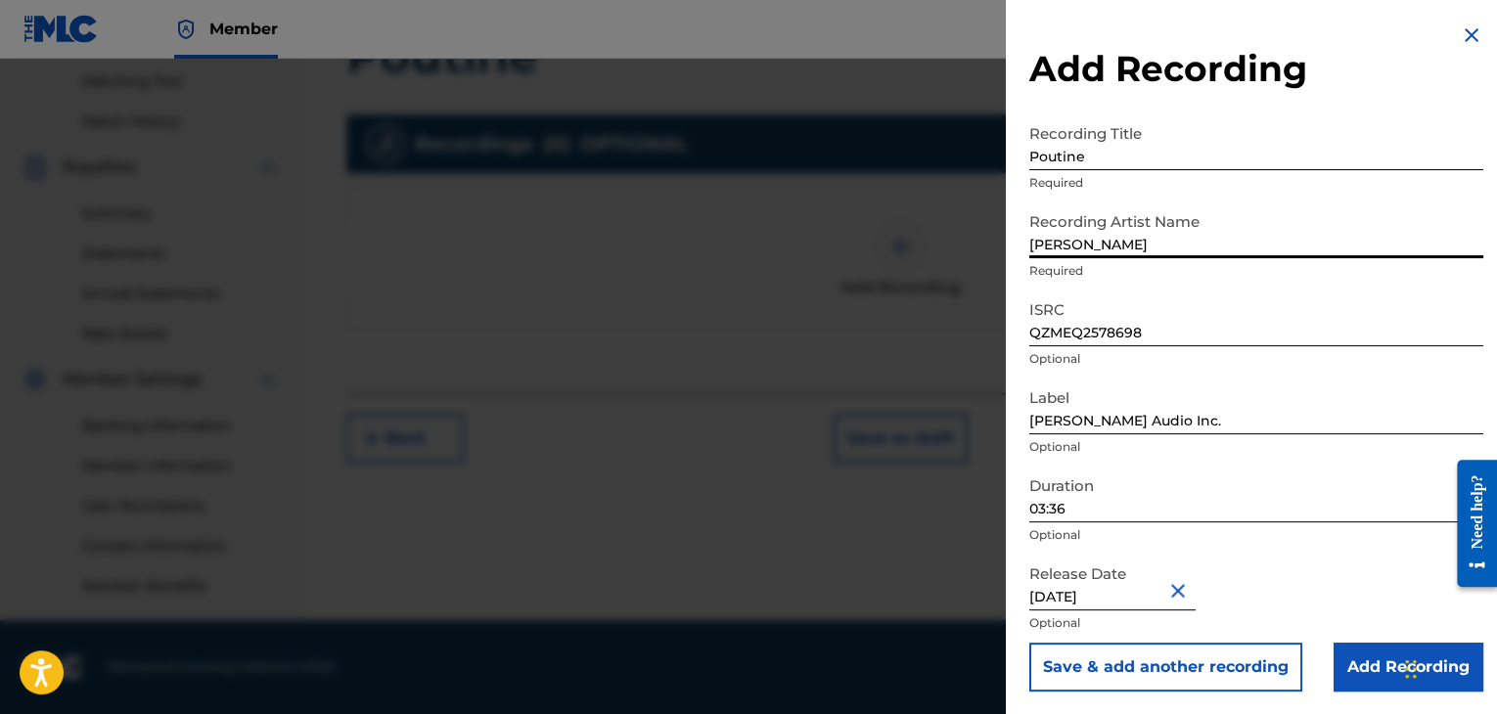
scroll to position [1, 0]
click at [1388, 659] on input "Add Recording" at bounding box center [1409, 666] width 150 height 49
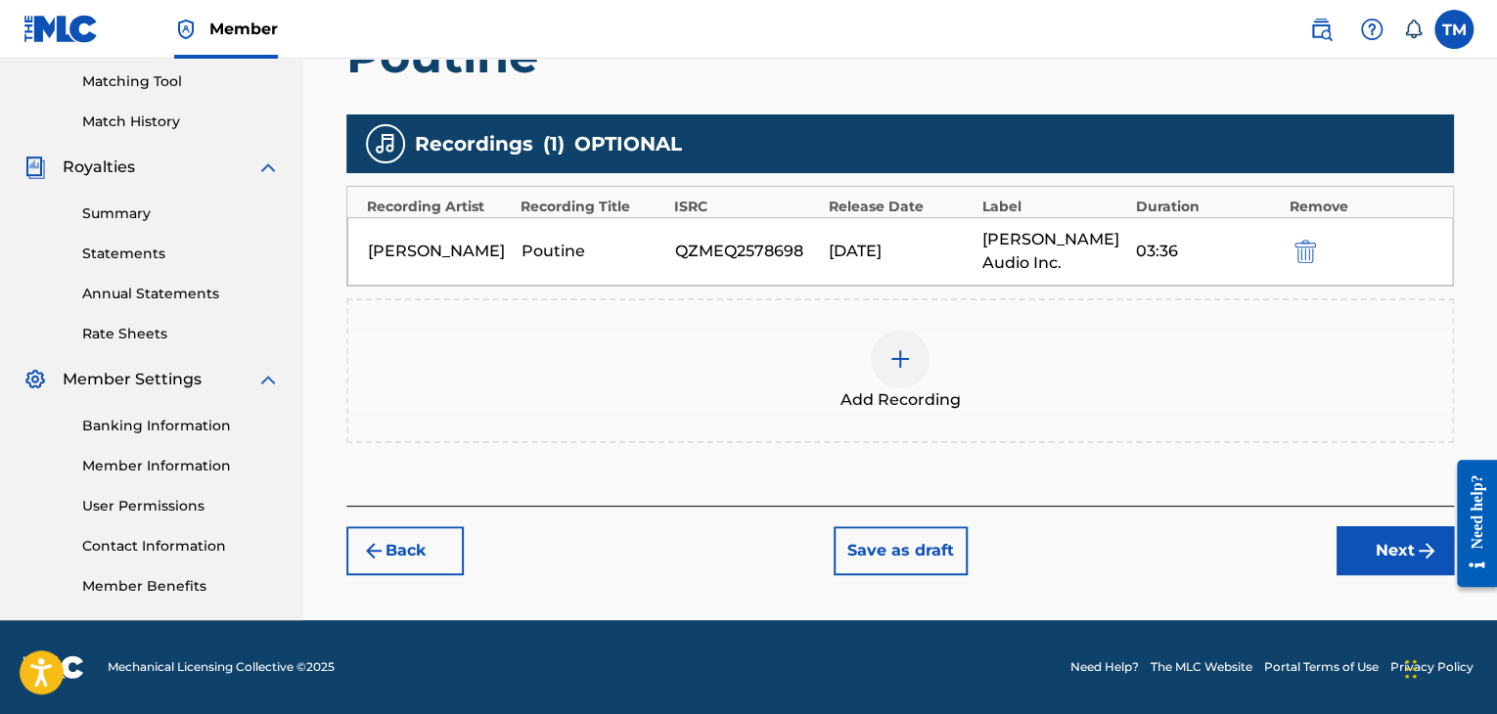
click at [1360, 549] on button "Next" at bounding box center [1395, 550] width 117 height 49
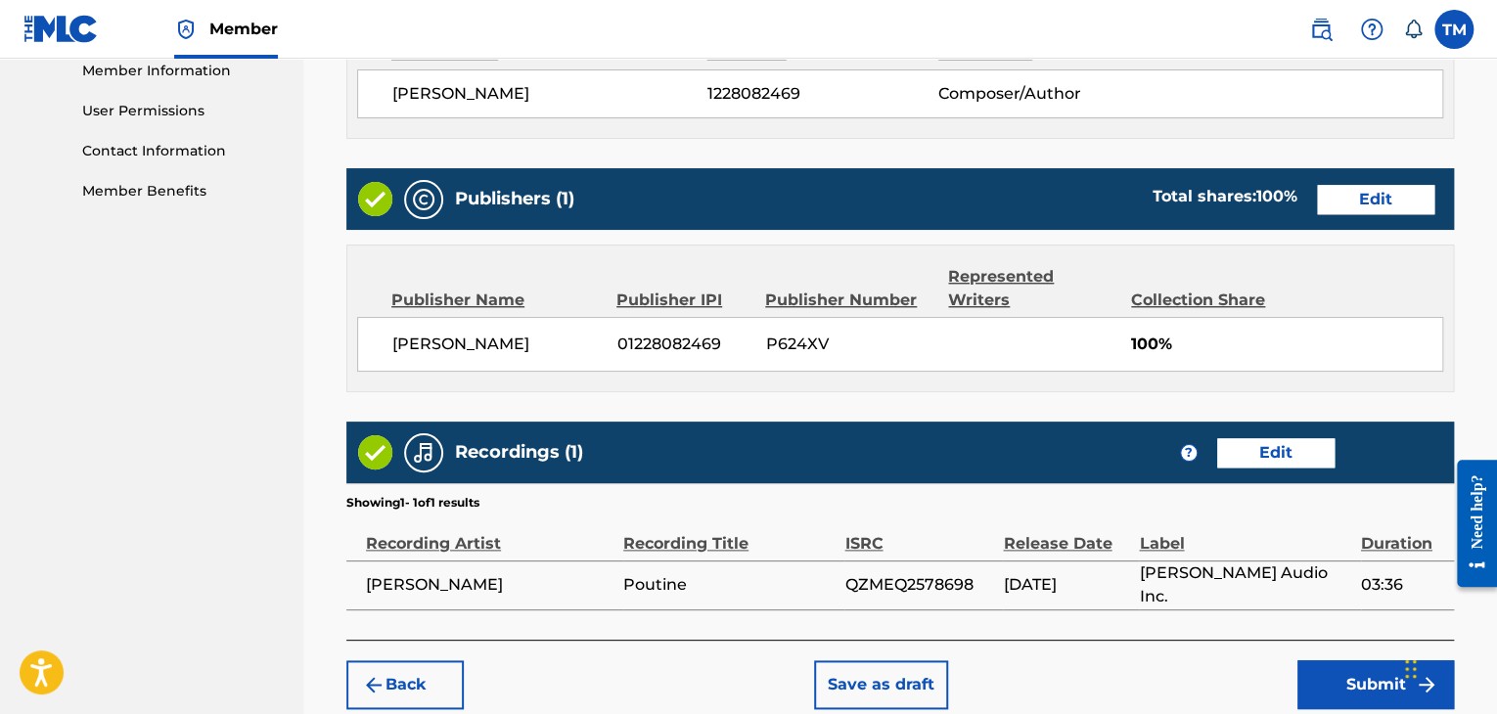
scroll to position [1001, 0]
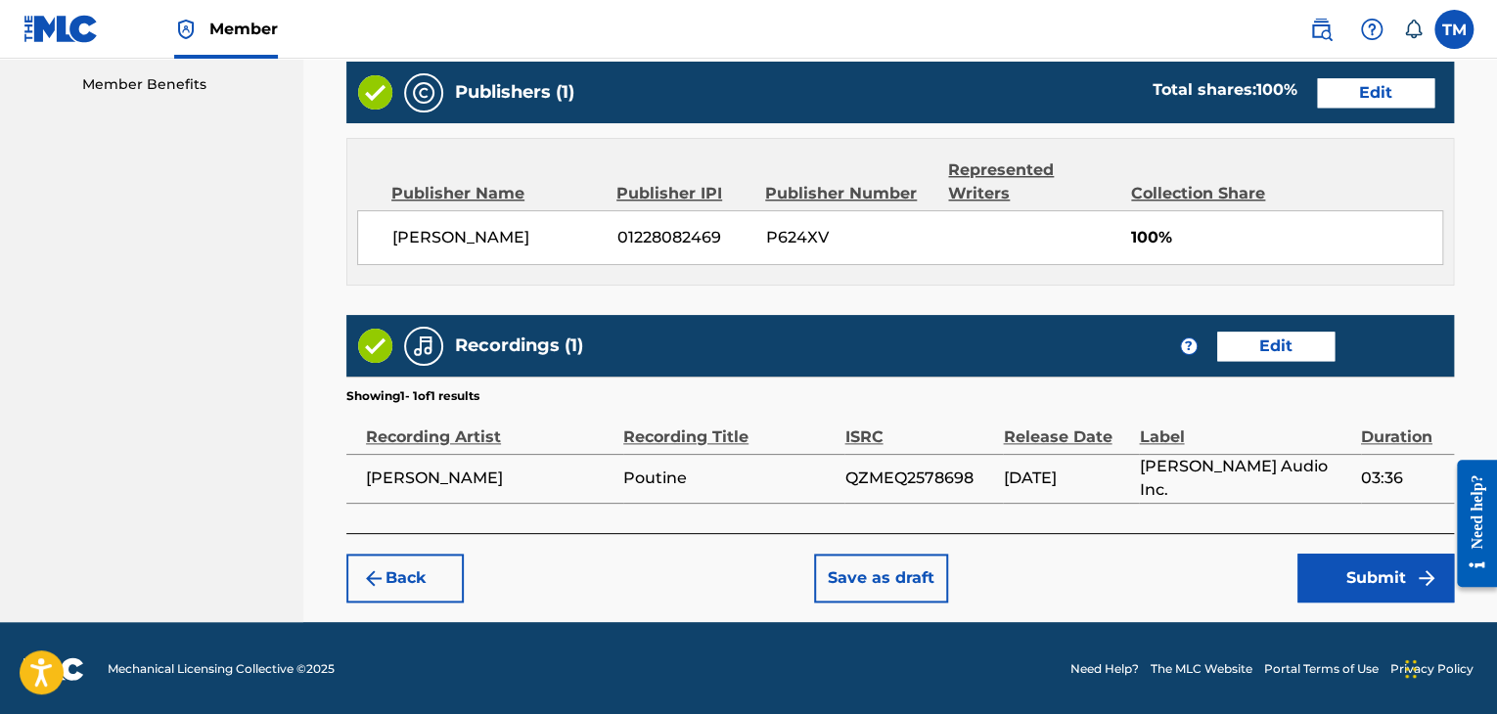
click at [1370, 582] on button "Submit" at bounding box center [1375, 578] width 157 height 49
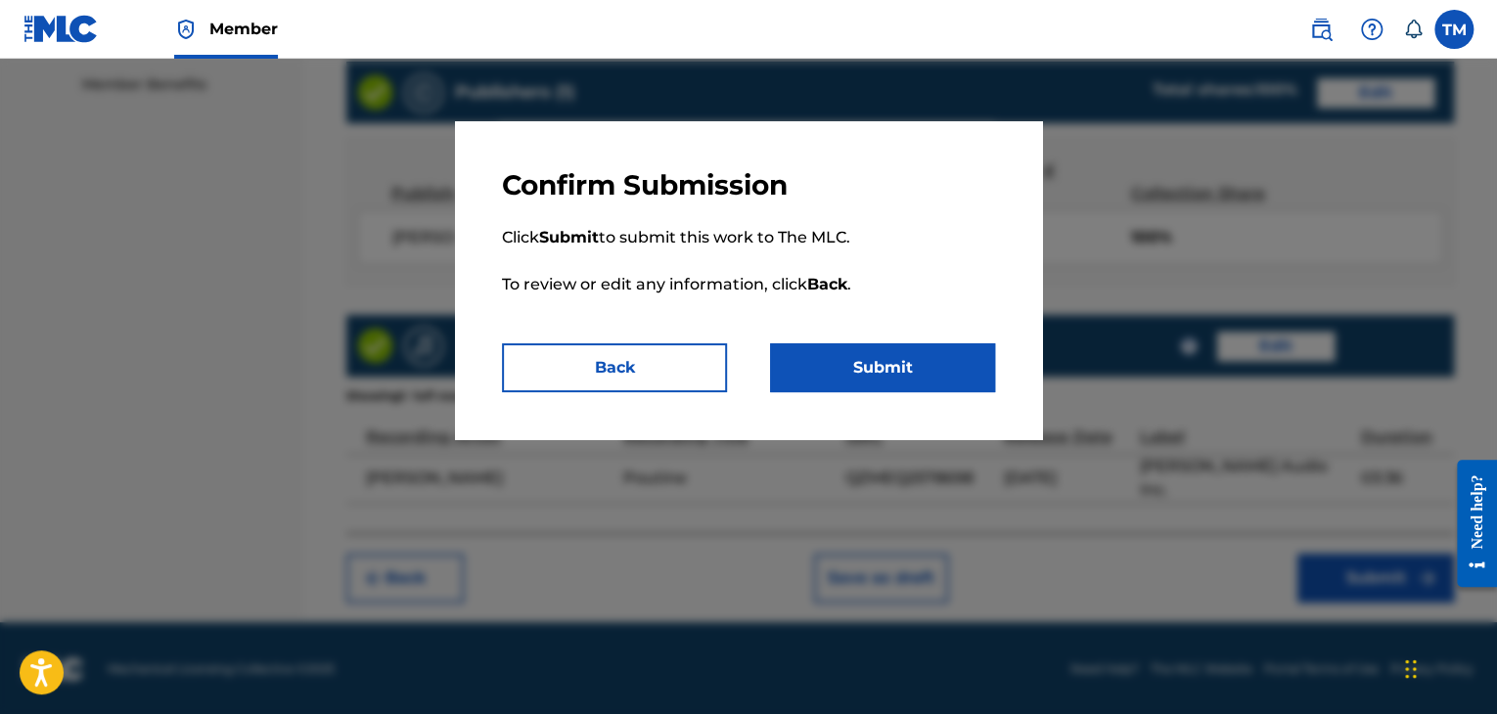
click at [817, 353] on button "Submit" at bounding box center [882, 367] width 225 height 49
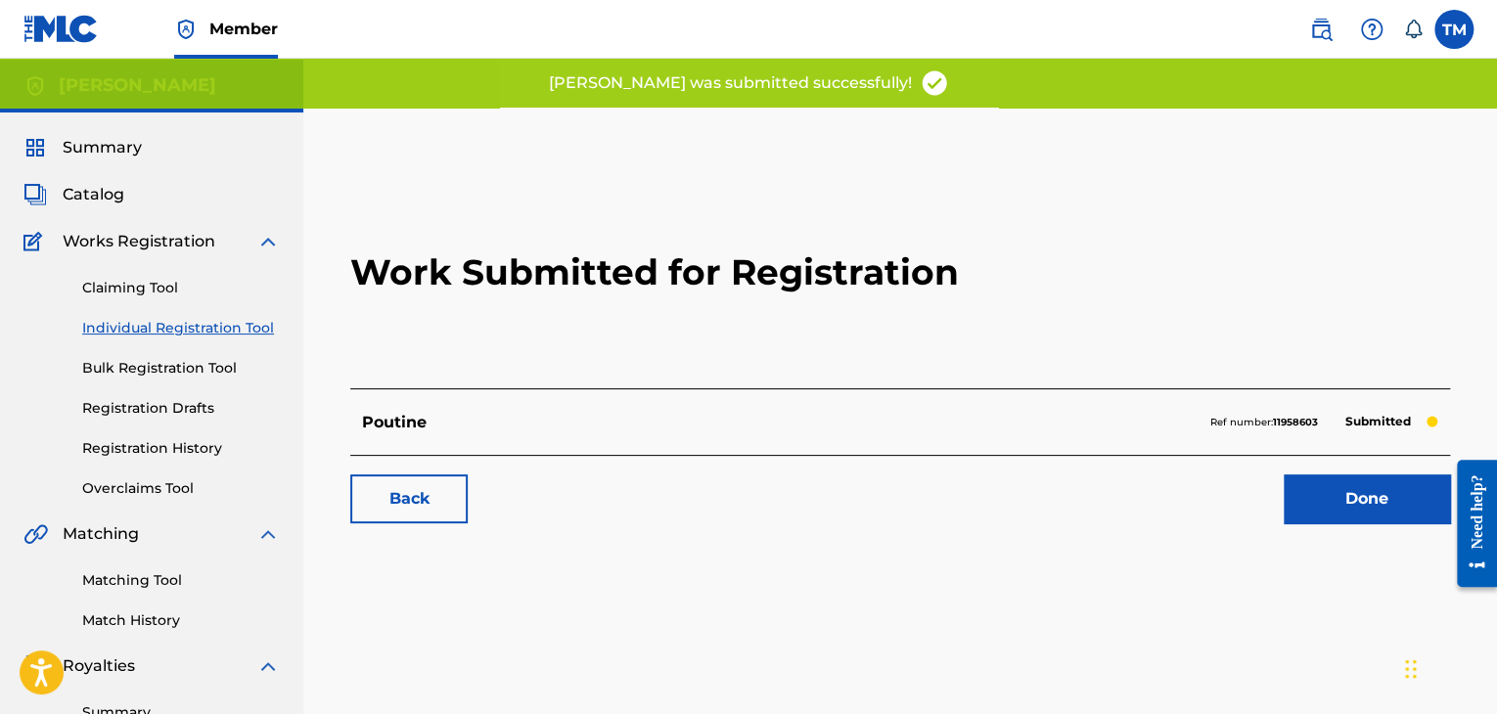
click at [131, 450] on link "Registration History" at bounding box center [181, 448] width 198 height 21
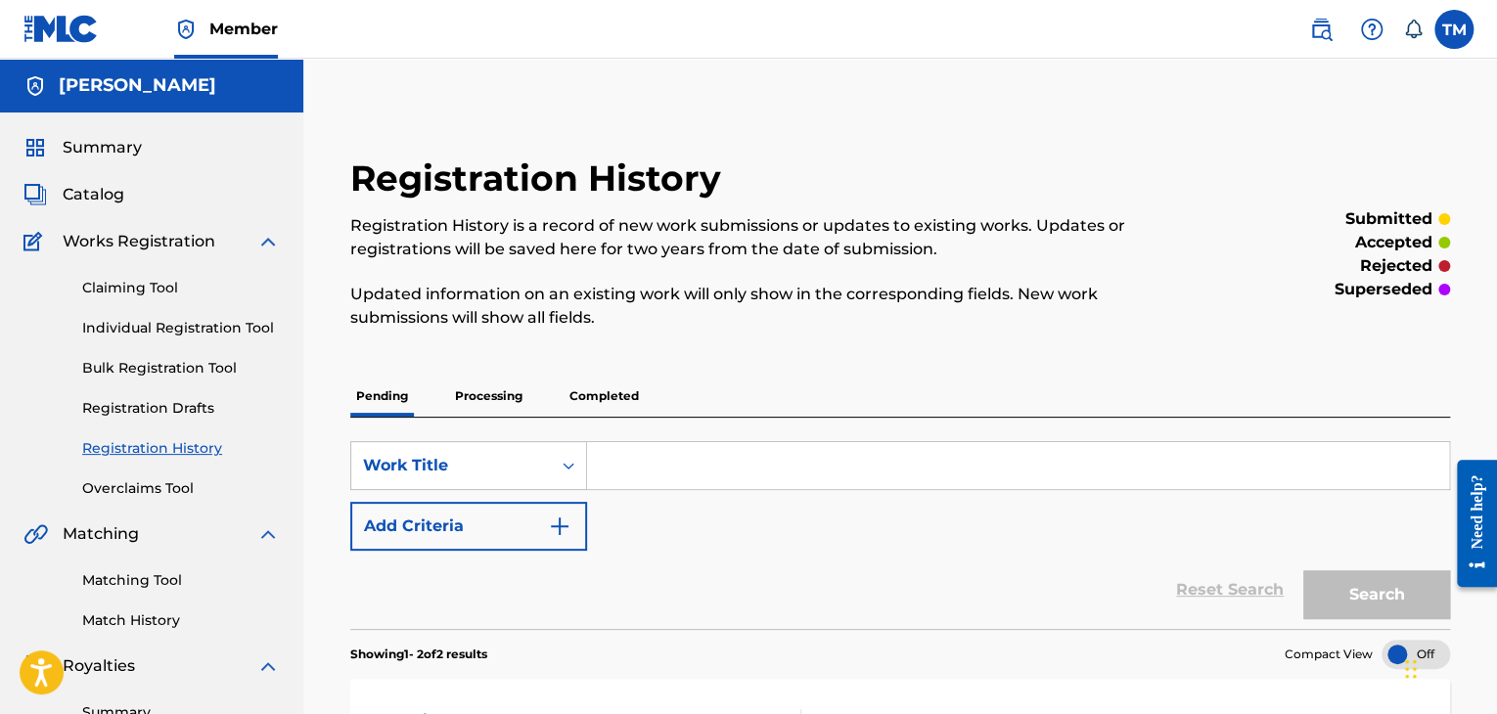
scroll to position [391, 0]
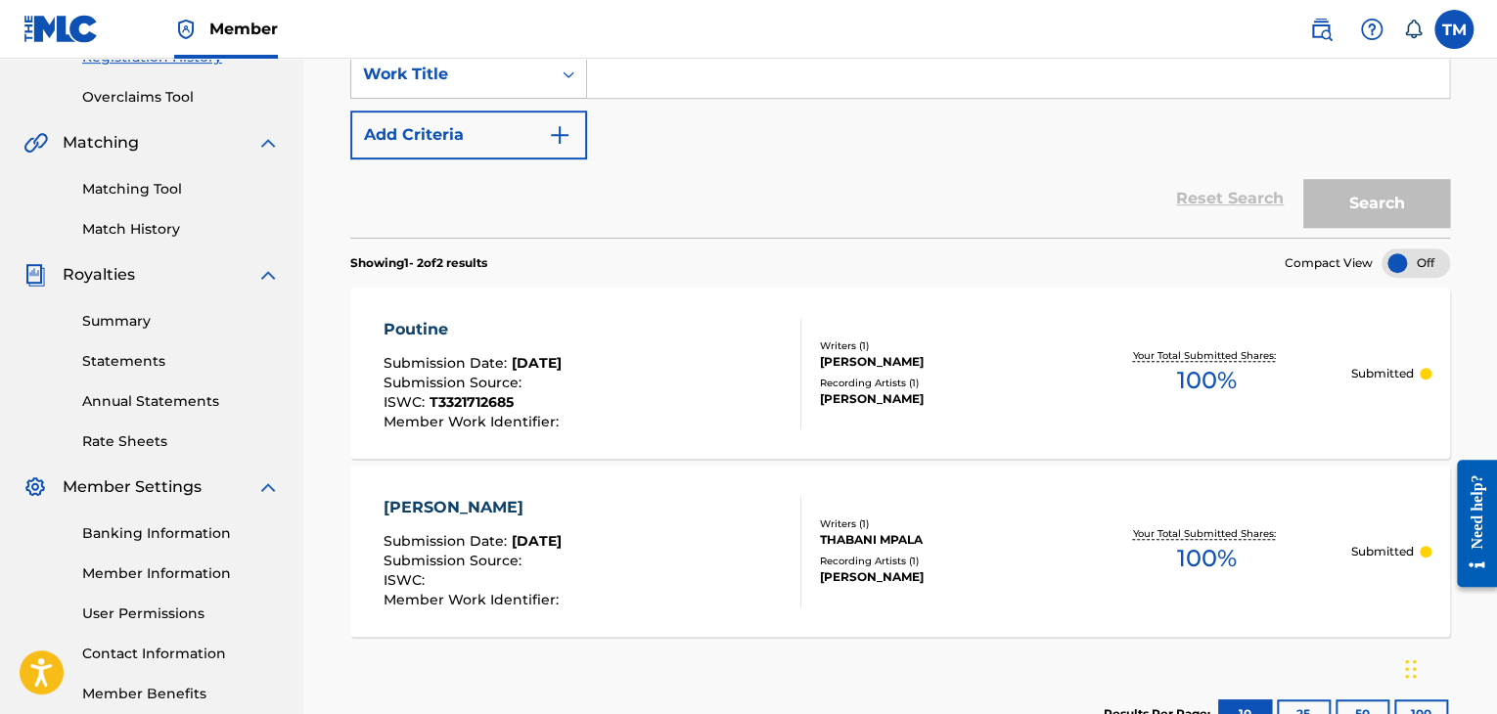
click at [1405, 268] on div at bounding box center [1416, 263] width 68 height 29
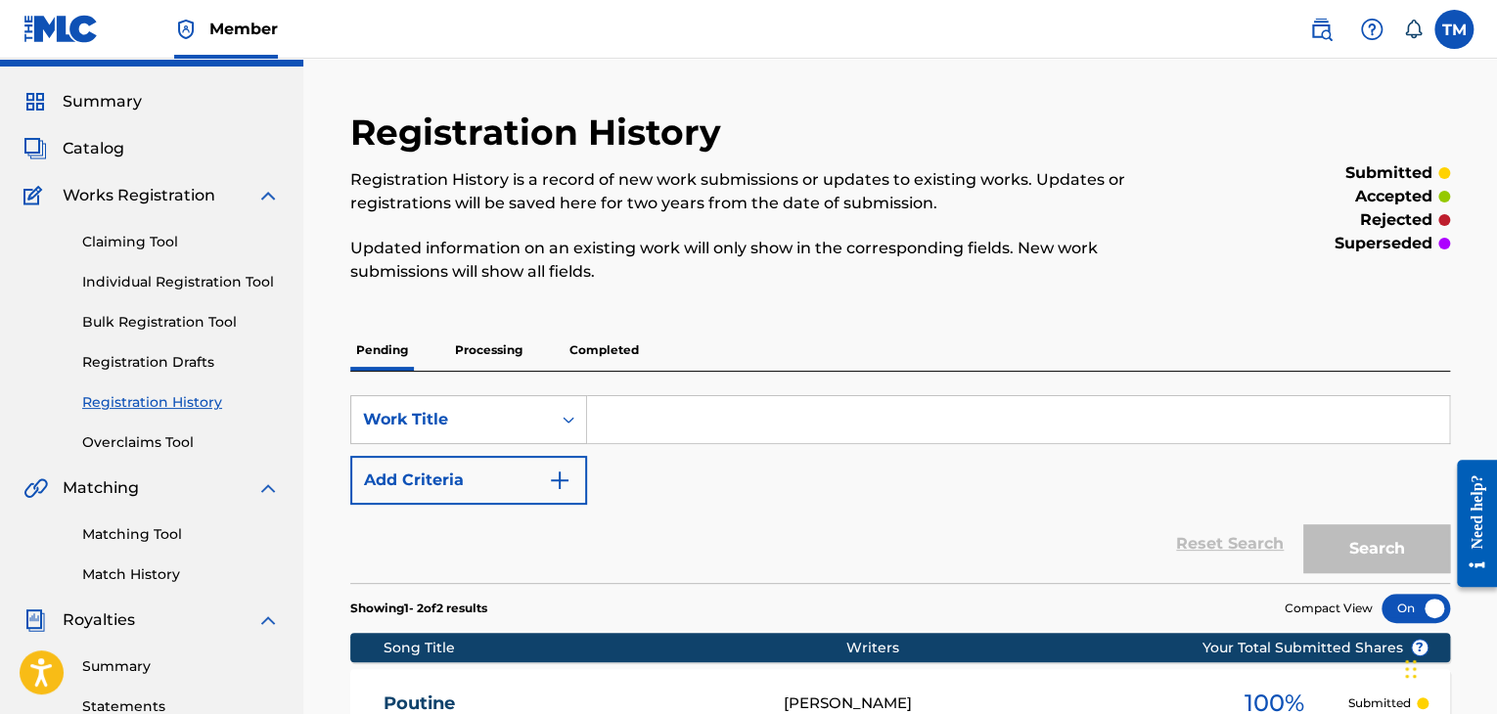
scroll to position [0, 0]
